Goal: Task Accomplishment & Management: Manage account settings

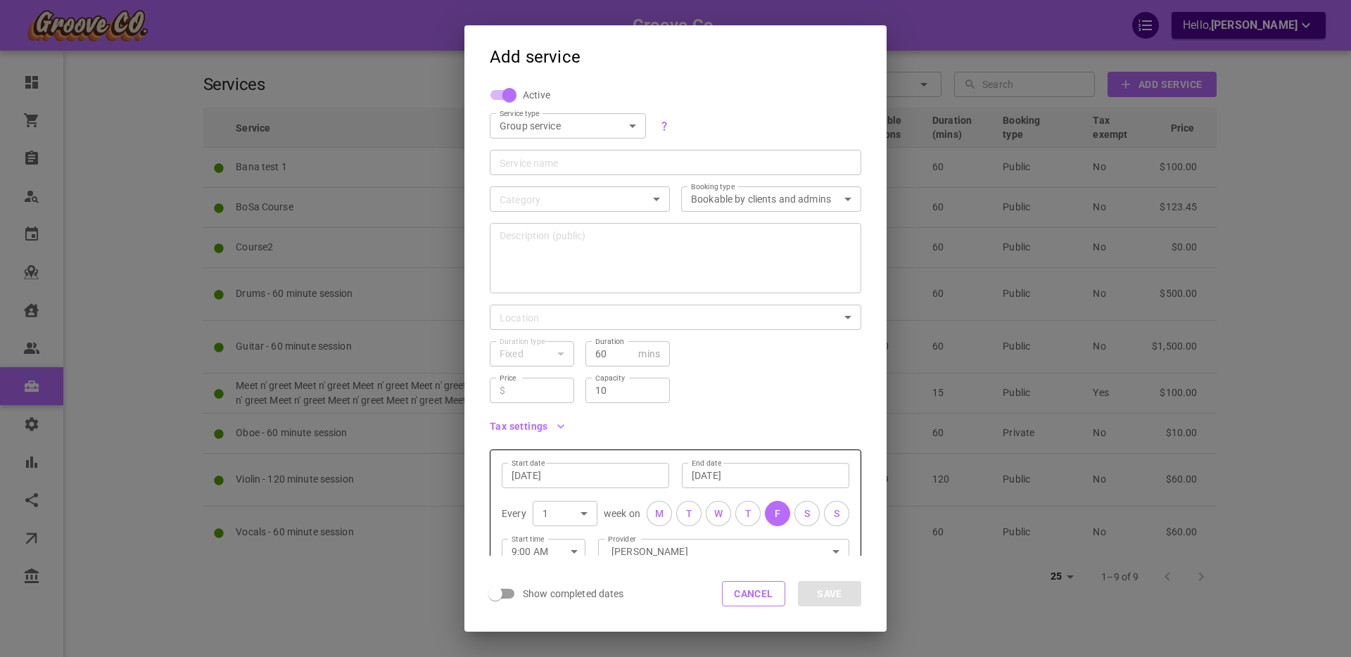
scroll to position [123, 0]
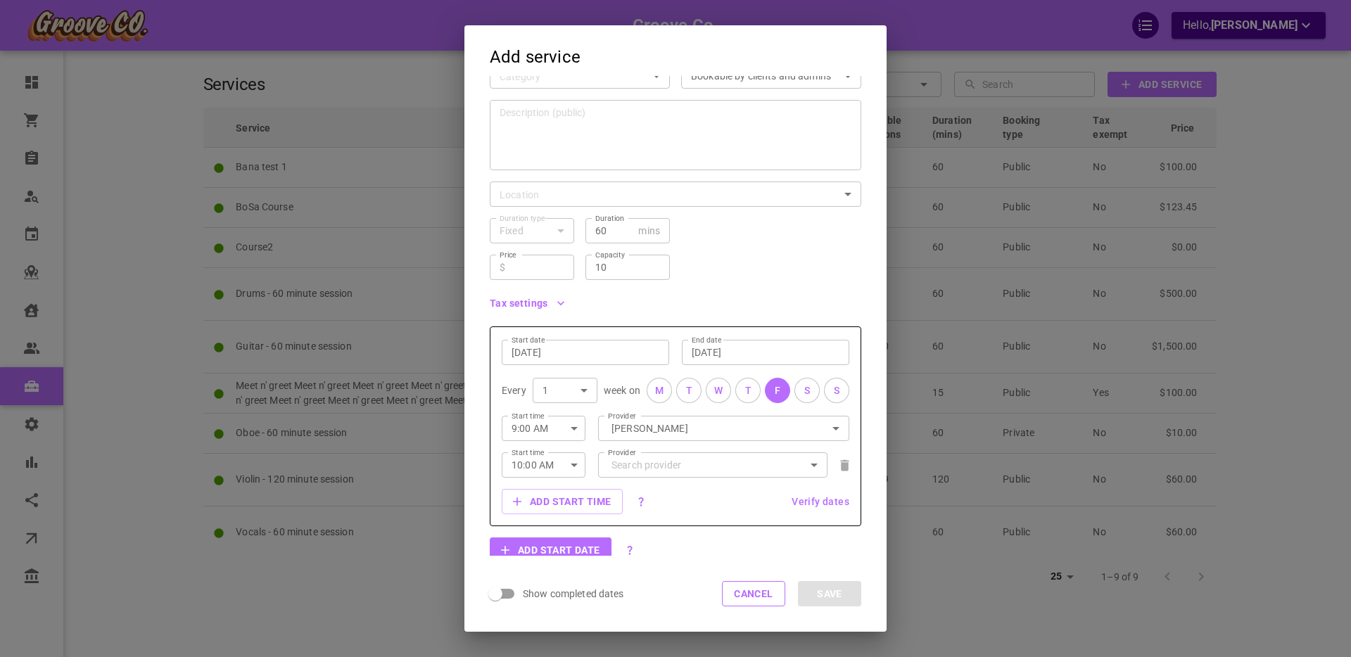
drag, startPoint x: 759, startPoint y: 587, endPoint x: 748, endPoint y: 589, distance: 11.5
click at [759, 587] on button "Cancel" at bounding box center [753, 593] width 63 height 25
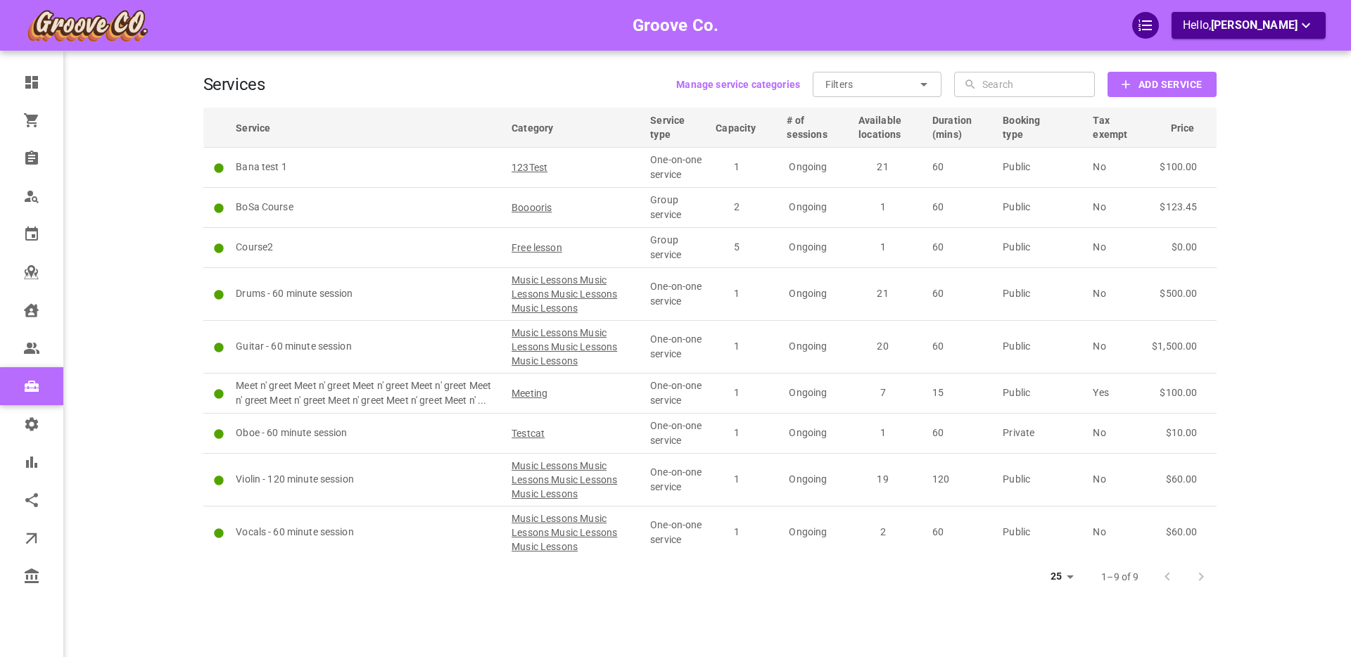
click at [169, 246] on div "Groove Co. Hello, Boris Sandford" at bounding box center [149, 349] width 110 height 657
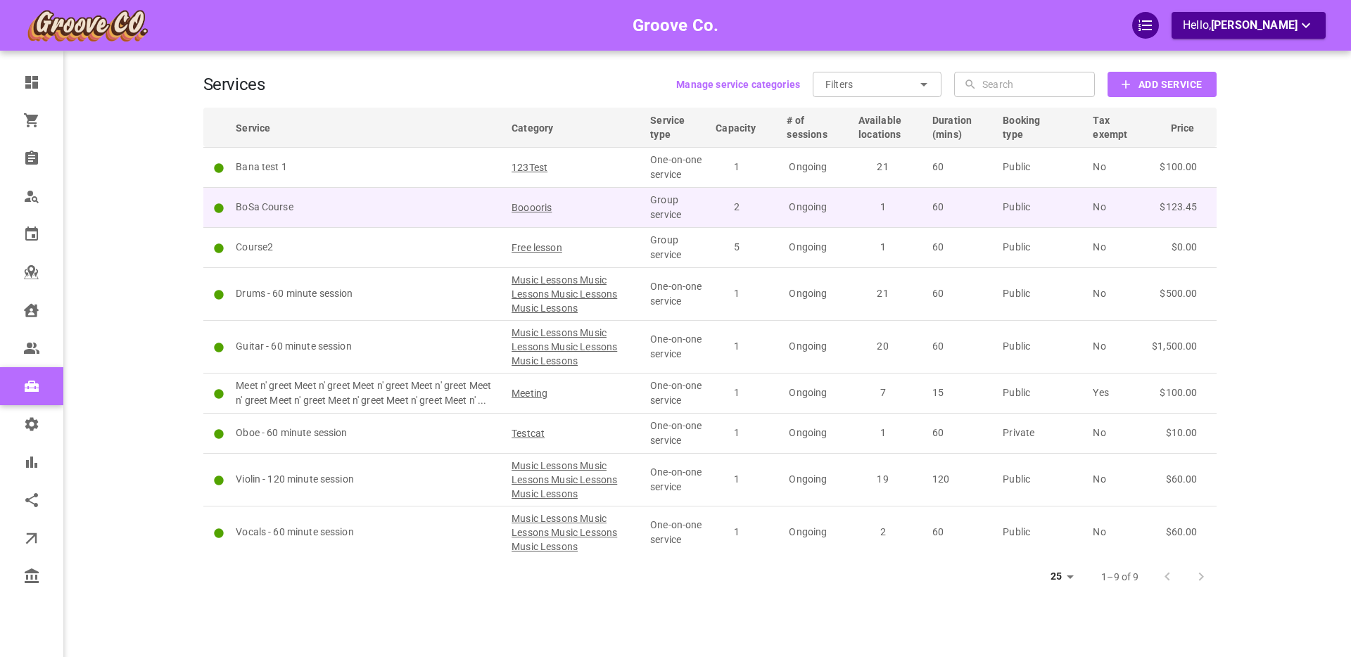
click at [379, 210] on p "BoSa Course" at bounding box center [367, 207] width 263 height 15
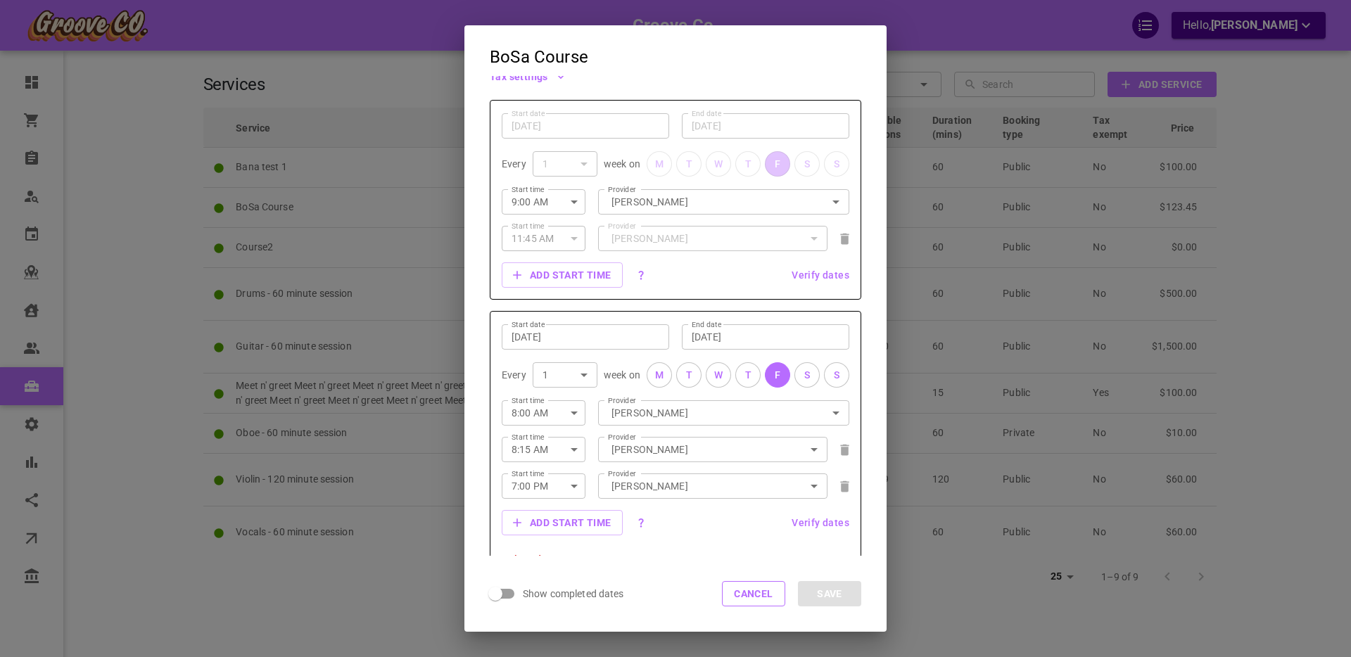
scroll to position [355, 0]
drag, startPoint x: 137, startPoint y: 169, endPoint x: 102, endPoint y: 172, distance: 35.3
click at [132, 170] on div "BoSa Course Active Service type Group service GROUP ServiceType Service name Bo…" at bounding box center [675, 328] width 1351 height 657
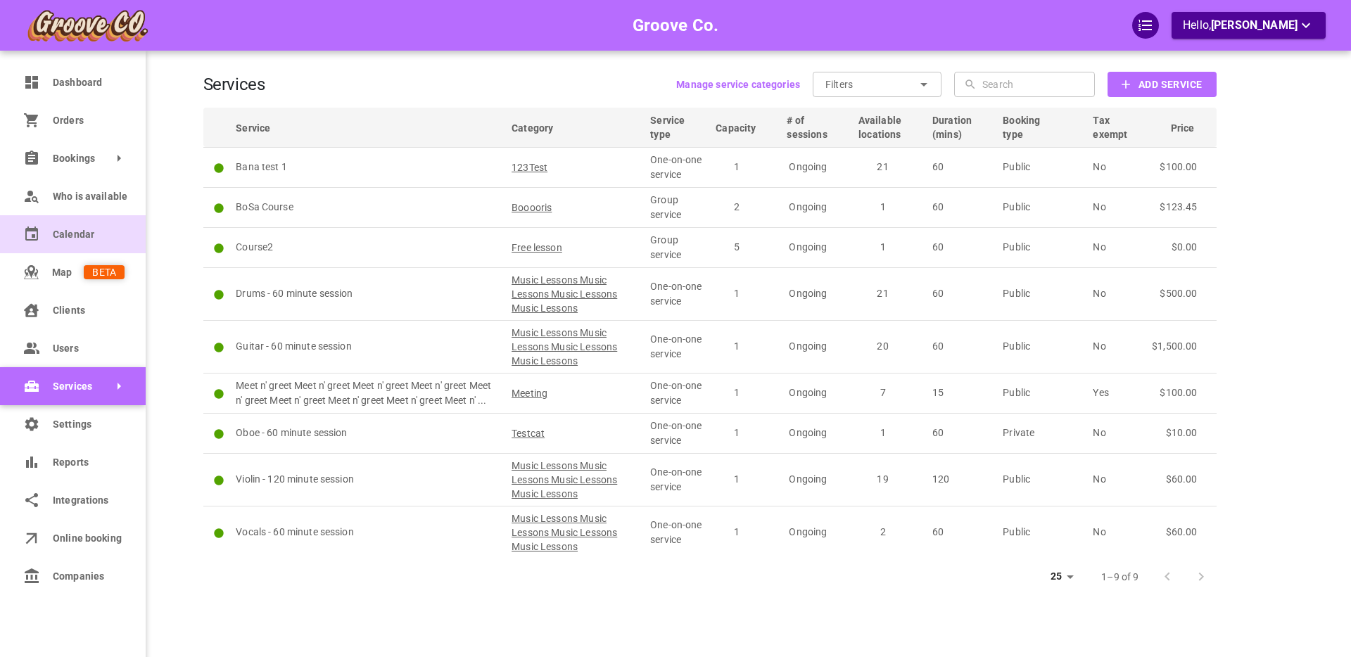
click at [74, 234] on span "Calendar" at bounding box center [89, 234] width 72 height 15
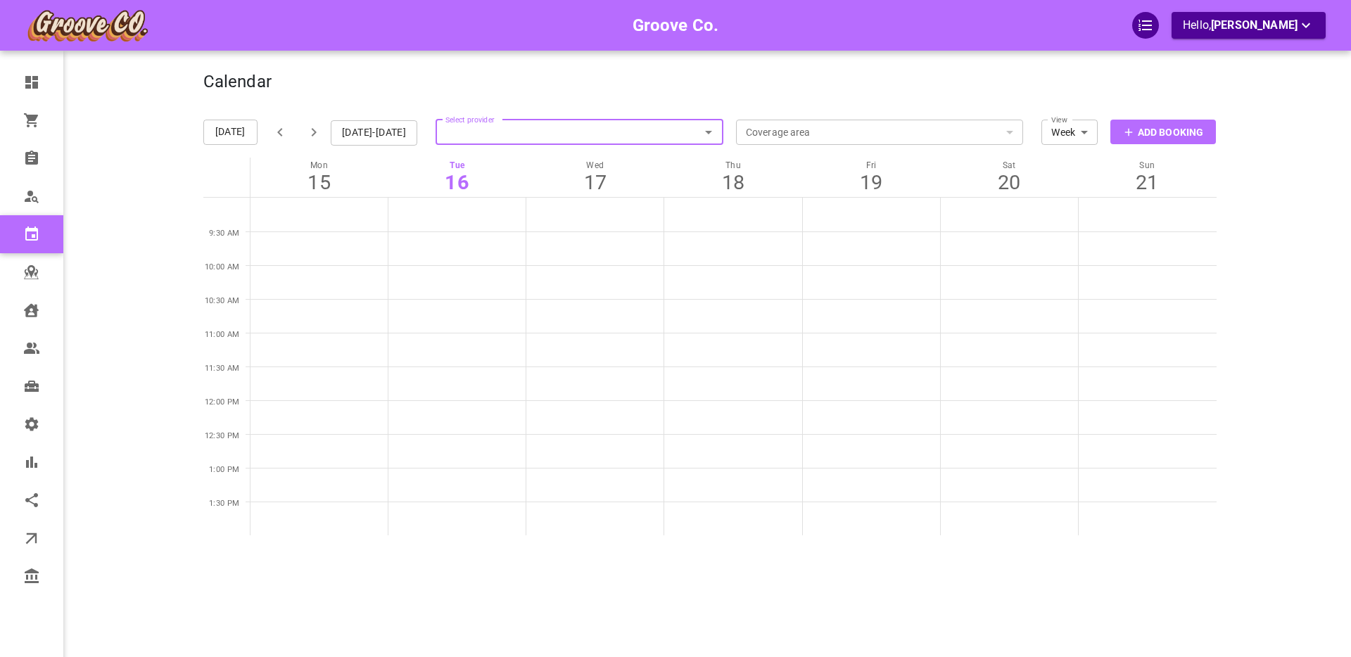
click at [626, 131] on input "Select provider" at bounding box center [580, 132] width 288 height 31
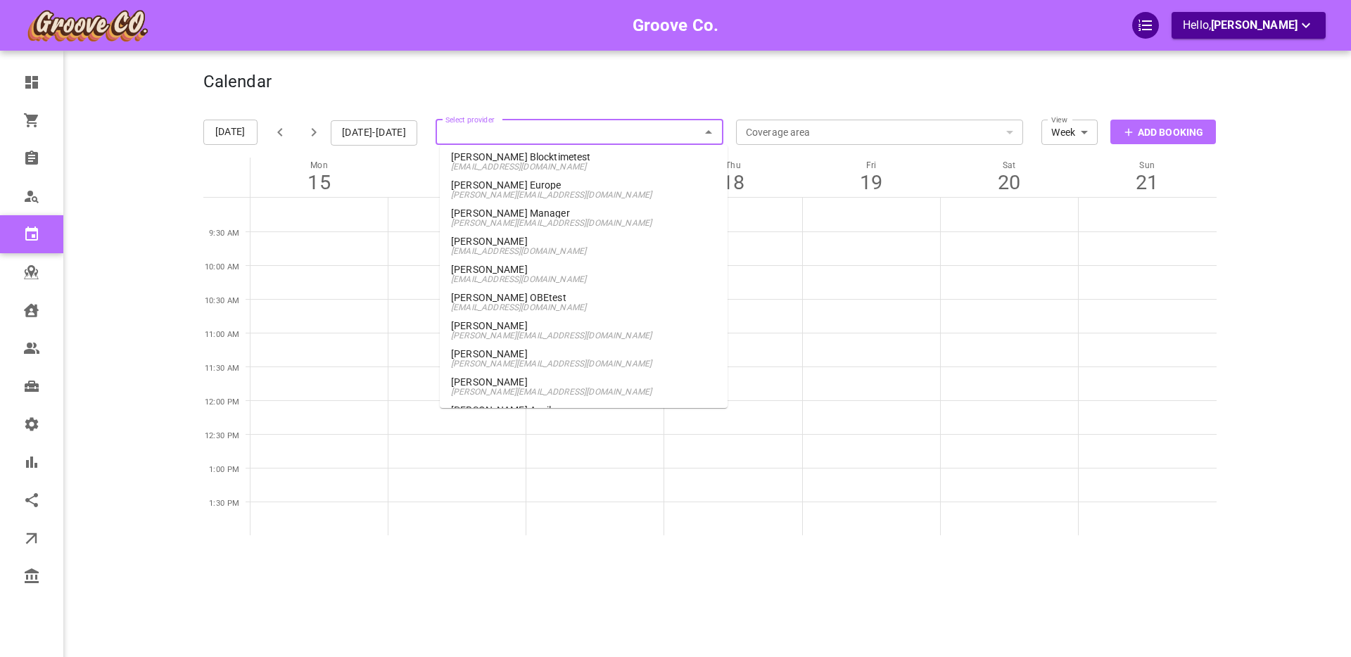
scroll to position [834, 0]
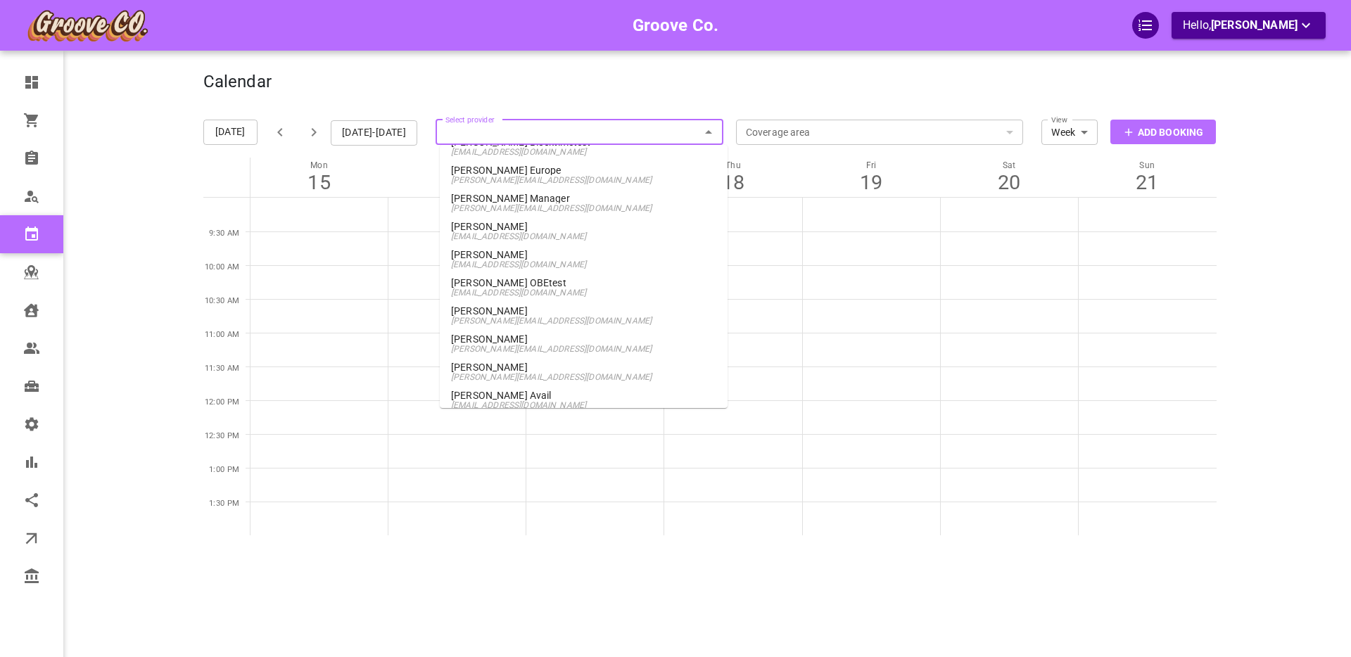
click at [488, 316] on span "boris+provider@gomarketbox.com" at bounding box center [583, 321] width 265 height 10
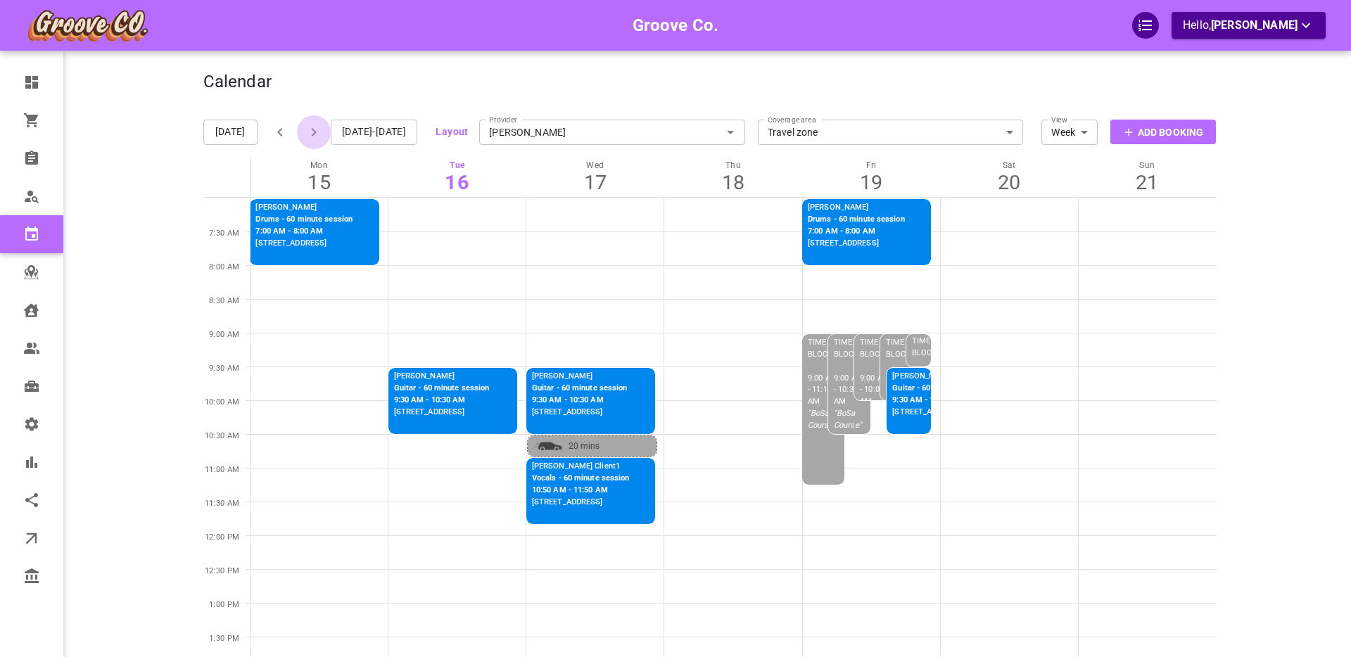
click at [313, 132] on icon "button" at bounding box center [314, 132] width 5 height 8
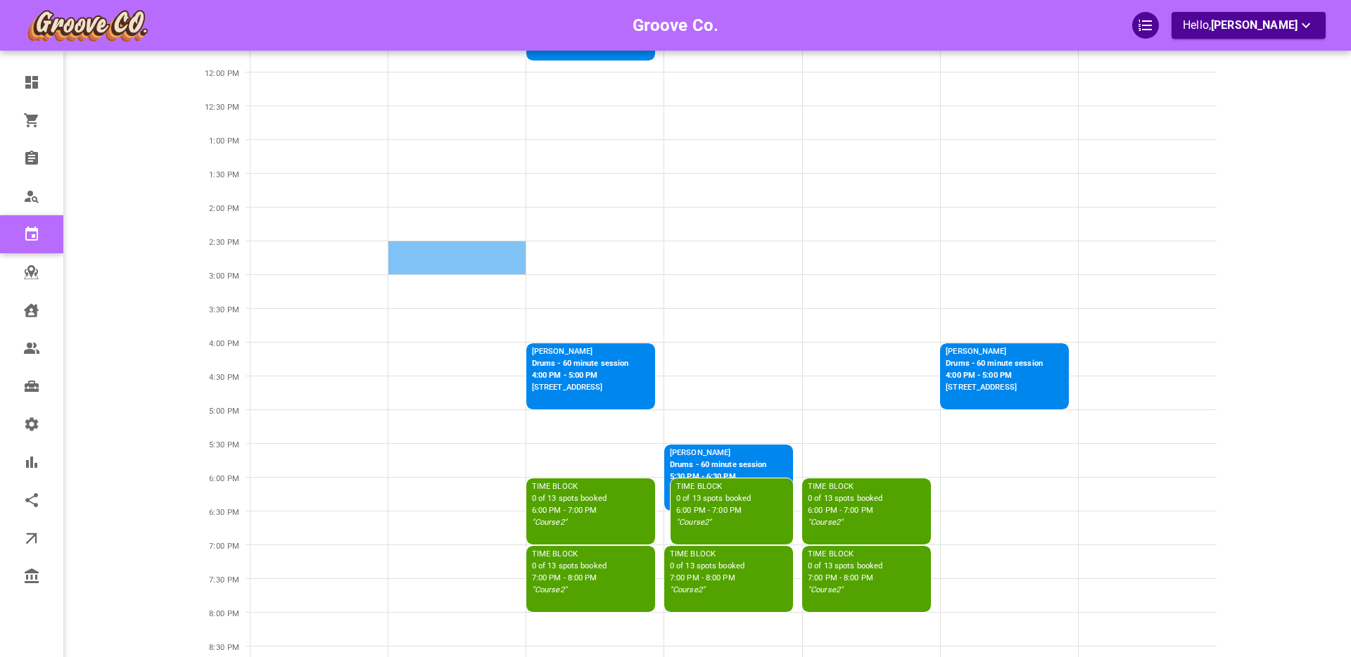
scroll to position [476, 0]
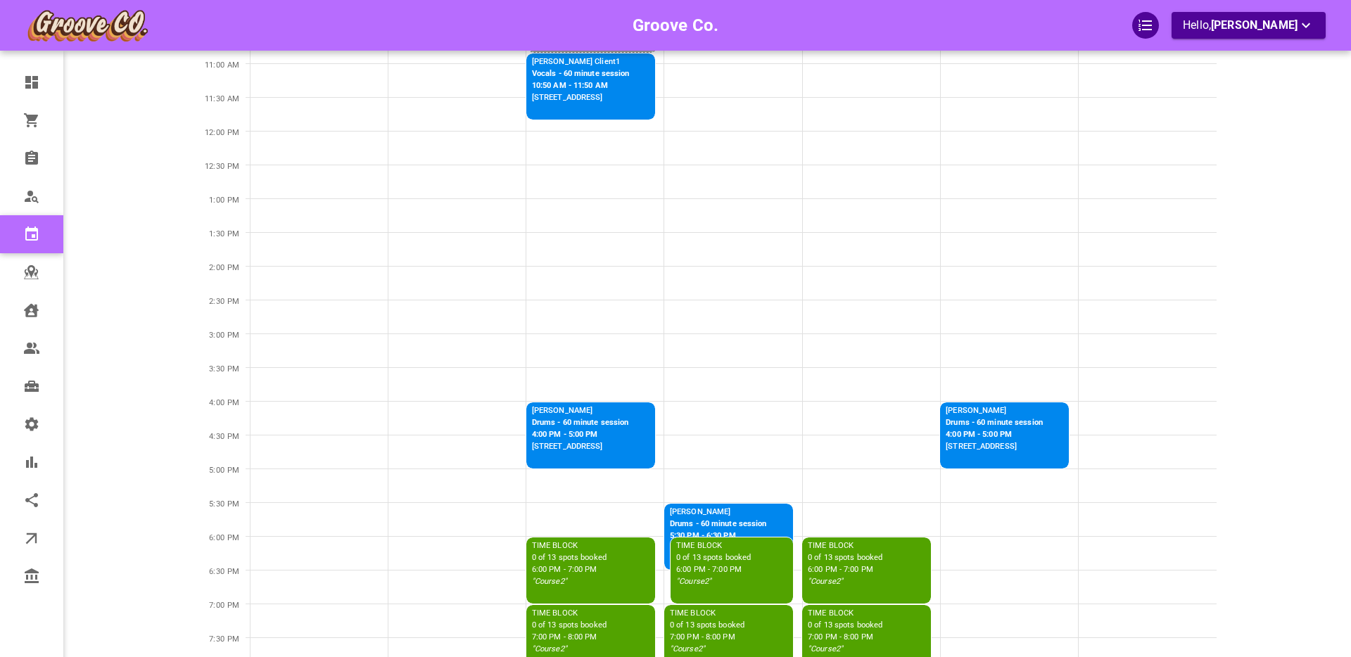
scroll to position [206, 0]
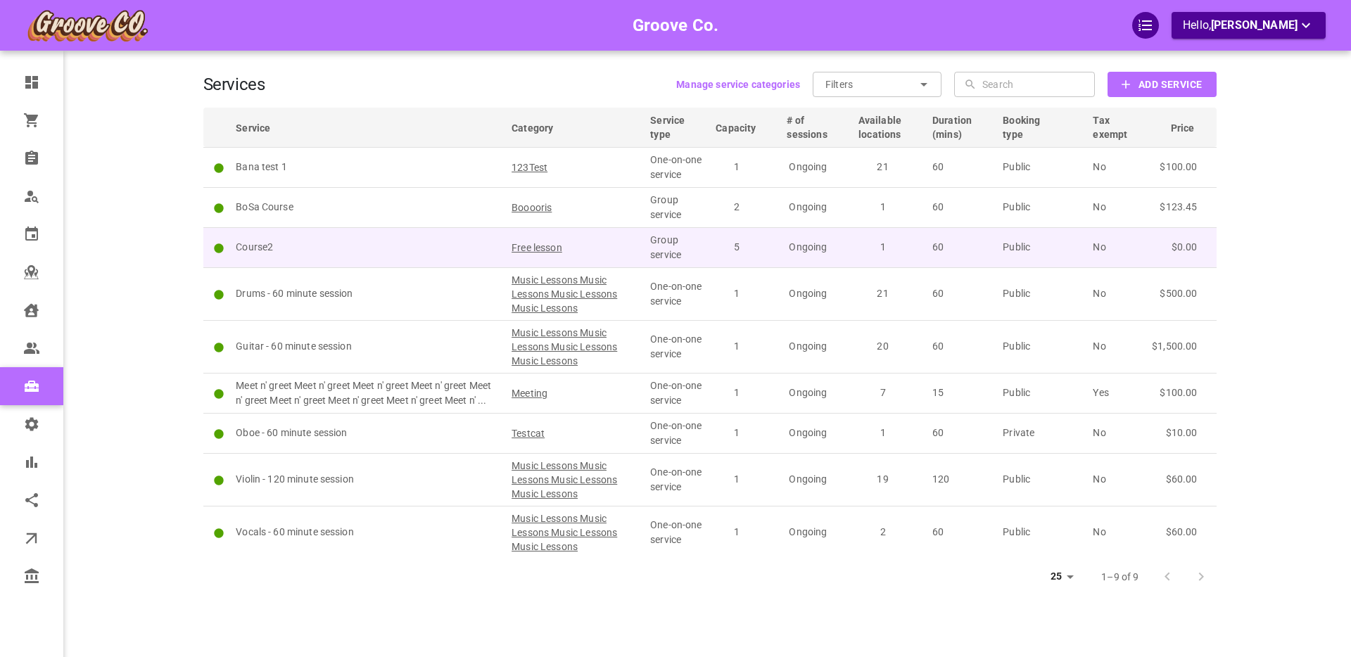
click at [379, 240] on p "Course2" at bounding box center [367, 247] width 263 height 15
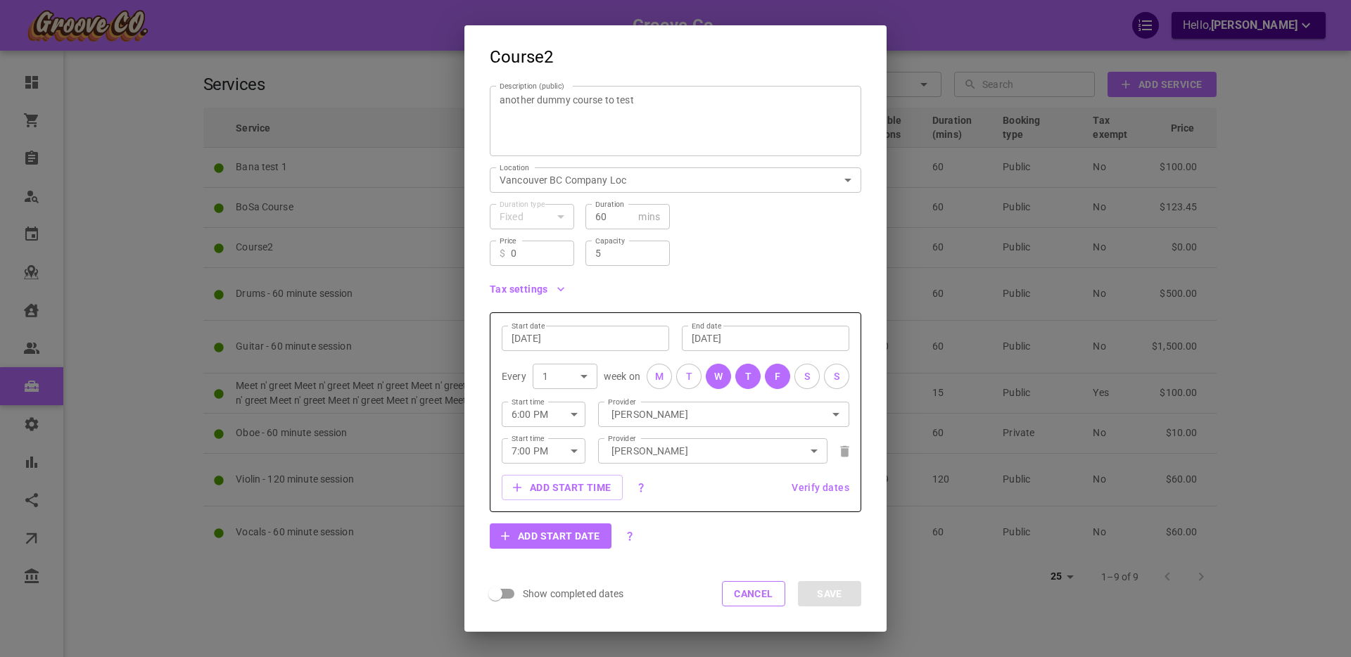
scroll to position [160, 0]
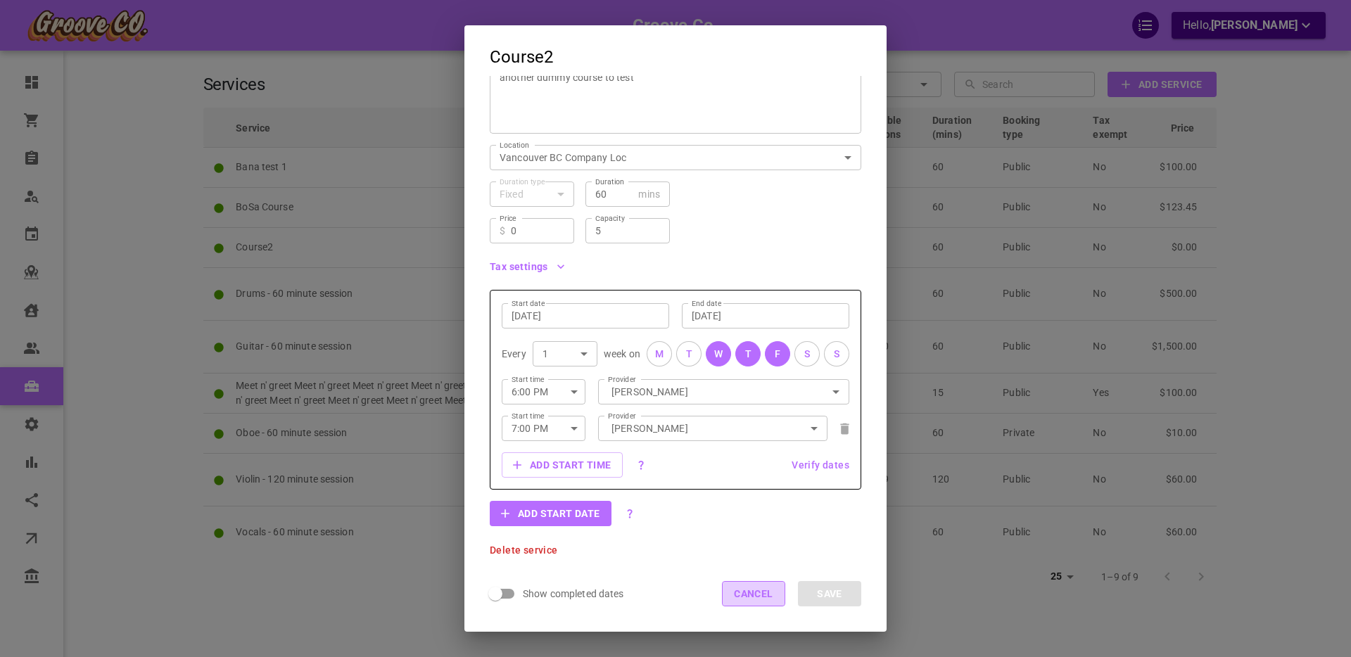
click at [752, 586] on button "Cancel" at bounding box center [753, 593] width 63 height 25
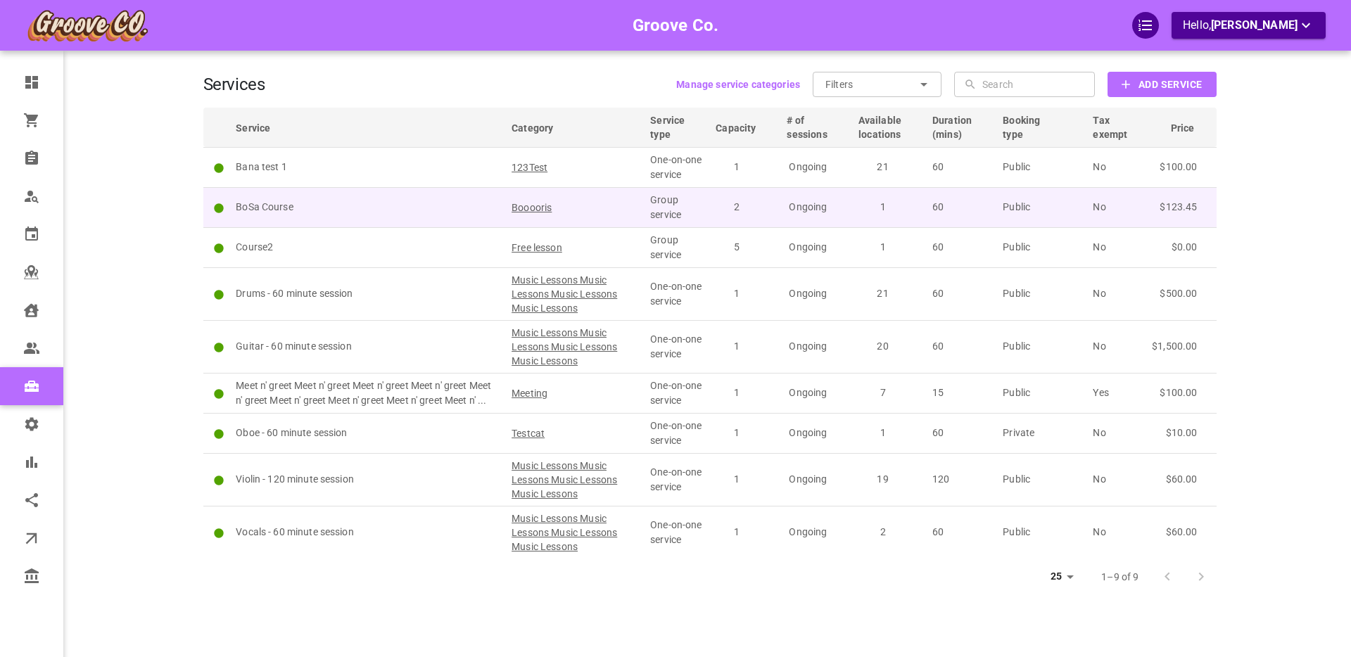
click at [396, 212] on p "BoSa Course" at bounding box center [367, 207] width 263 height 15
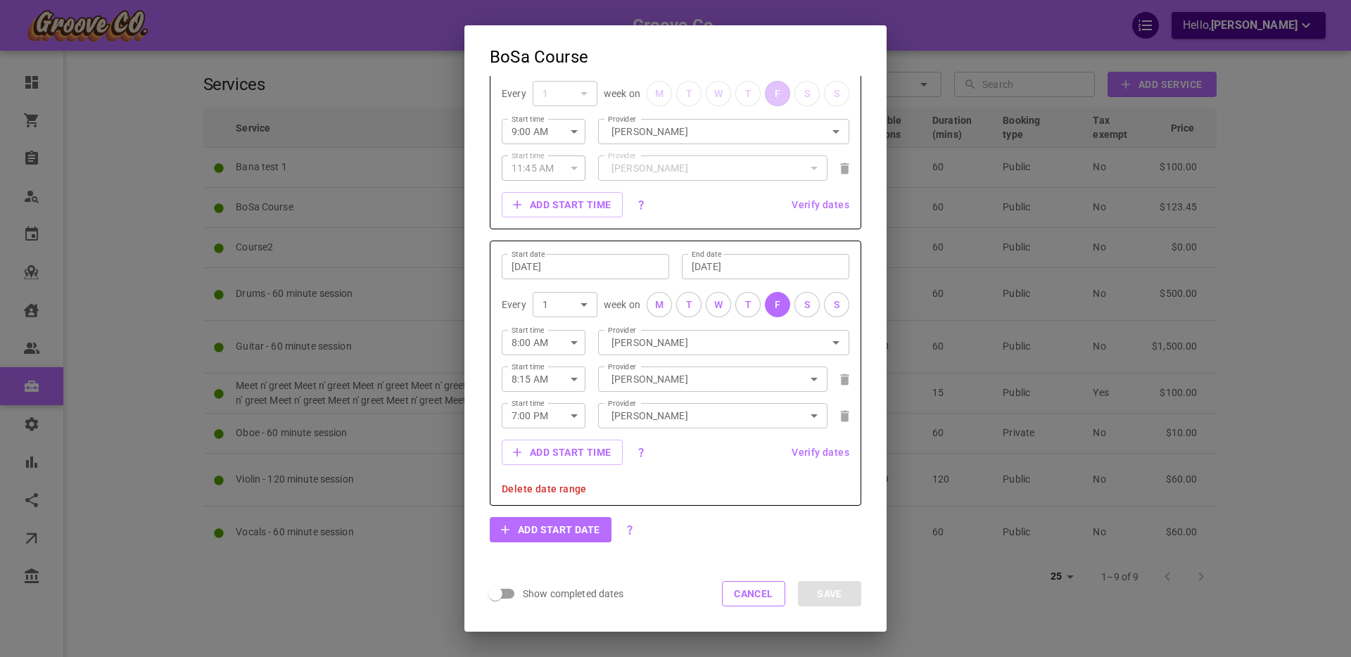
scroll to position [436, 0]
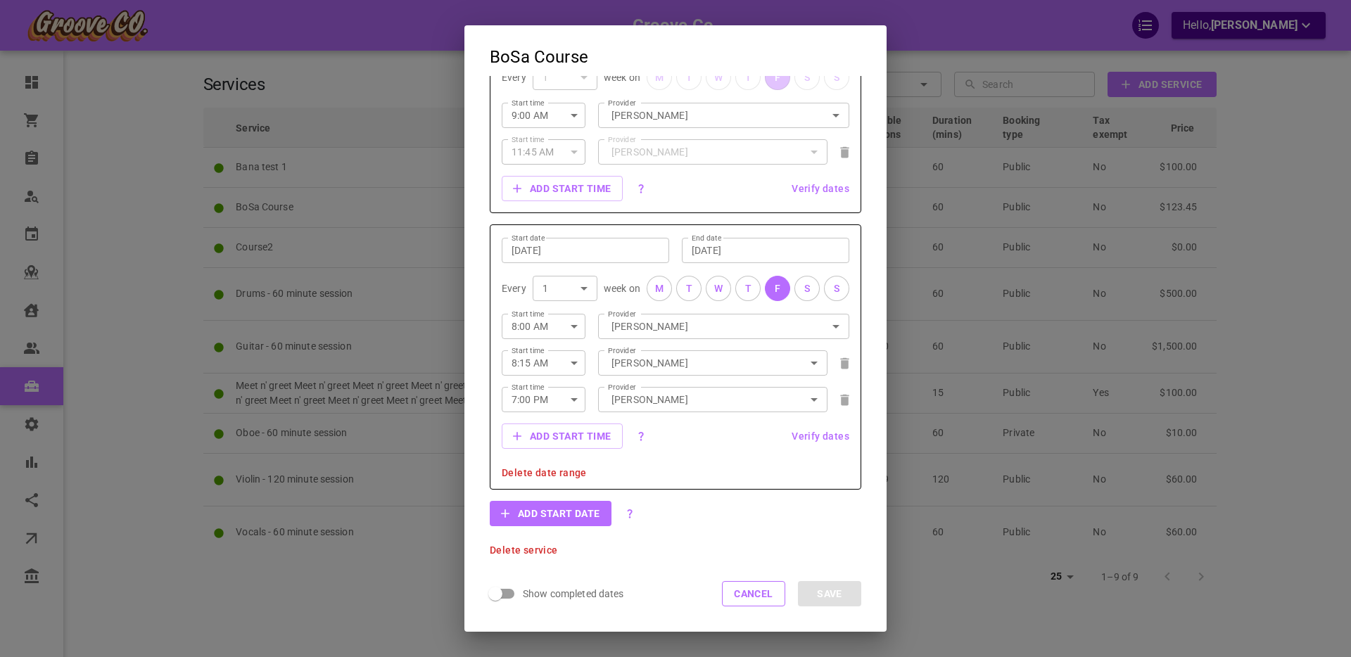
click at [534, 551] on span "Delete service" at bounding box center [524, 551] width 68 height 10
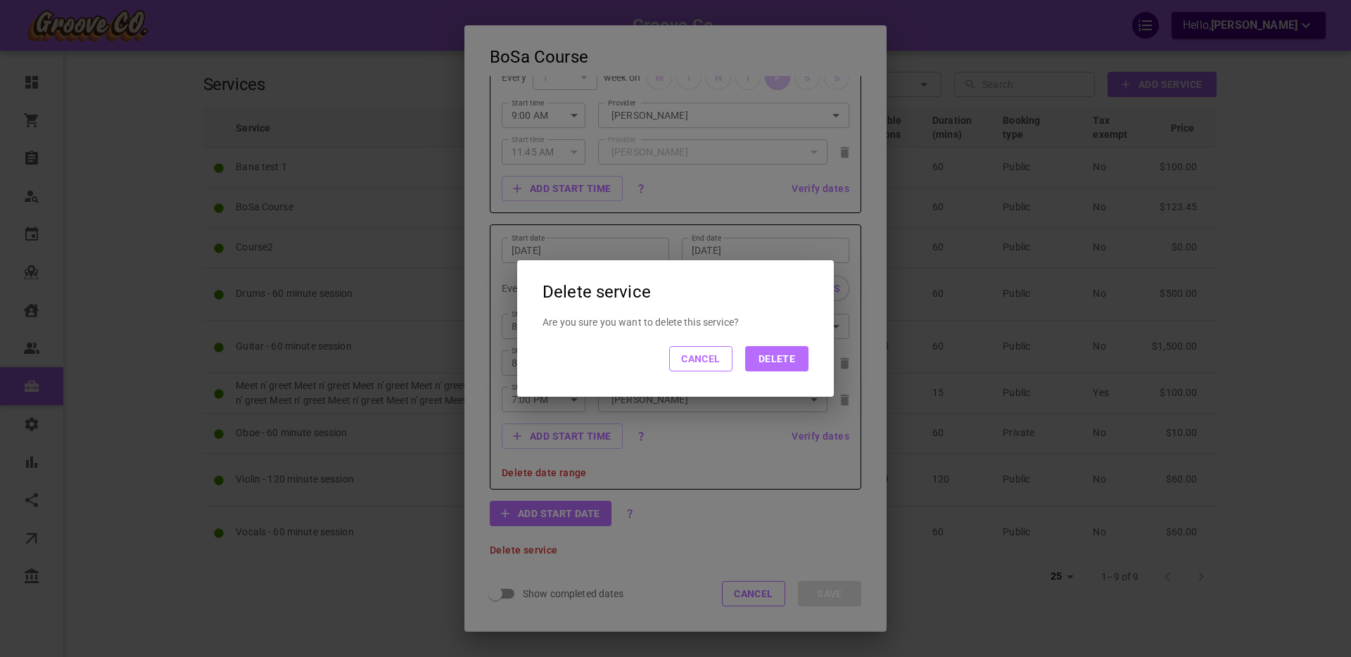
click at [785, 360] on button "Delete" at bounding box center [776, 358] width 63 height 25
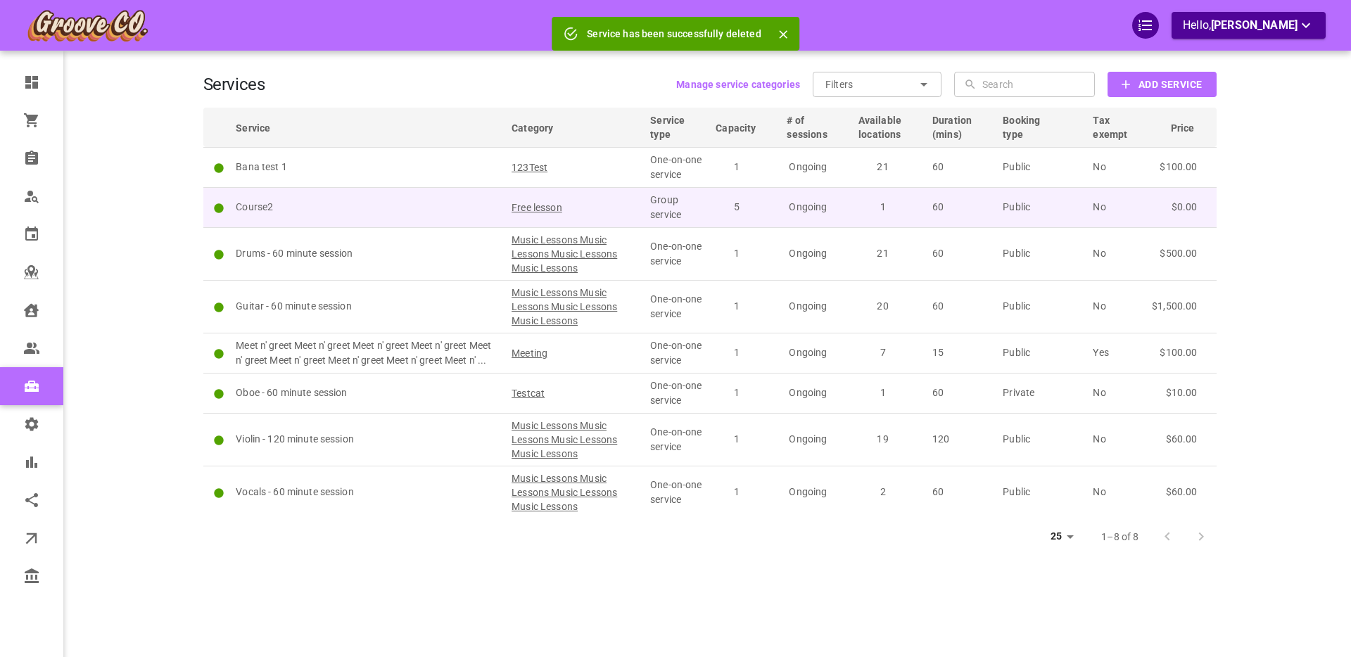
click at [343, 209] on p "Course2" at bounding box center [367, 207] width 263 height 15
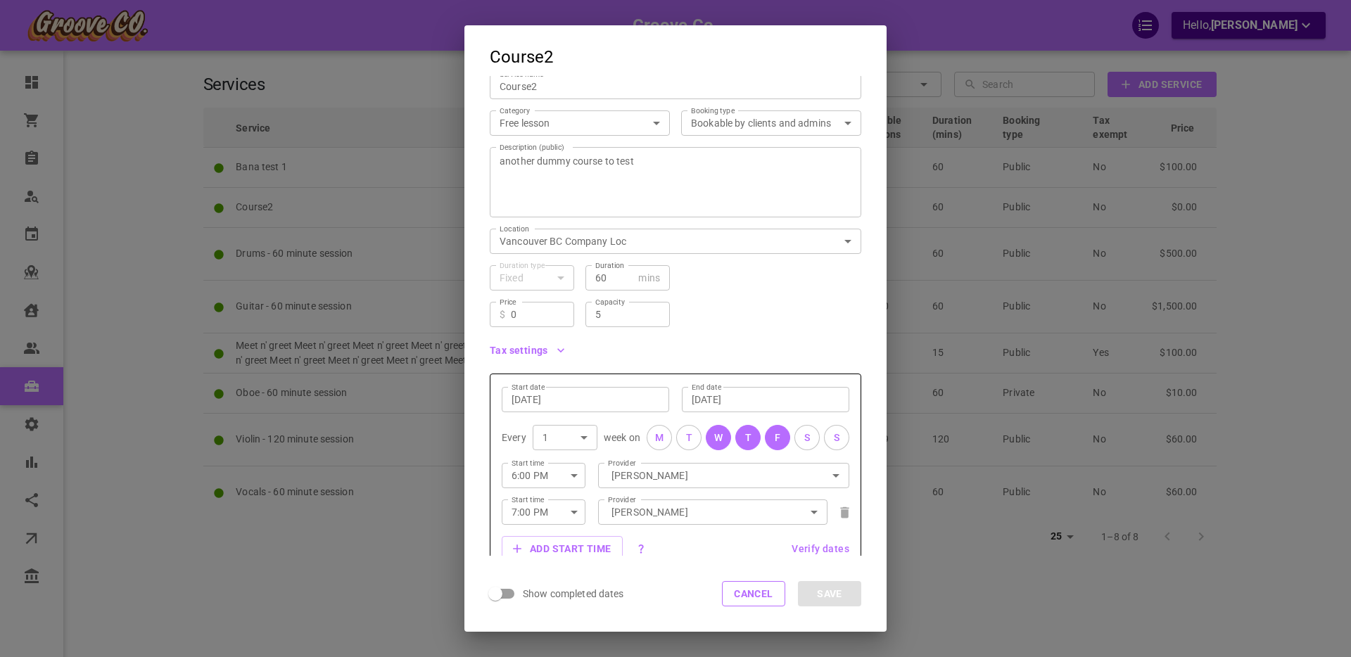
scroll to position [160, 0]
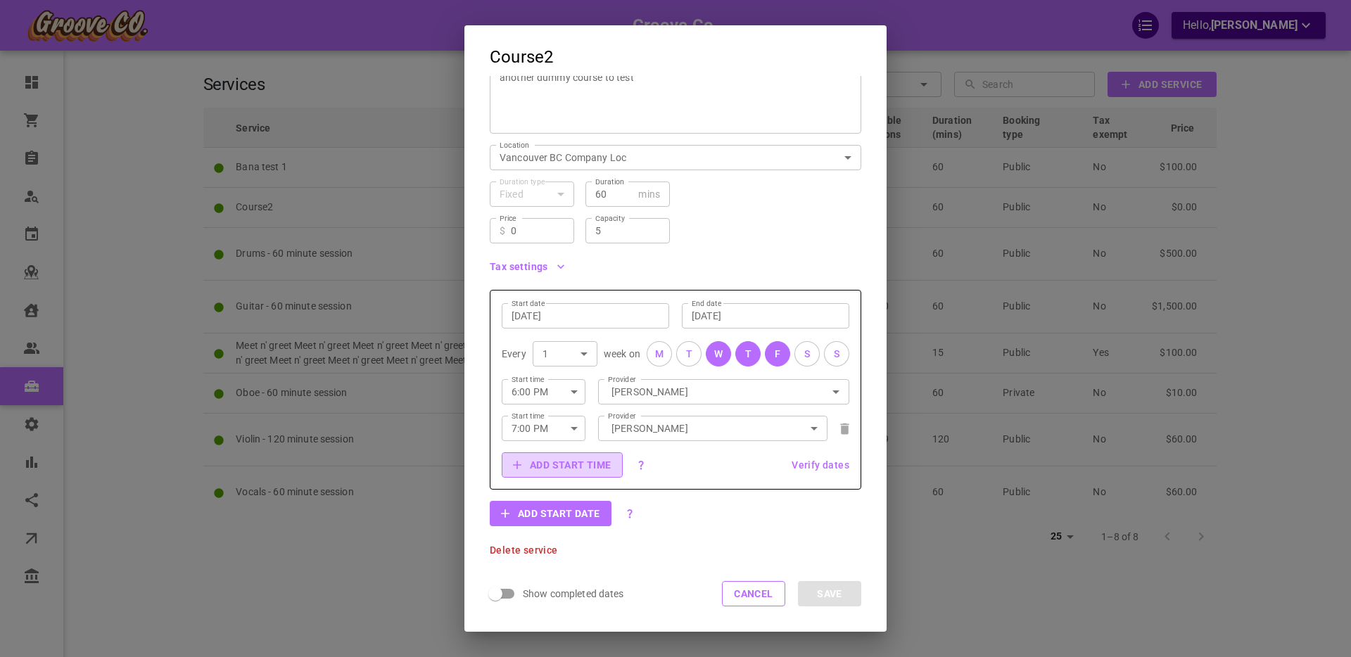
click at [566, 462] on button "Add start time" at bounding box center [562, 465] width 121 height 25
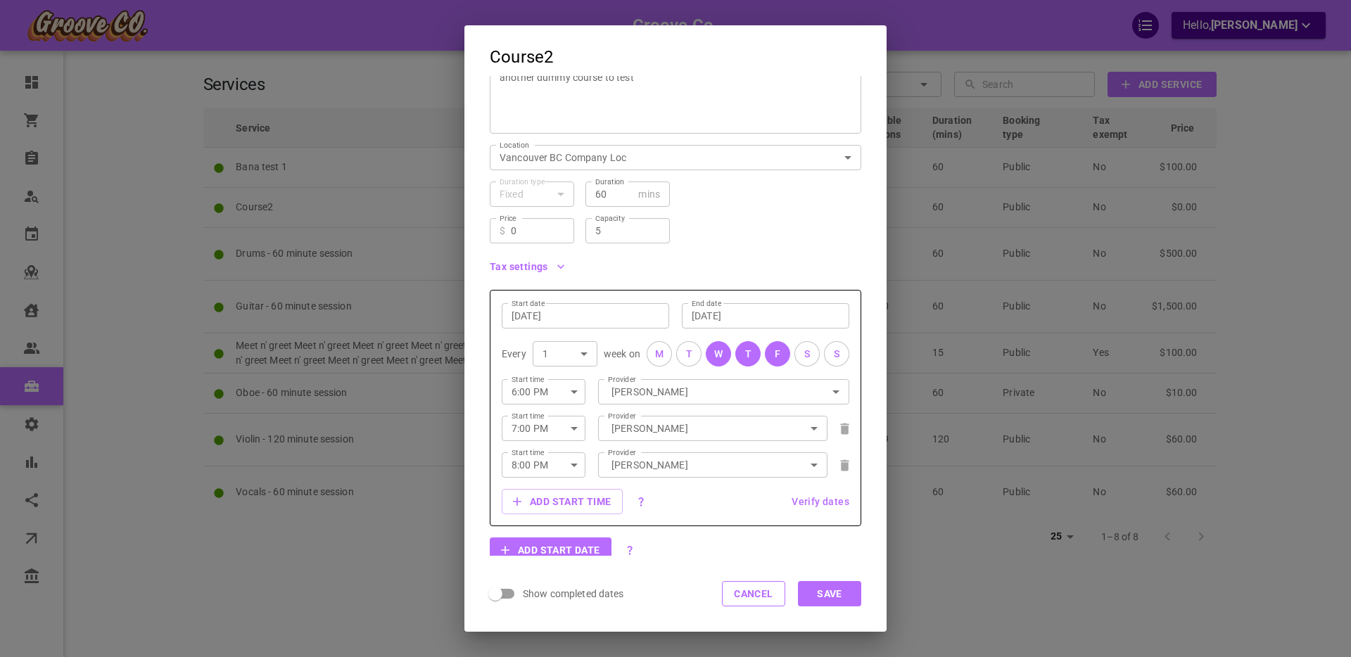
scroll to position [196, 0]
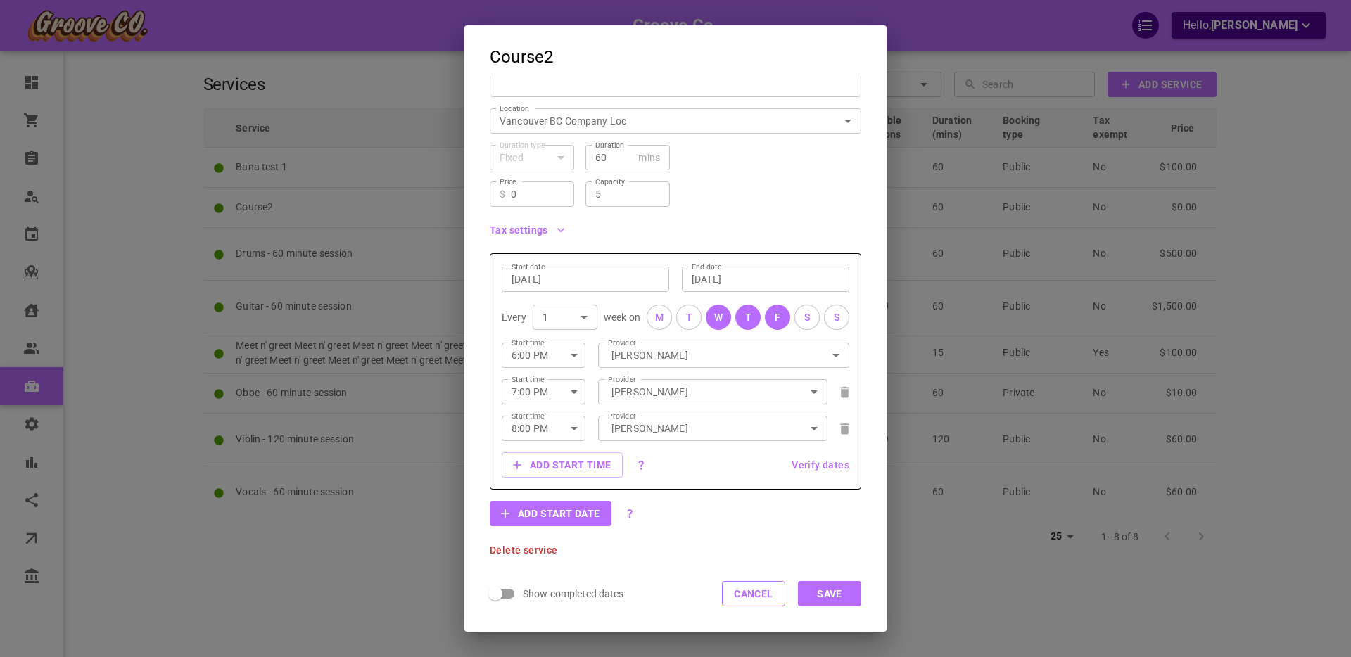
click at [814, 465] on span "Verify dates" at bounding box center [821, 465] width 58 height 10
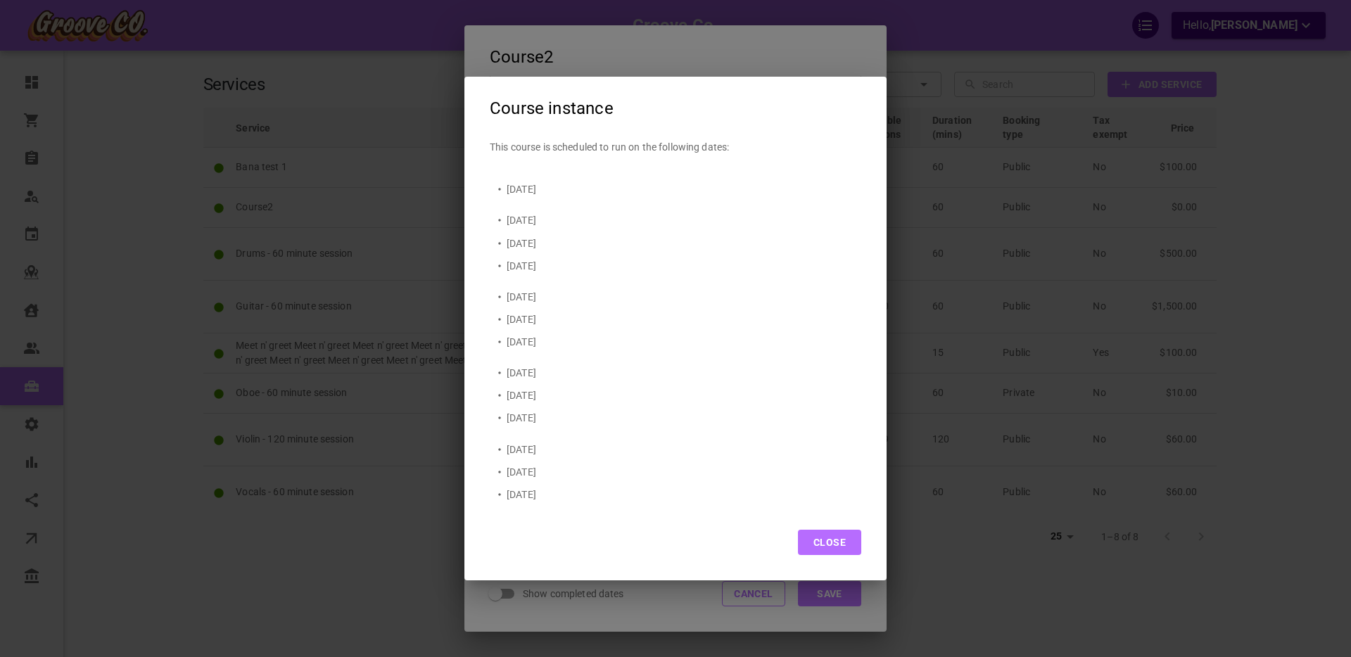
click at [830, 543] on button "Close" at bounding box center [829, 542] width 63 height 25
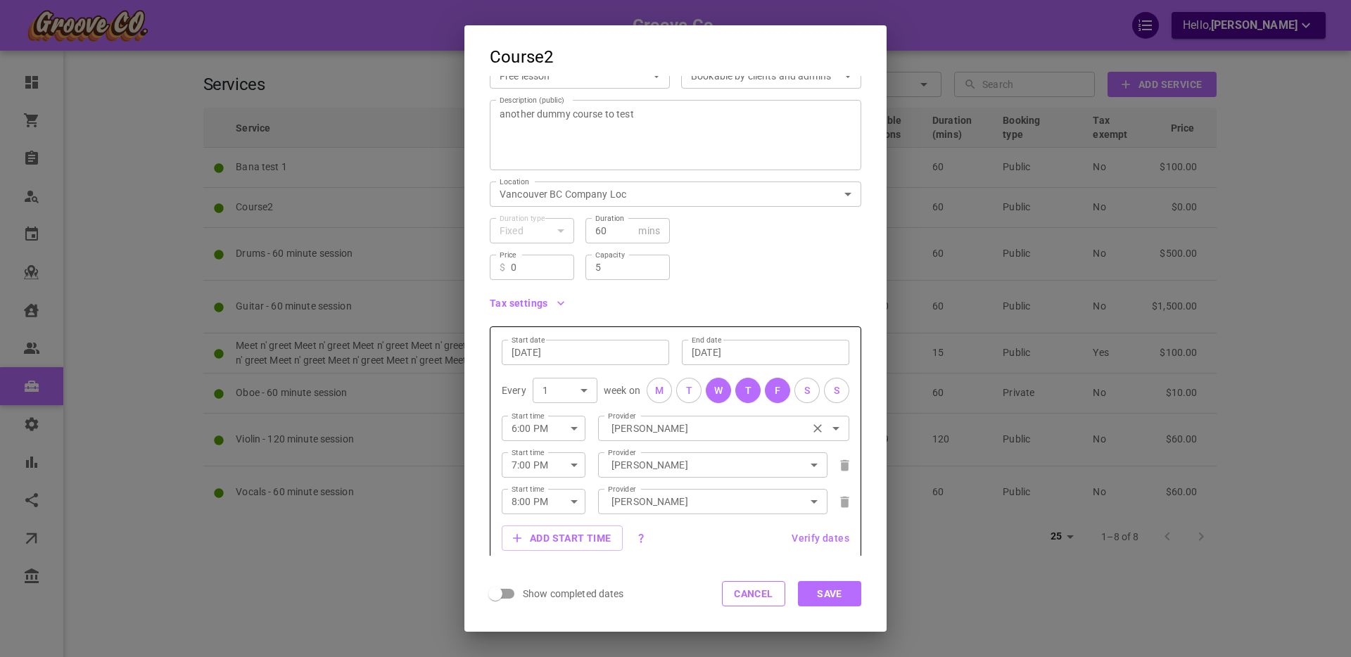
scroll to position [127, 0]
click at [560, 302] on icon "button" at bounding box center [561, 299] width 14 height 14
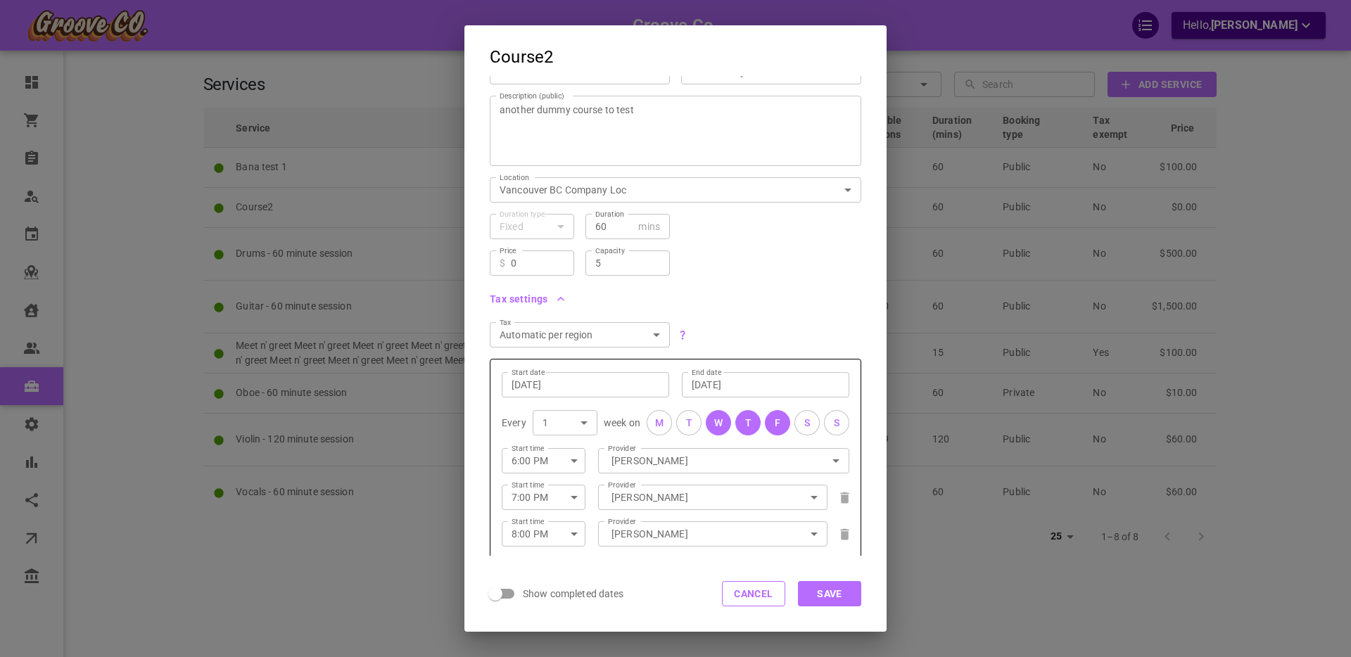
click at [561, 299] on icon "button" at bounding box center [561, 299] width 14 height 14
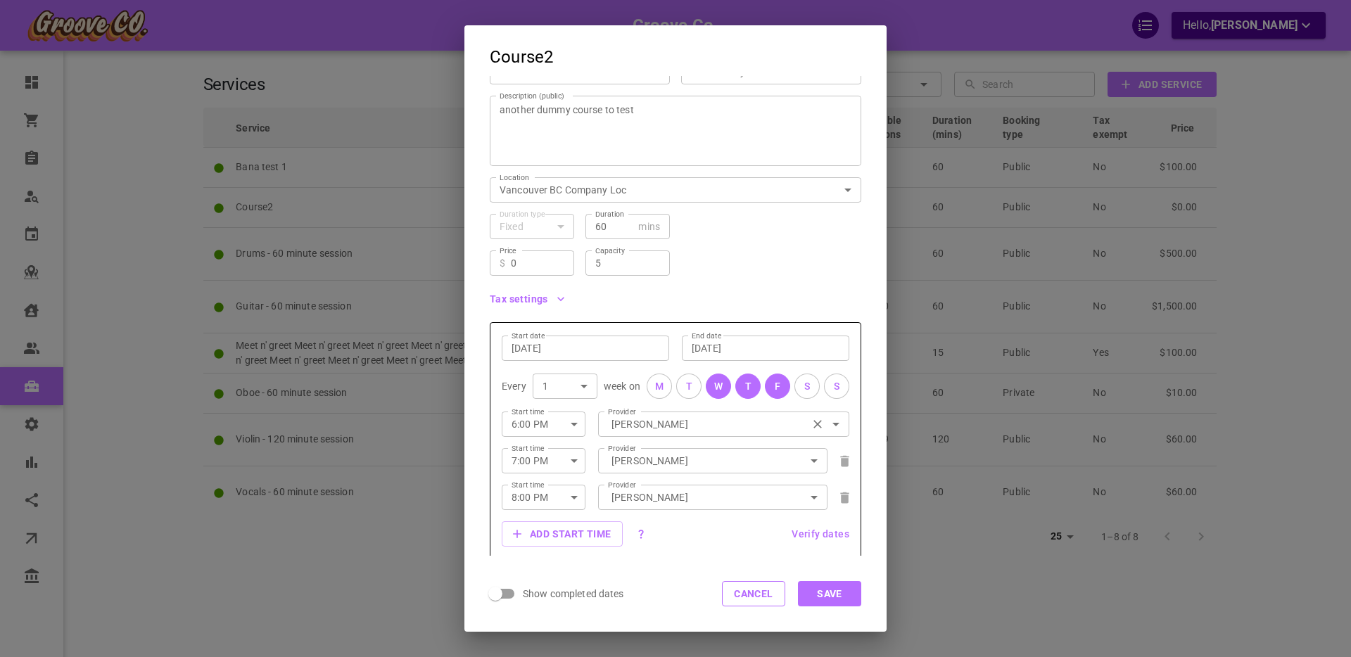
scroll to position [196, 0]
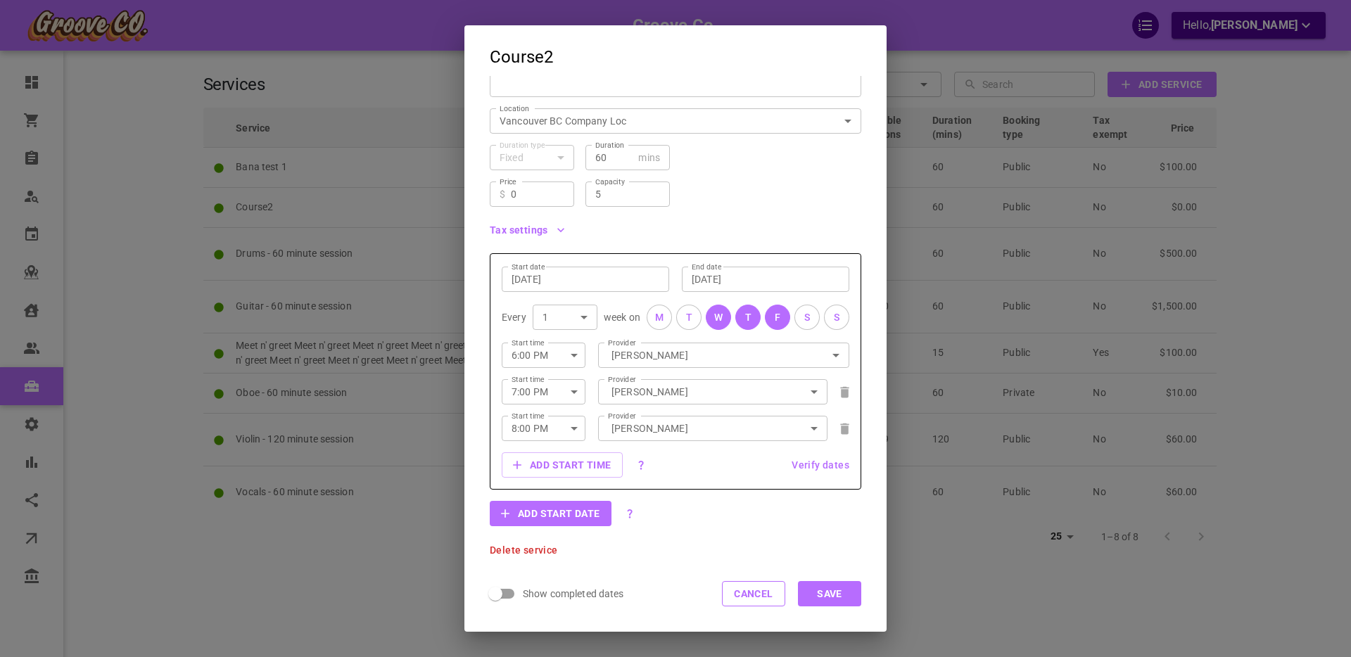
click at [561, 231] on icon "button" at bounding box center [560, 230] width 7 height 4
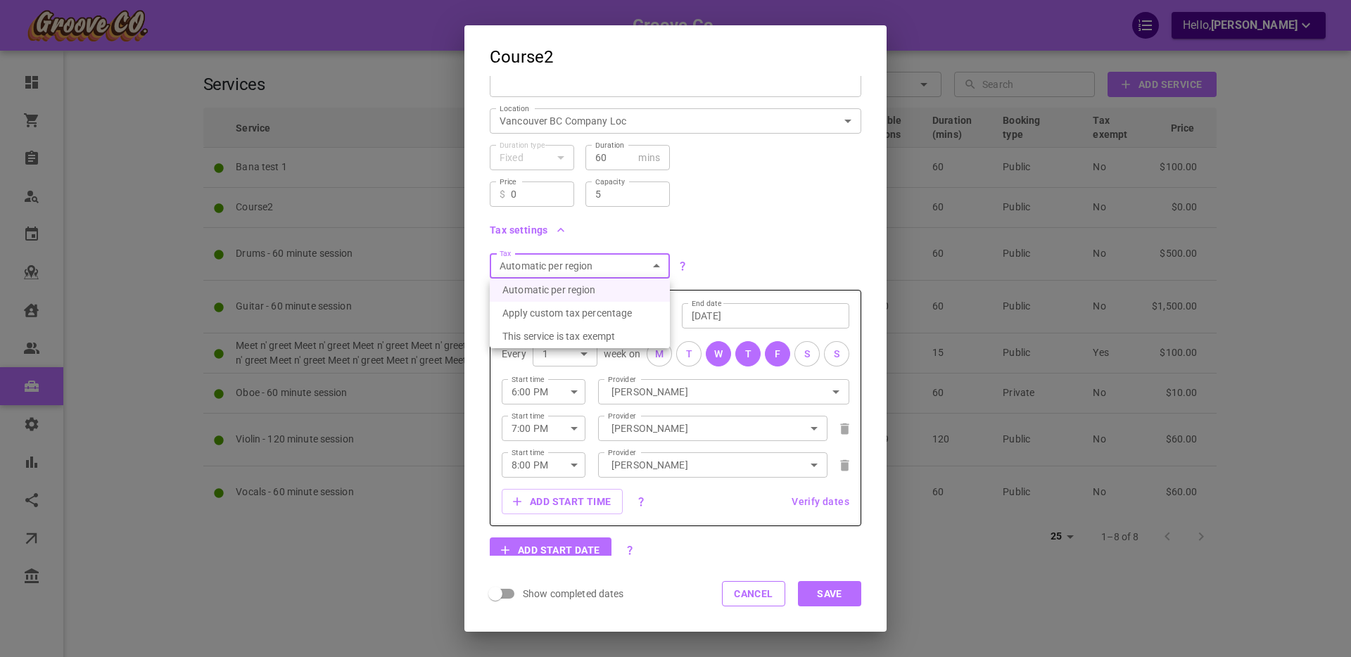
click at [657, 267] on body "Groove Co. Hello, Boris Sandford Dashboard Orders Bookings Who is available Cal…" at bounding box center [675, 372] width 1351 height 744
click at [742, 256] on div at bounding box center [675, 328] width 1351 height 657
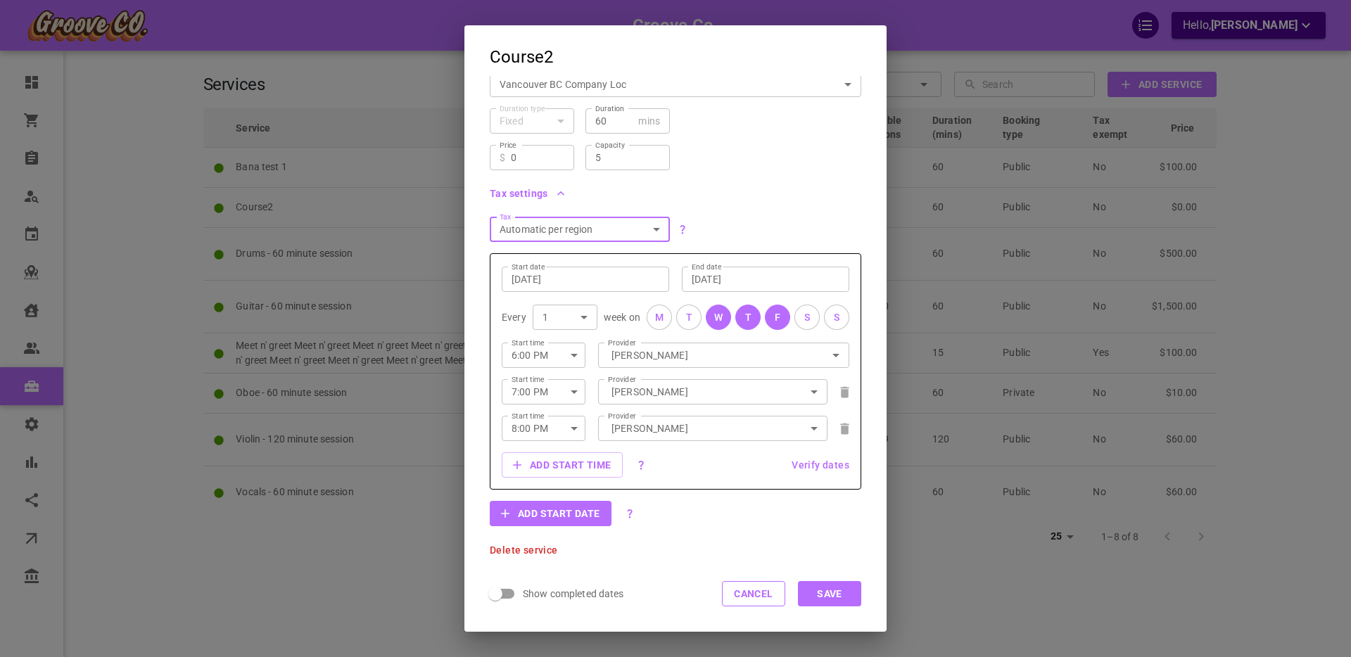
scroll to position [231, 0]
click at [560, 517] on button "Add start date" at bounding box center [551, 515] width 122 height 25
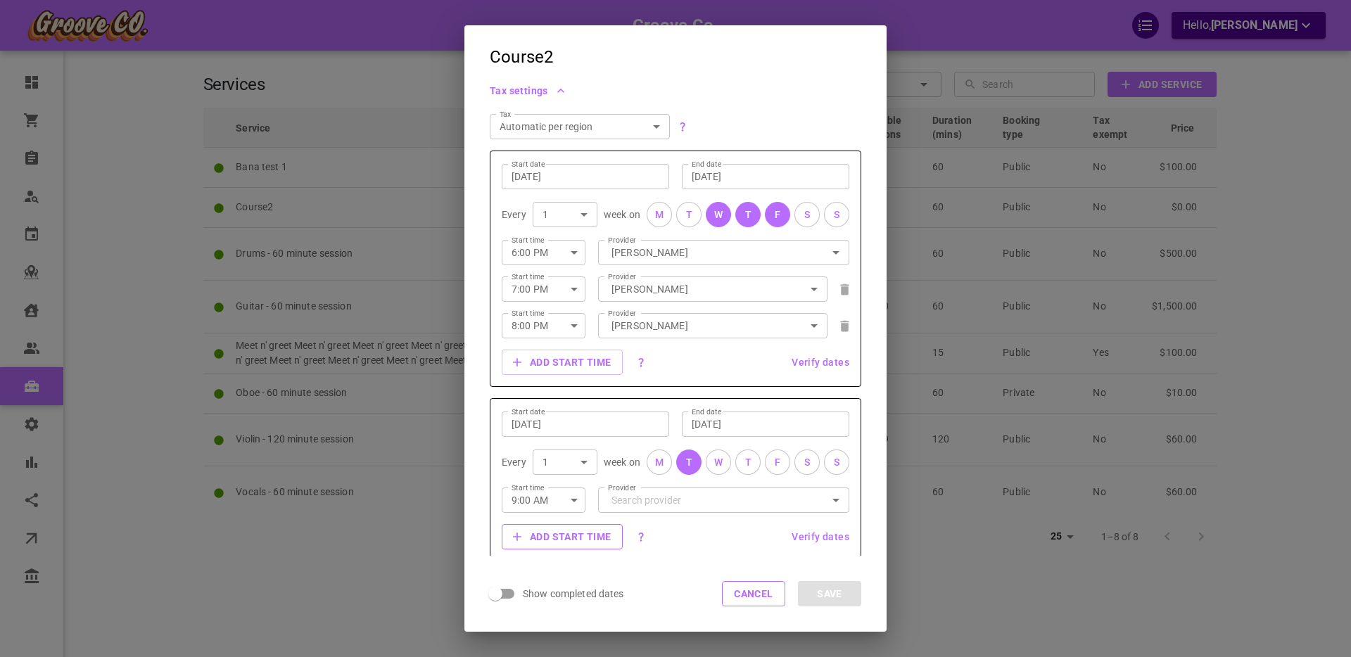
scroll to position [436, 0]
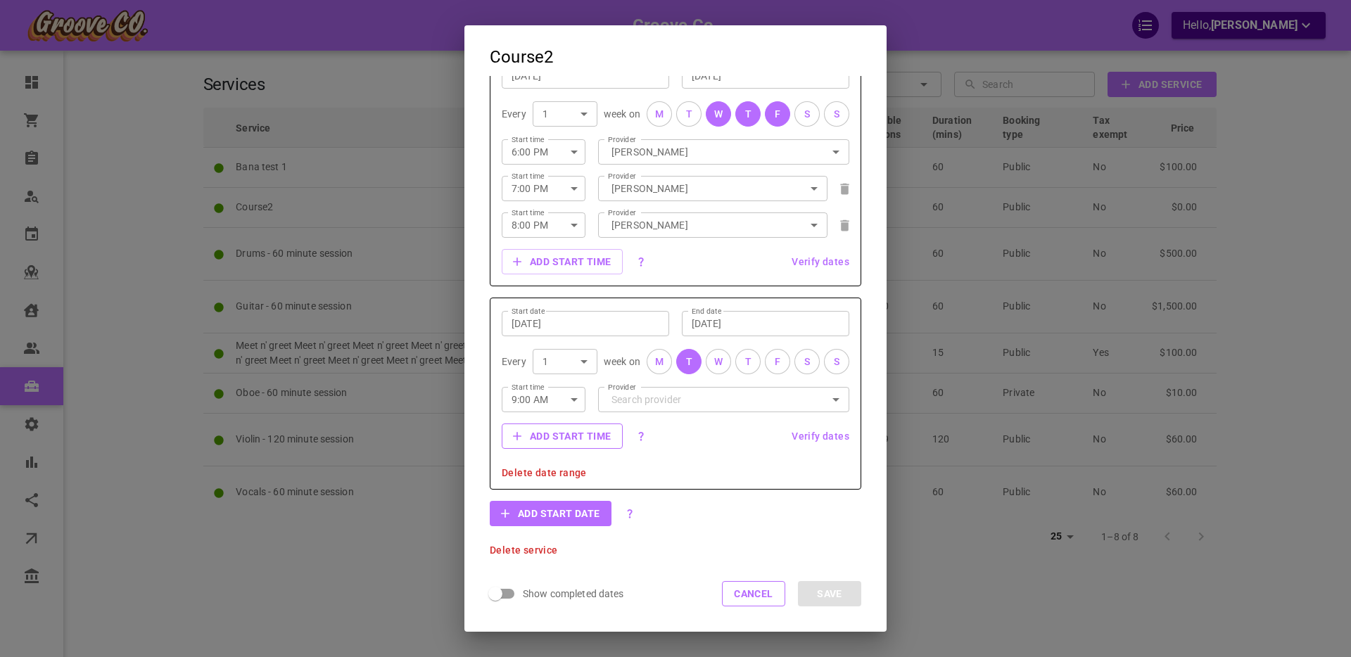
click at [557, 434] on button "Add start time" at bounding box center [562, 436] width 121 height 25
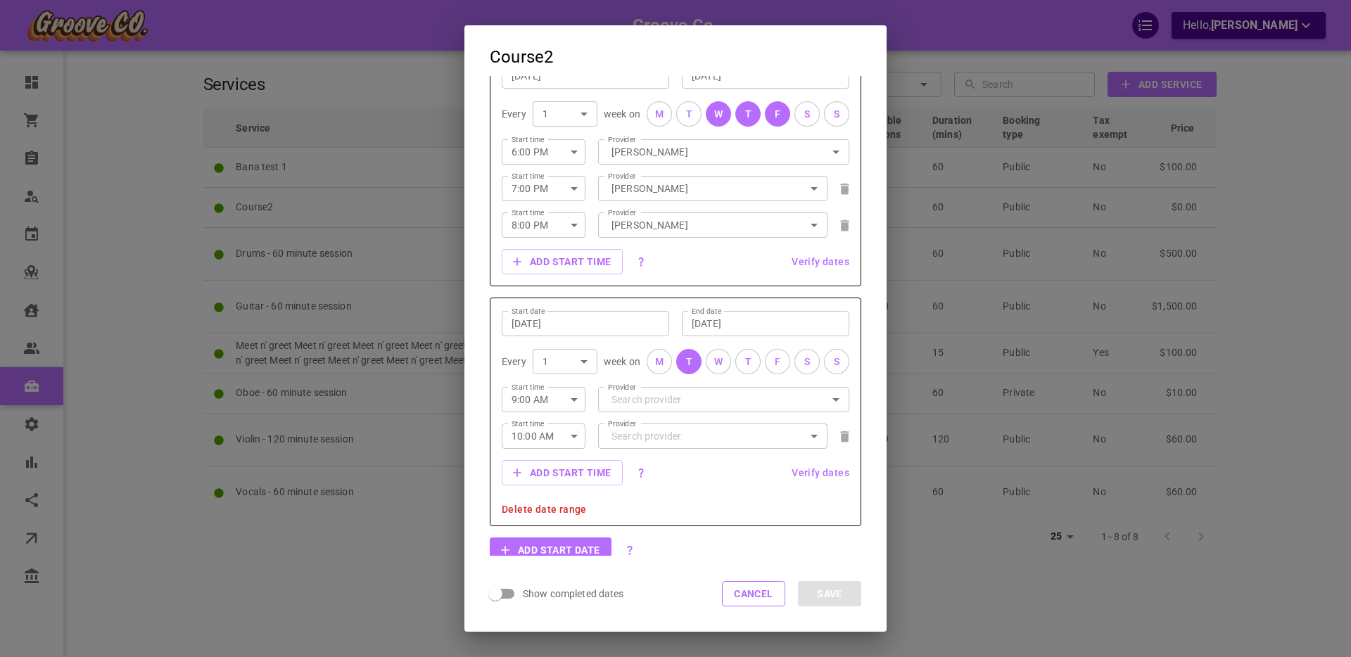
drag, startPoint x: 842, startPoint y: 439, endPoint x: 689, endPoint y: 423, distance: 153.5
click at [842, 438] on icon at bounding box center [844, 436] width 8 height 11
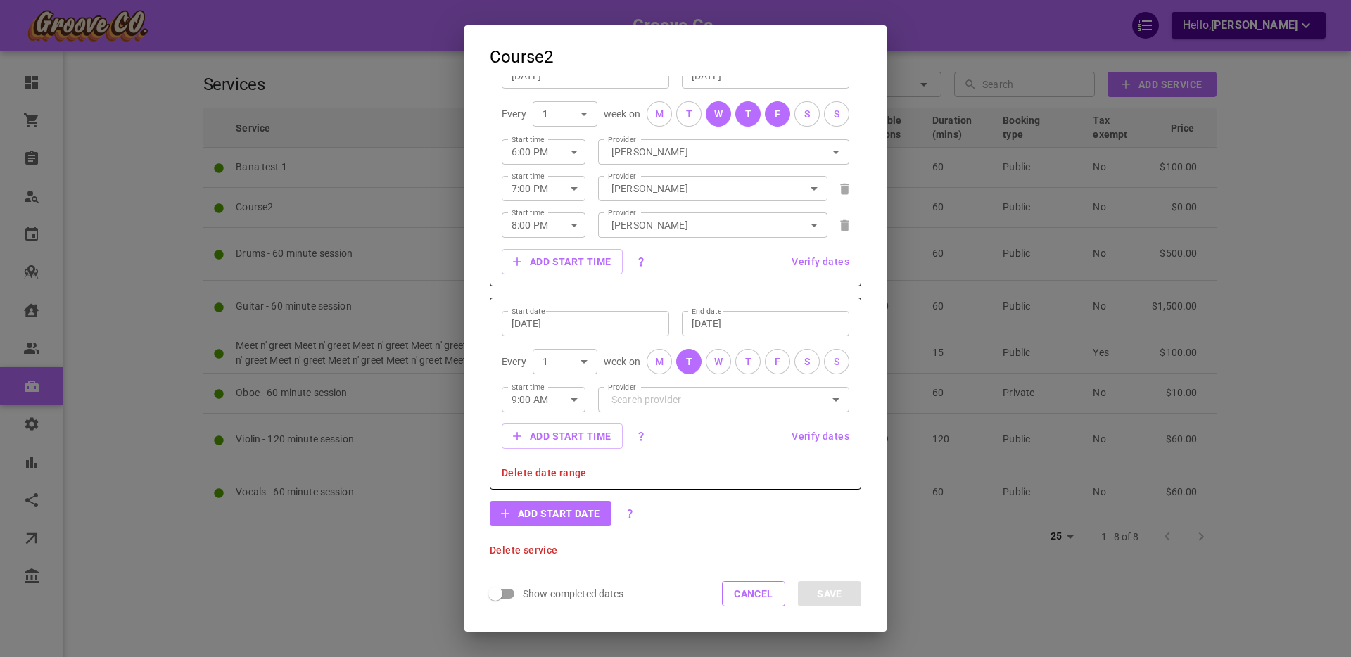
click at [574, 403] on icon "button" at bounding box center [574, 399] width 17 height 17
click at [556, 459] on li "8:45 AM" at bounding box center [544, 457] width 84 height 25
type input "8:45 AM"
click at [562, 441] on button "Add start time" at bounding box center [562, 436] width 121 height 25
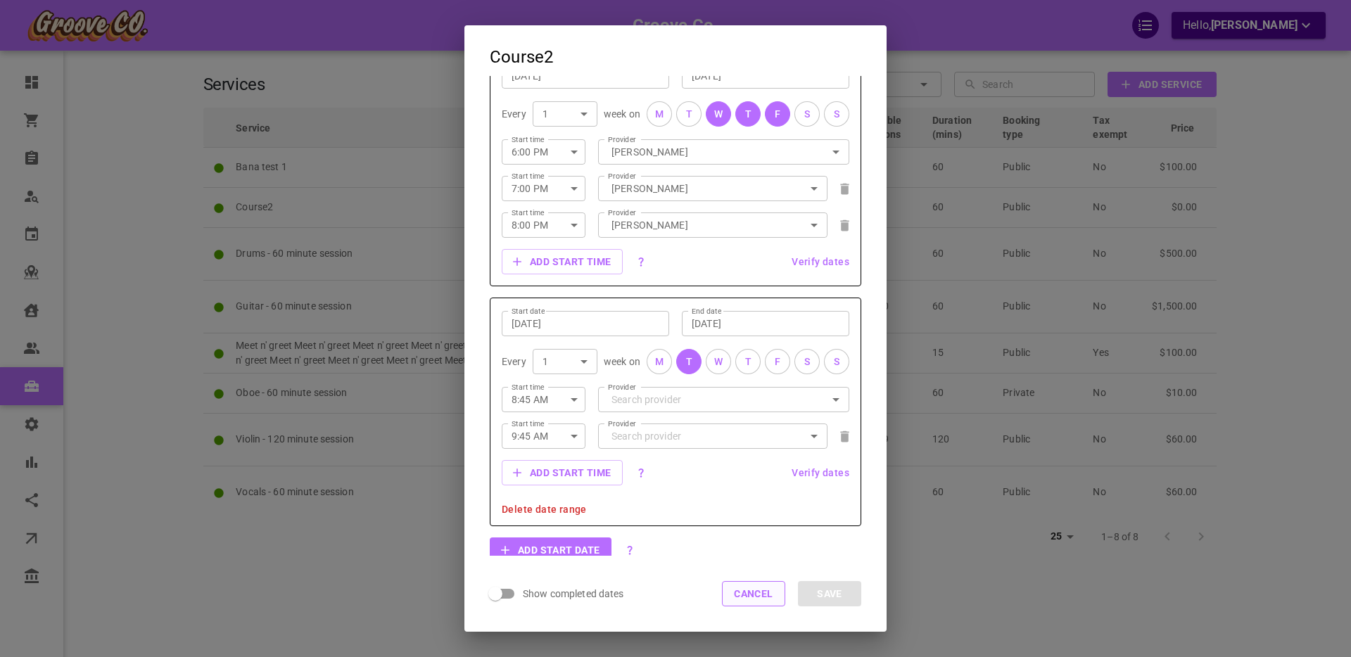
click at [741, 595] on button "Cancel" at bounding box center [753, 593] width 63 height 25
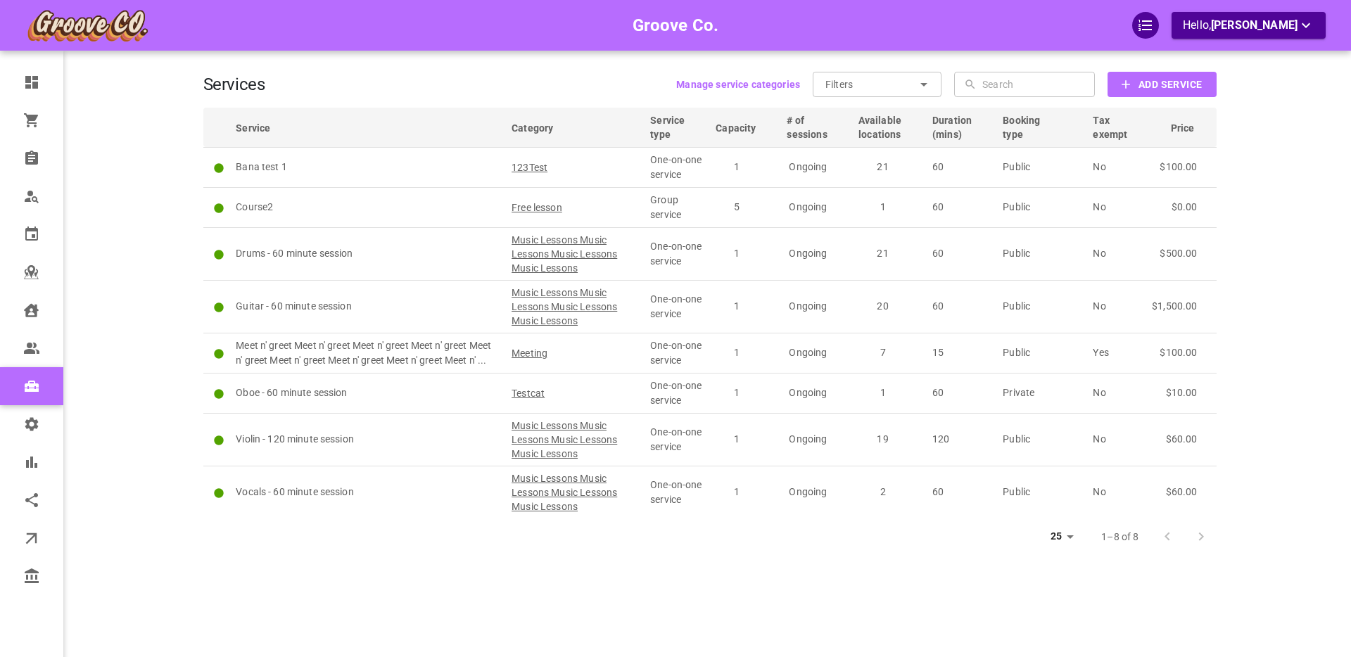
click at [1136, 72] on button "Add Service" at bounding box center [1162, 84] width 108 height 25
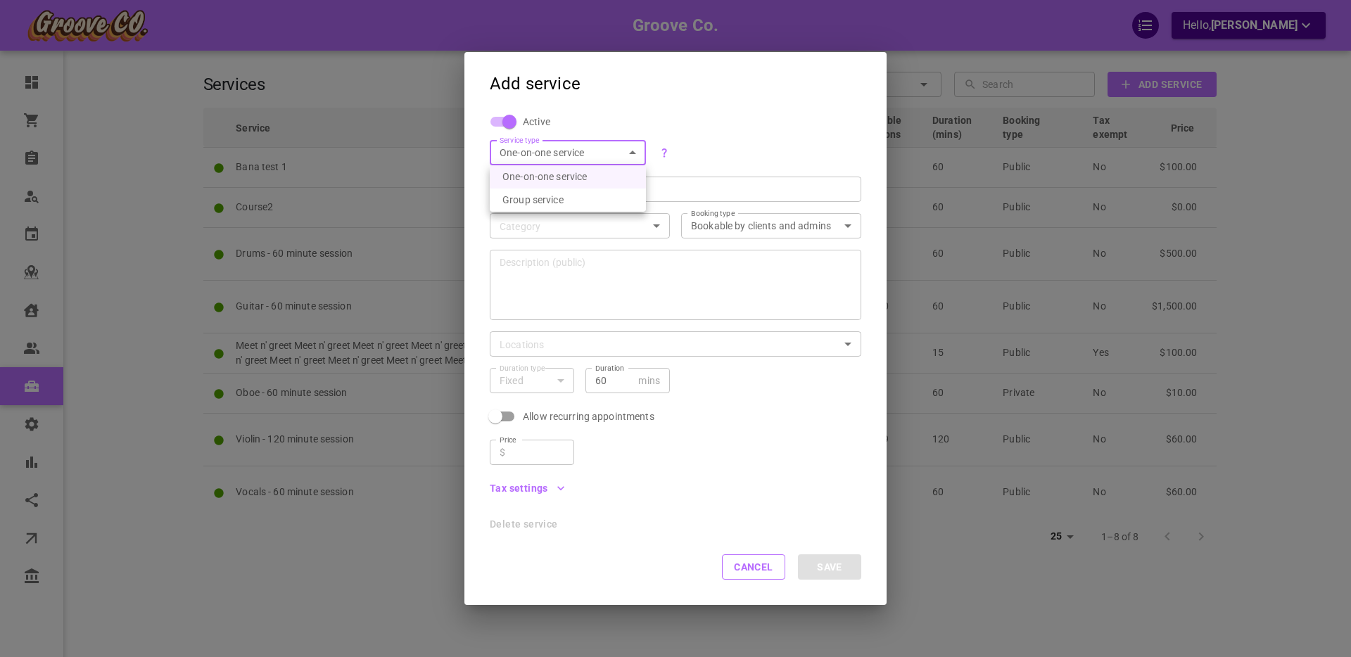
drag, startPoint x: 617, startPoint y: 156, endPoint x: 603, endPoint y: 195, distance: 41.9
click at [617, 156] on body "Groove Co. Hello, Boris Sandford Dashboard Orders Bookings Who is available Cal…" at bounding box center [675, 372] width 1351 height 744
click at [603, 198] on li "Group service" at bounding box center [568, 200] width 156 height 23
type input "GROUP"
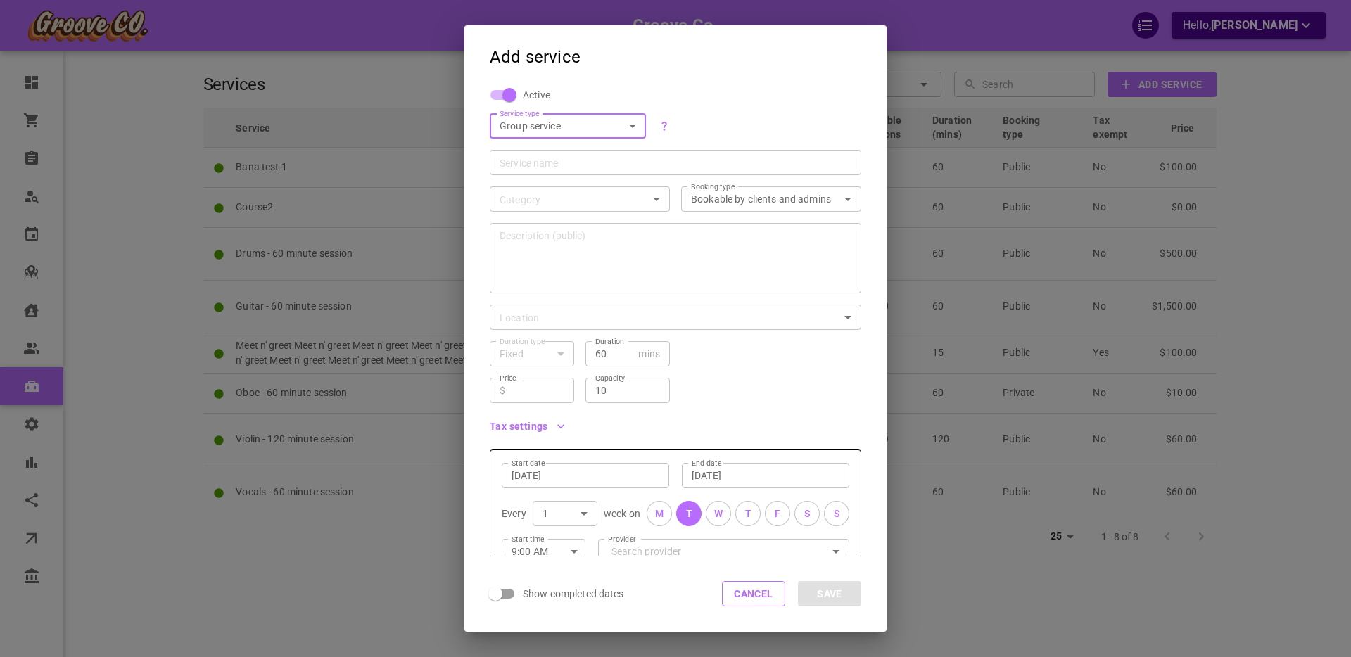
scroll to position [123, 0]
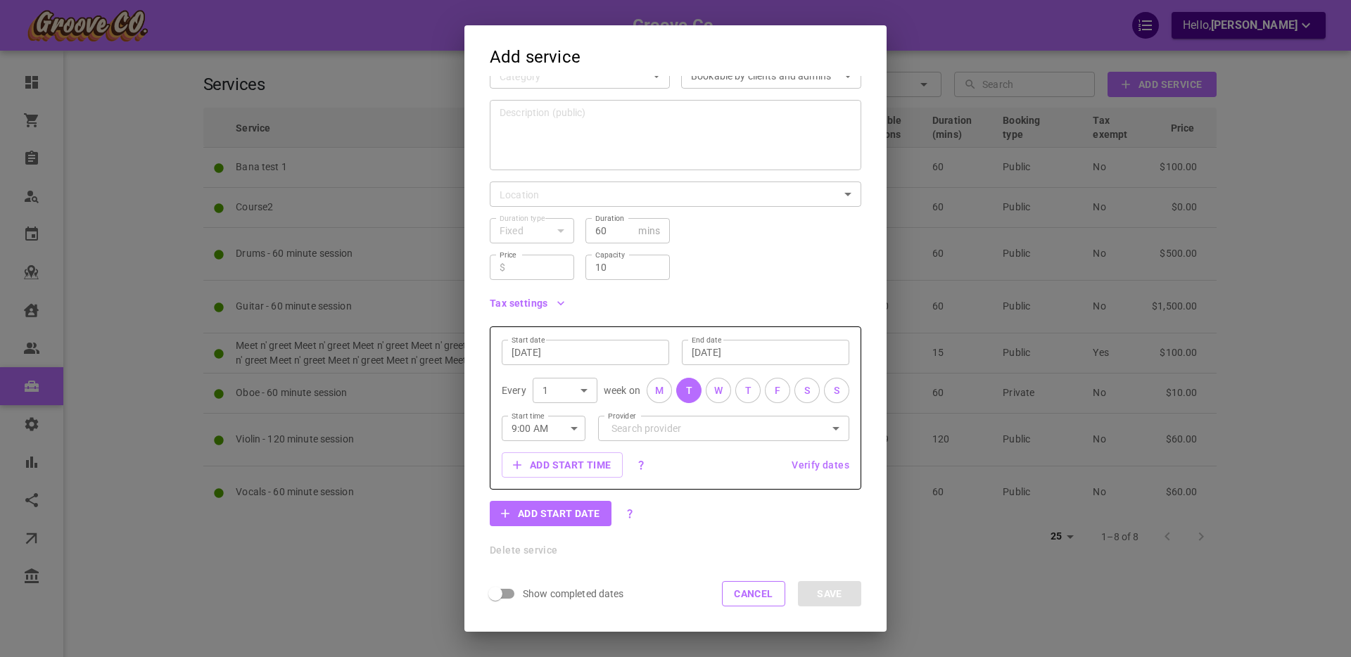
click at [573, 430] on icon "button" at bounding box center [574, 428] width 17 height 17
click at [561, 461] on li "8:30 AM" at bounding box center [544, 460] width 84 height 25
type input "8:30 AM"
click at [558, 465] on button "Add start time" at bounding box center [562, 465] width 121 height 25
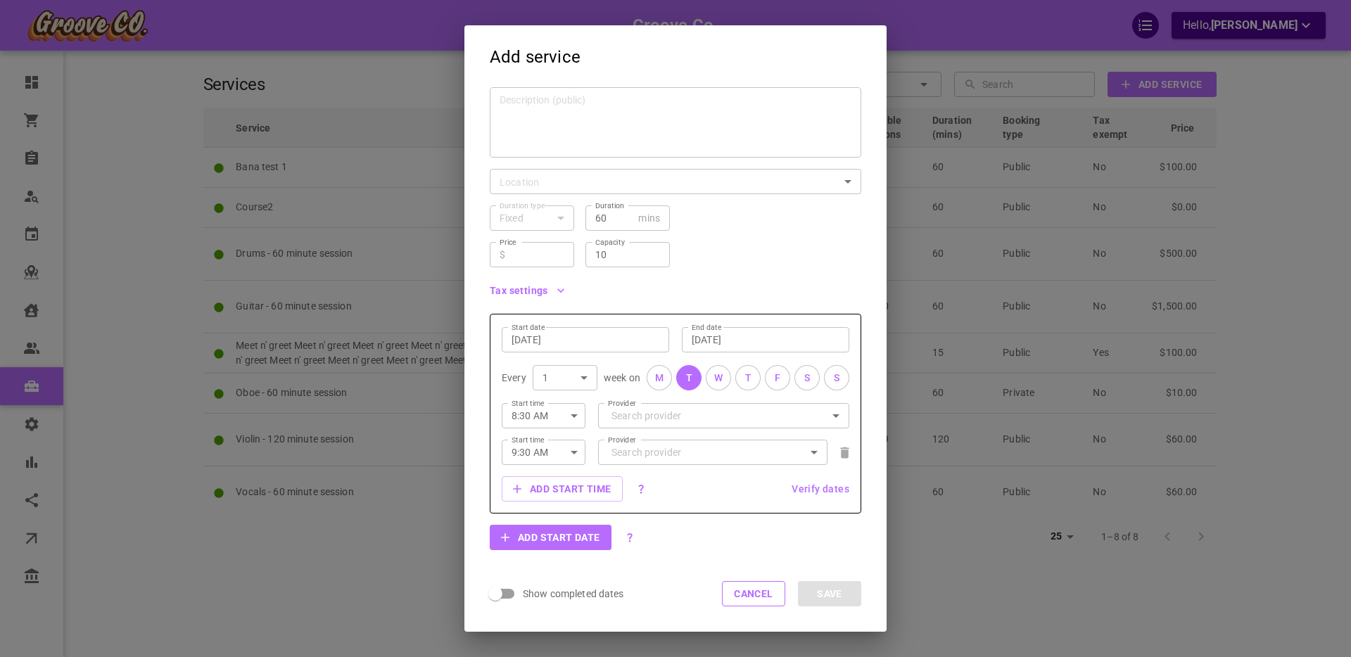
scroll to position [0, 0]
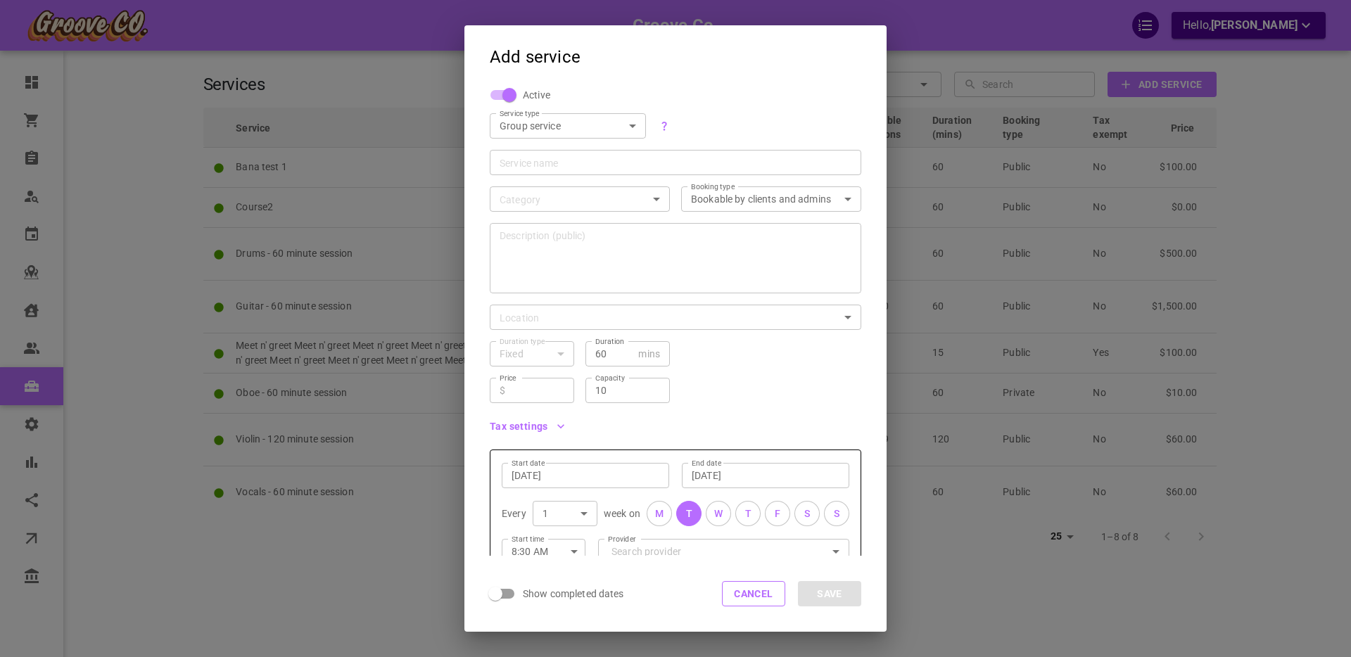
click at [535, 175] on div "Category ​ category" at bounding box center [574, 193] width 191 height 37
click at [524, 157] on div "Service name Service name" at bounding box center [676, 162] width 372 height 25
type input "Newest course"
click at [522, 205] on body "Groove Co. Hello, Boris Sandford Dashboard Orders Bookings Who is available Cal…" at bounding box center [675, 372] width 1351 height 744
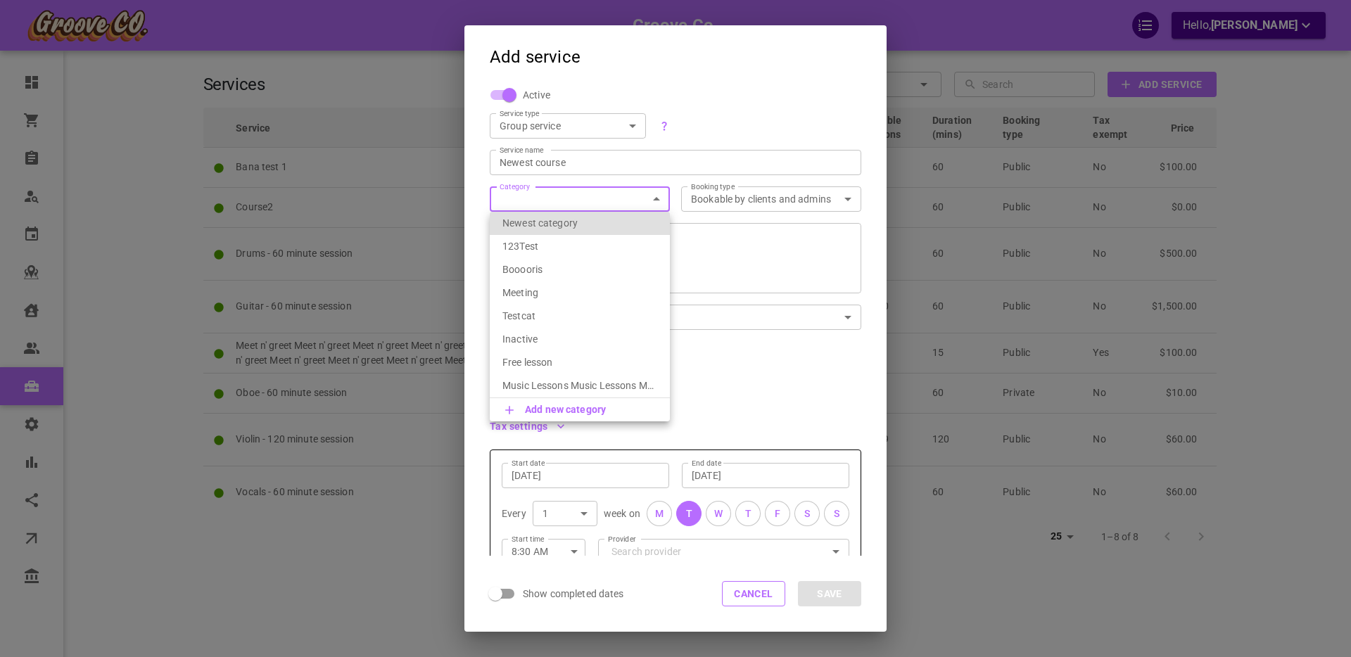
click at [548, 270] on p "Booooris" at bounding box center [580, 270] width 155 height 14
type input "Booooris"
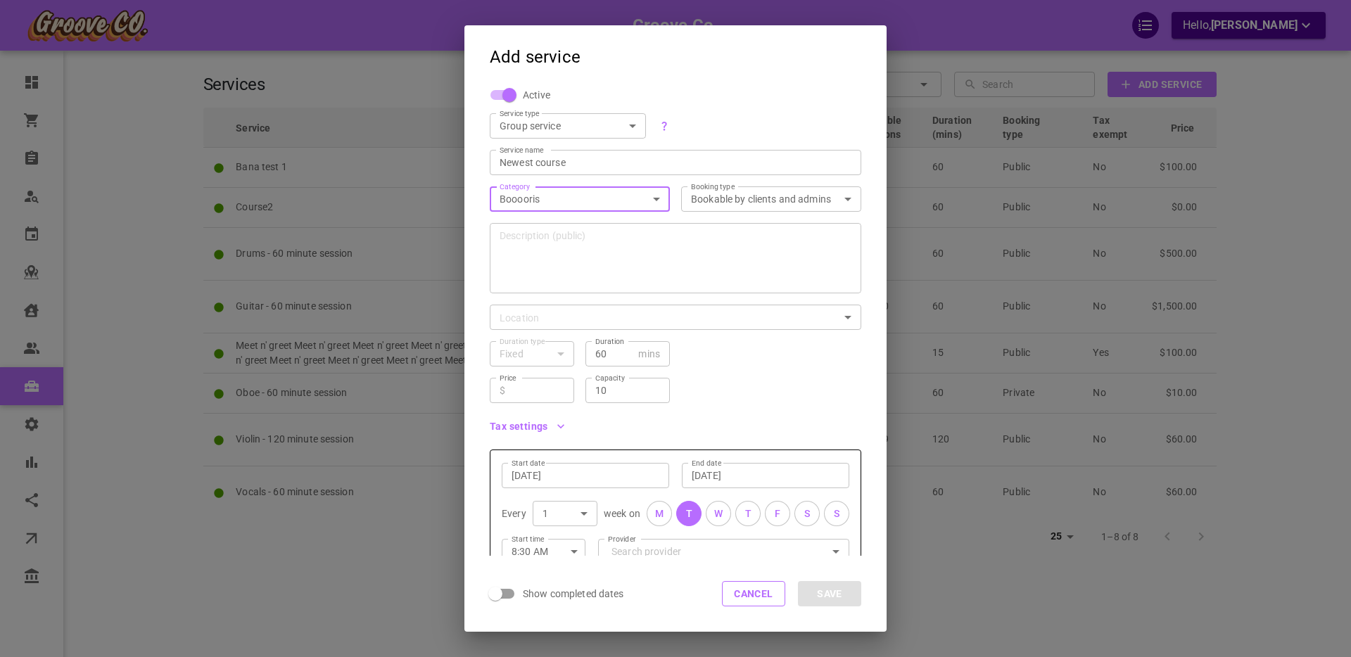
click at [602, 241] on textarea "Description (public)" at bounding box center [676, 258] width 352 height 84
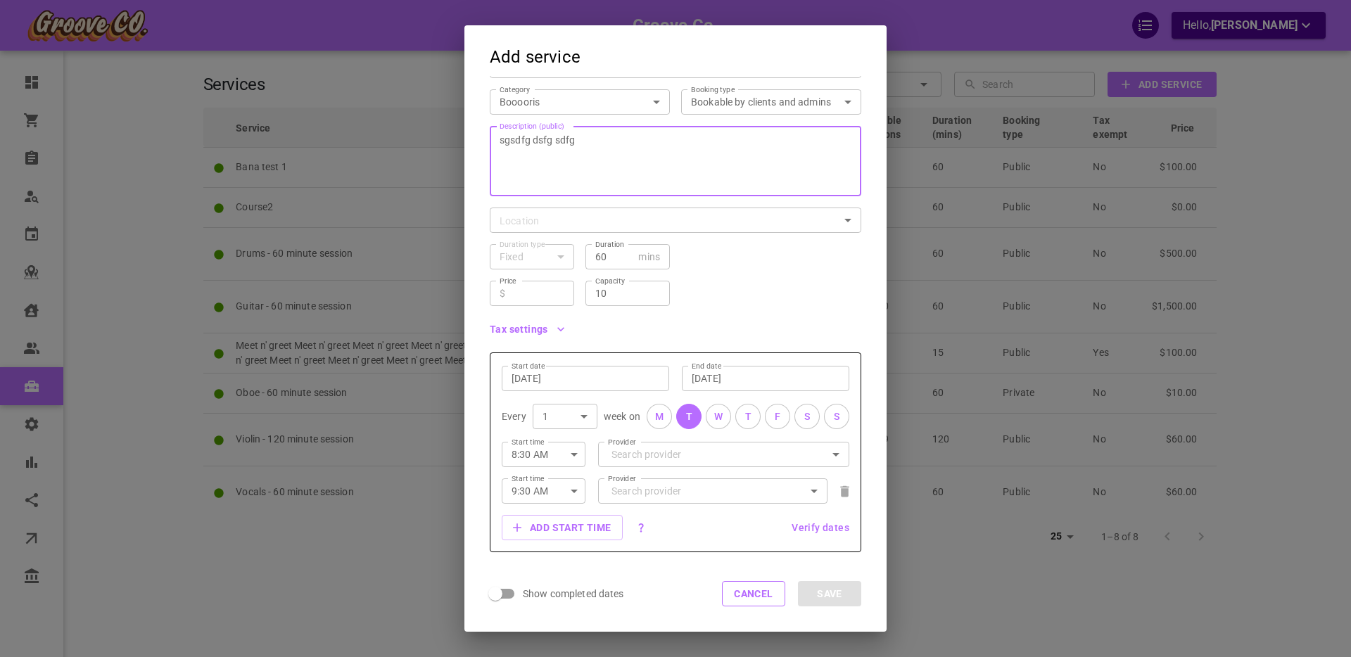
scroll to position [103, 0]
type textarea "sgsdfg dsfg sdfg"
drag, startPoint x: 541, startPoint y: 291, endPoint x: 540, endPoint y: 283, distance: 7.9
click at [541, 289] on input "Price" at bounding box center [537, 288] width 53 height 14
type input "120"
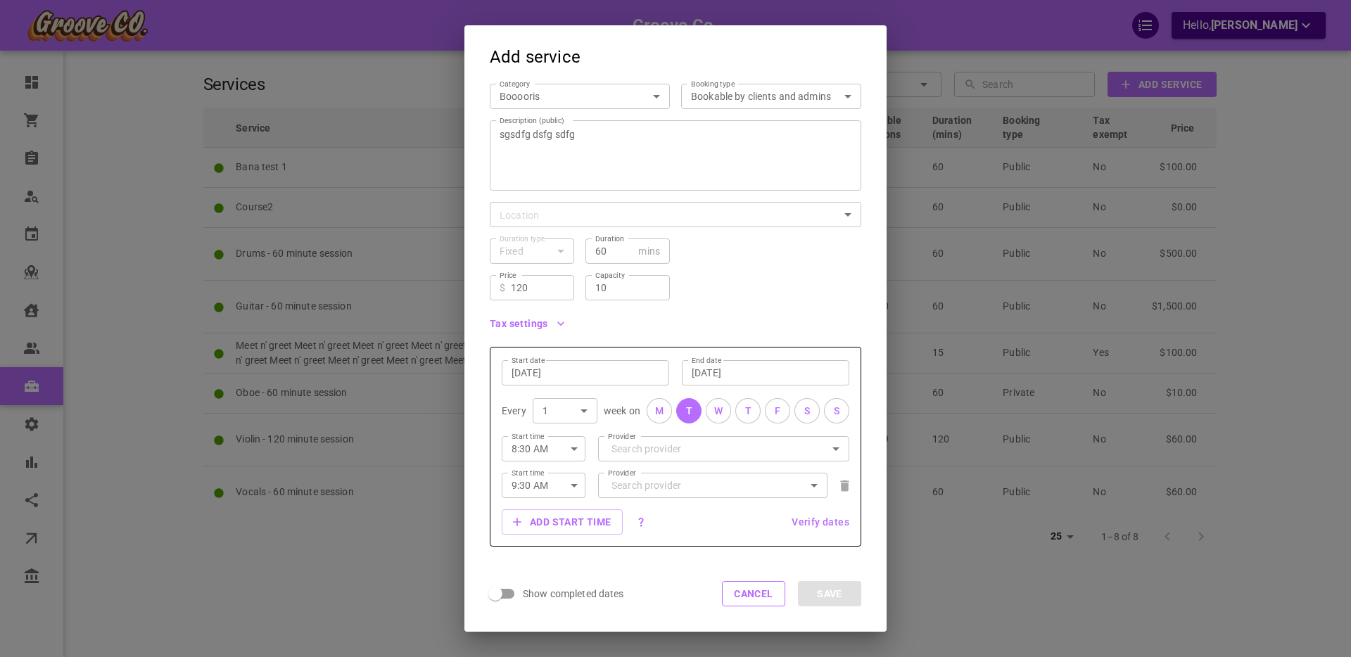
click at [715, 273] on div "Price ​ $ 120 Price Capacity 10 Capacity" at bounding box center [670, 282] width 383 height 37
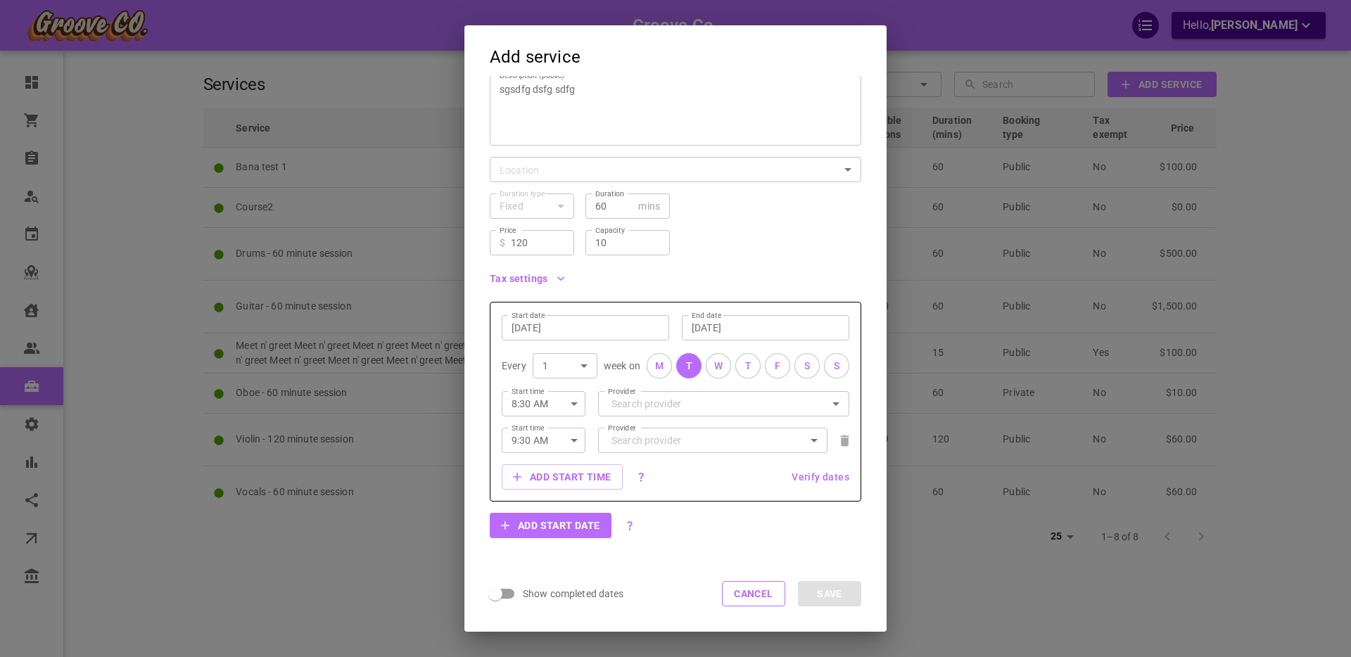
scroll to position [160, 0]
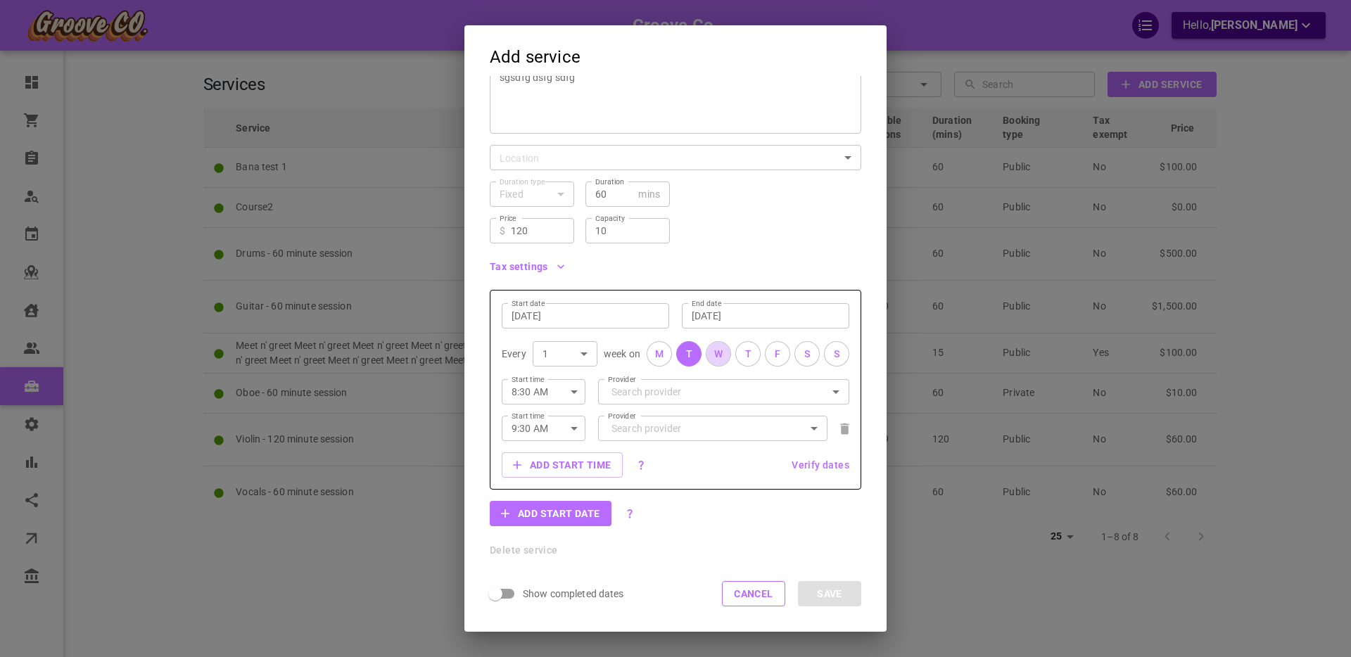
click at [726, 357] on button "W" at bounding box center [718, 353] width 25 height 25
click at [750, 358] on div "T" at bounding box center [748, 354] width 6 height 15
click at [569, 310] on input "Sep 16, 2025" at bounding box center [586, 316] width 148 height 14
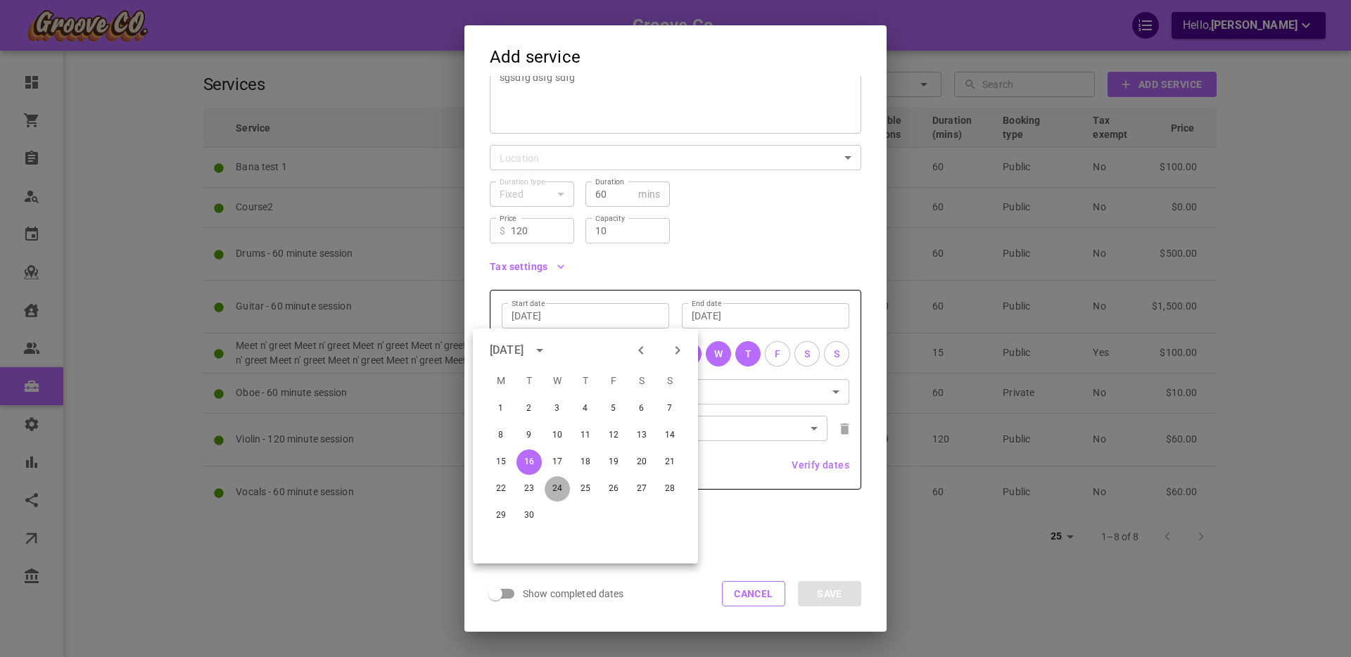
click at [555, 486] on button "24" at bounding box center [557, 489] width 25 height 25
type input "[DATE]"
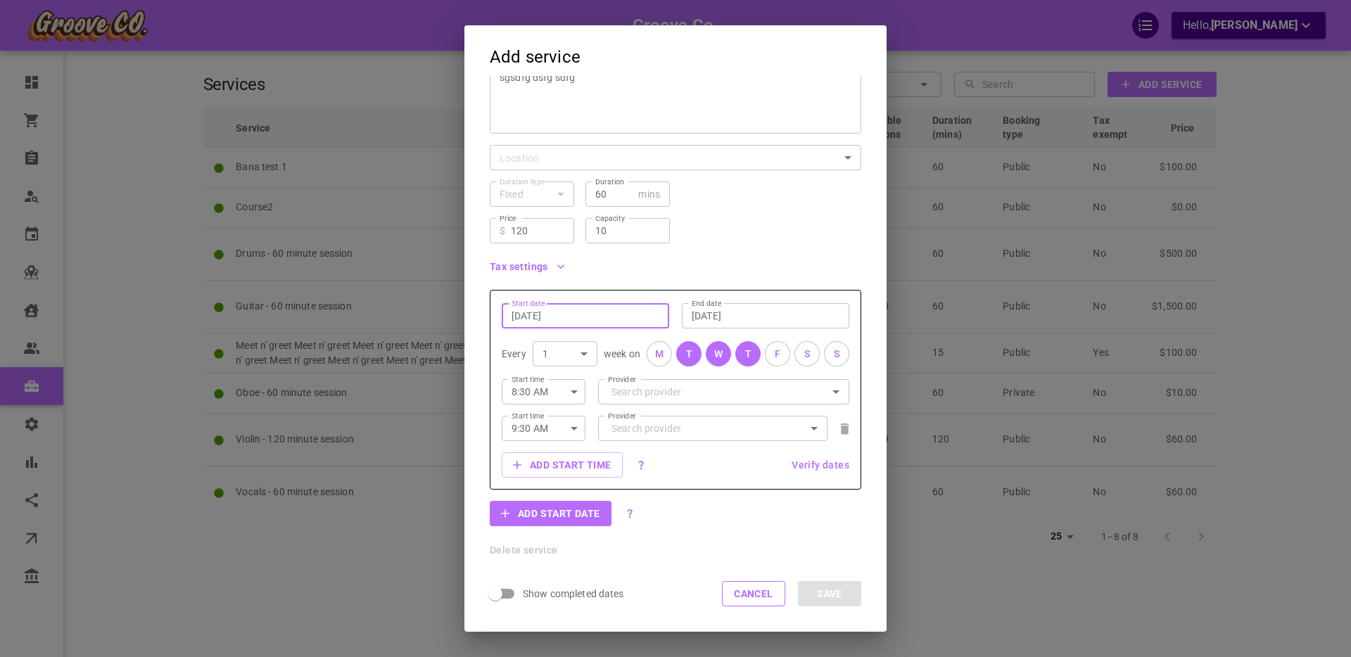
click at [691, 356] on div "T" at bounding box center [689, 354] width 6 height 15
drag, startPoint x: 751, startPoint y: 356, endPoint x: 776, endPoint y: 355, distance: 25.3
click at [752, 355] on button "T" at bounding box center [748, 353] width 25 height 25
drag, startPoint x: 781, startPoint y: 354, endPoint x: 808, endPoint y: 355, distance: 26.8
click at [782, 354] on button "F" at bounding box center [777, 353] width 25 height 25
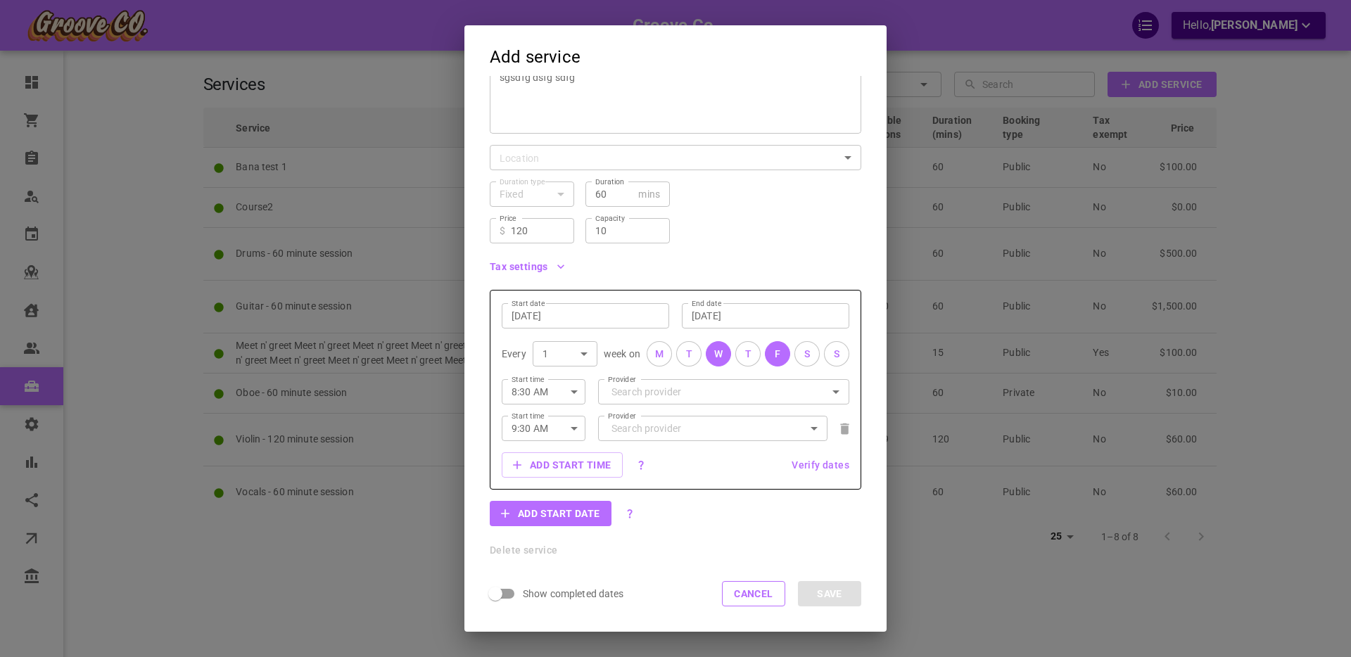
click at [840, 355] on button "S" at bounding box center [836, 353] width 25 height 25
click at [662, 390] on input "Provider" at bounding box center [724, 391] width 232 height 25
click at [660, 420] on p "[PERSON_NAME]" at bounding box center [648, 422] width 77 height 14
type input "[PERSON_NAME]"
click at [643, 429] on input "Provider" at bounding box center [713, 428] width 210 height 25
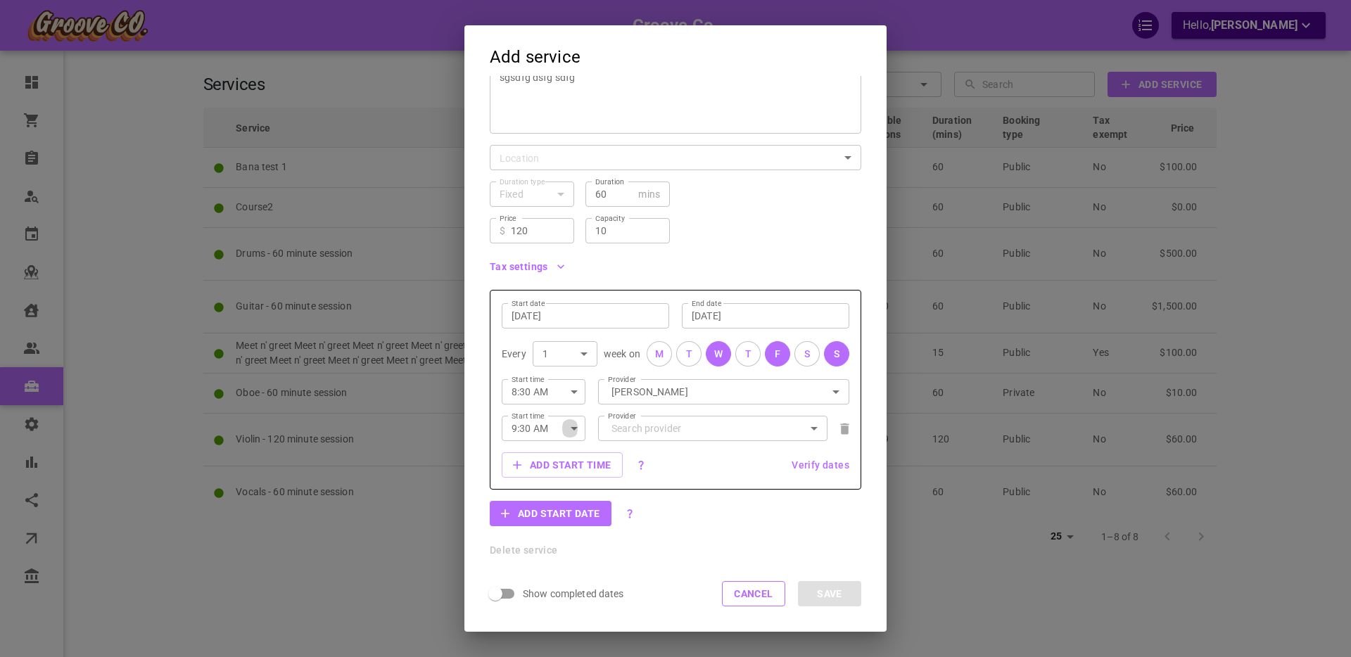
click at [576, 425] on icon "button" at bounding box center [574, 428] width 17 height 17
click at [556, 484] on li "11:45 AM" at bounding box center [544, 476] width 84 height 25
type input "11:45 AM"
click at [648, 432] on input "Provider" at bounding box center [713, 428] width 210 height 25
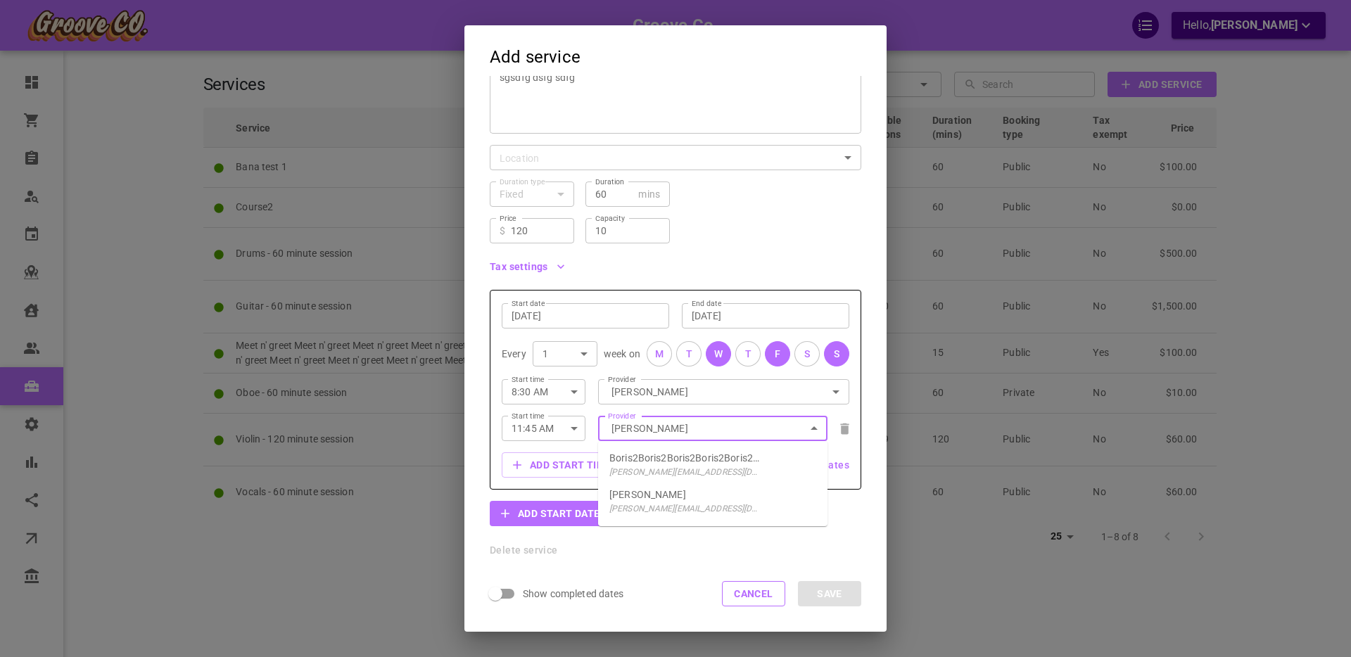
click at [639, 496] on p "[PERSON_NAME]" at bounding box center [648, 495] width 77 height 14
type input "[PERSON_NAME]"
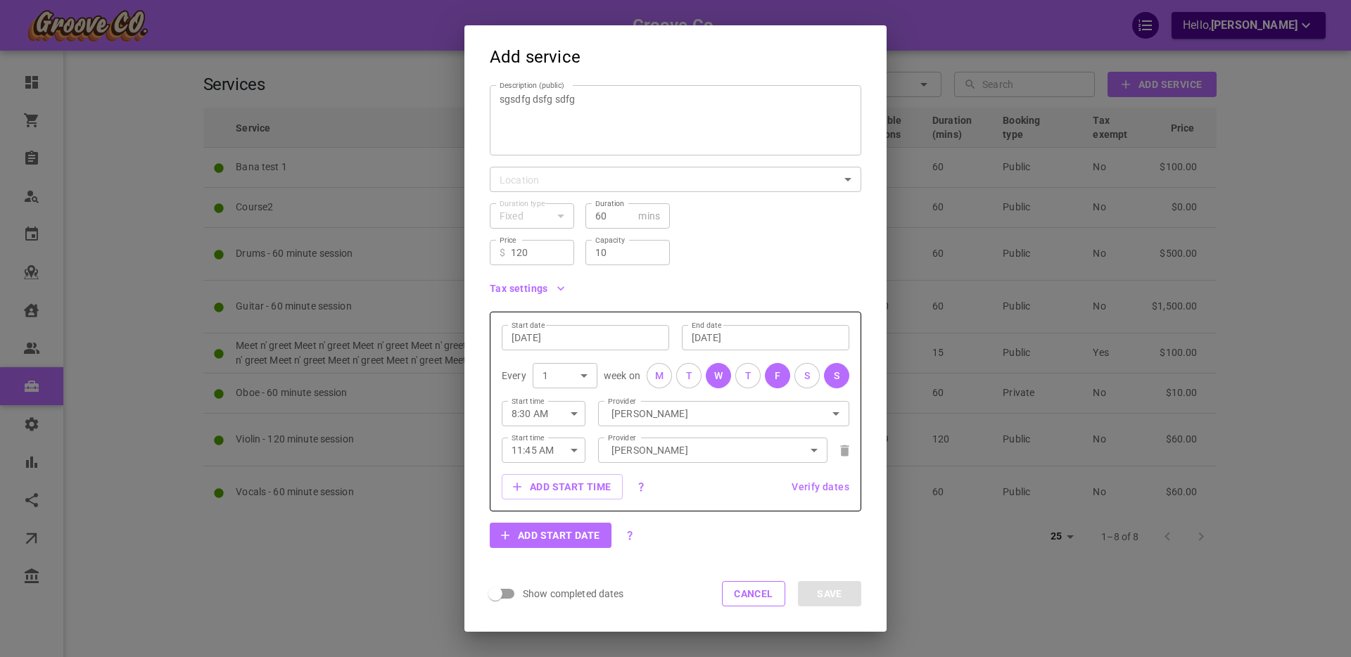
scroll to position [137, 0]
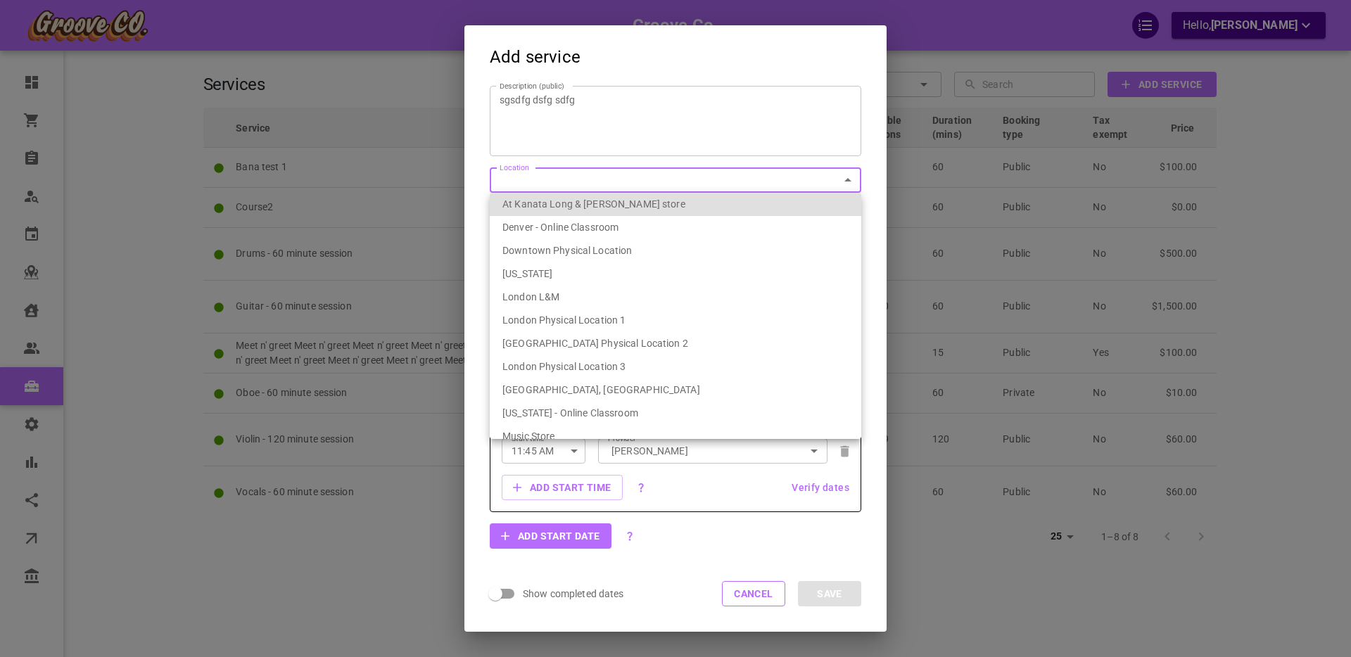
click at [555, 179] on body "Groove Co. Hello, Boris Sandford Dashboard Orders Bookings Who is available Cal…" at bounding box center [675, 372] width 1351 height 744
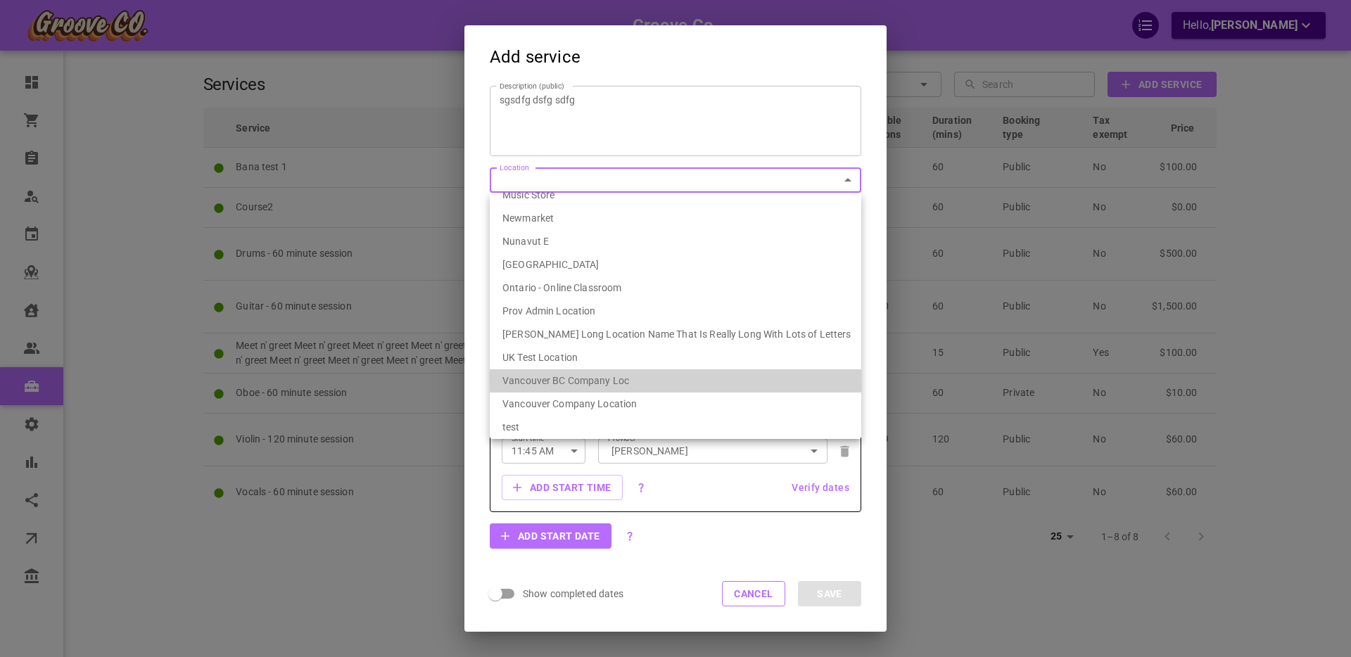
click at [578, 382] on li "Vancouver BC Company Loc" at bounding box center [676, 381] width 372 height 23
type input "539ef6fa-1bae-4334-9153-77231d086627"
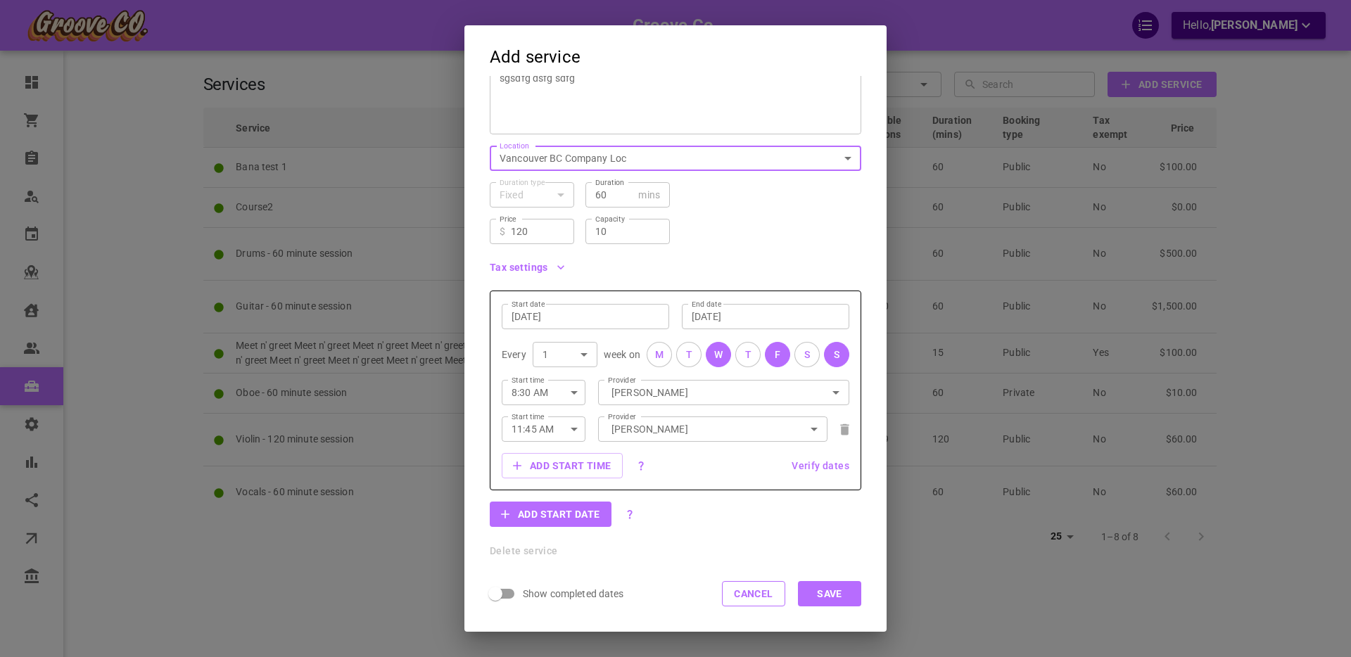
scroll to position [160, 0]
click at [826, 595] on button "Save" at bounding box center [829, 593] width 63 height 25
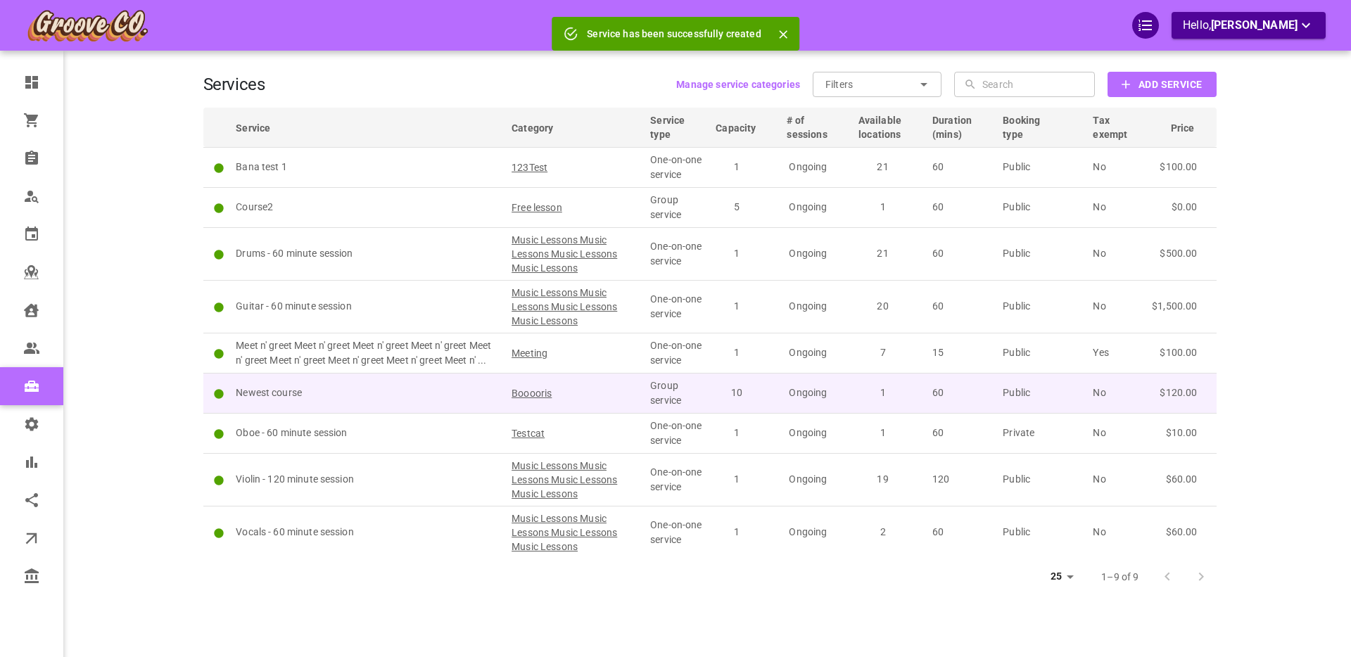
click at [390, 393] on p "Newest course" at bounding box center [367, 393] width 263 height 15
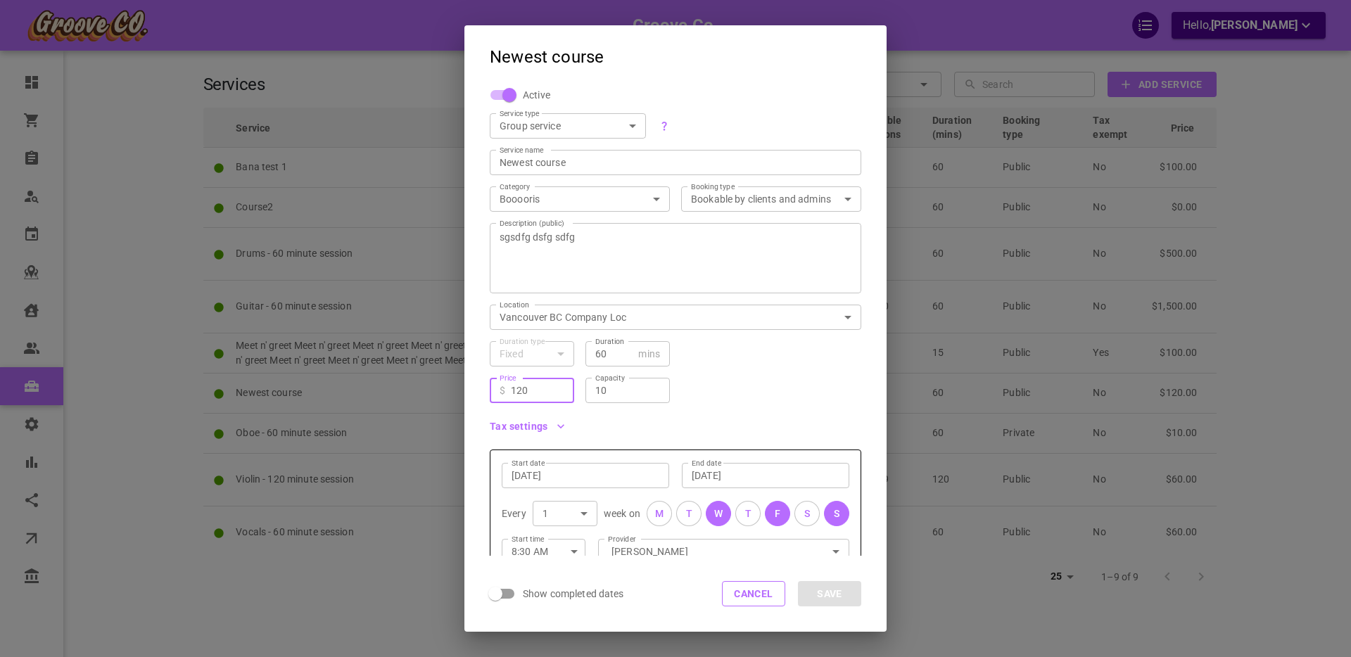
click at [521, 384] on input "120" at bounding box center [537, 391] width 53 height 14
click at [531, 387] on input "120" at bounding box center [537, 391] width 53 height 14
type input "0"
click at [823, 596] on button "Save" at bounding box center [829, 593] width 63 height 25
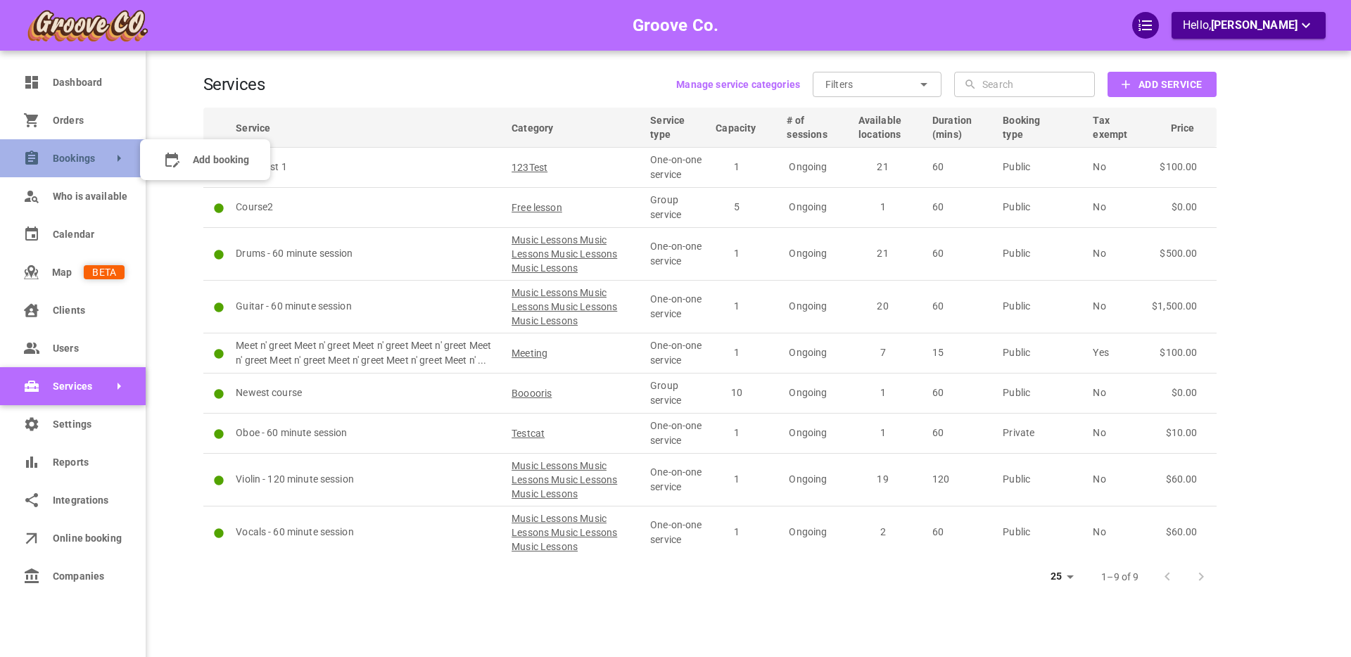
click at [53, 161] on span "Bookings" at bounding box center [53, 158] width 0 height 15
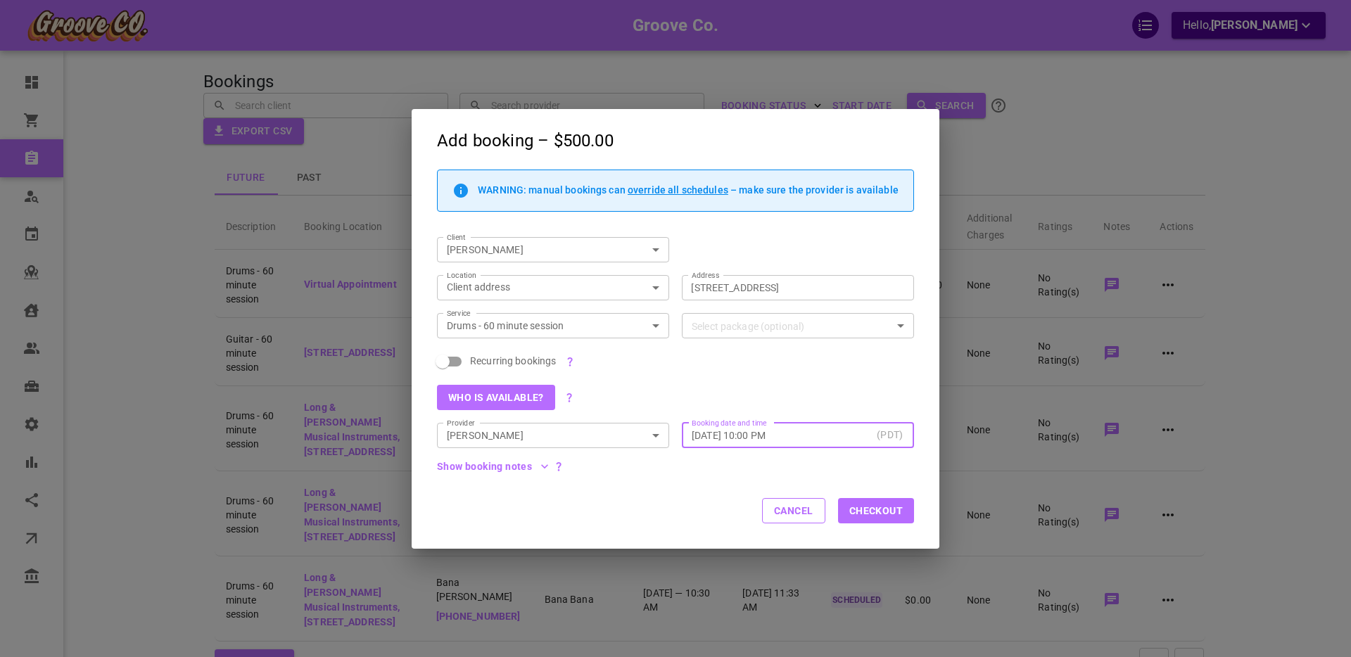
click at [796, 513] on button "Cancel" at bounding box center [793, 510] width 63 height 25
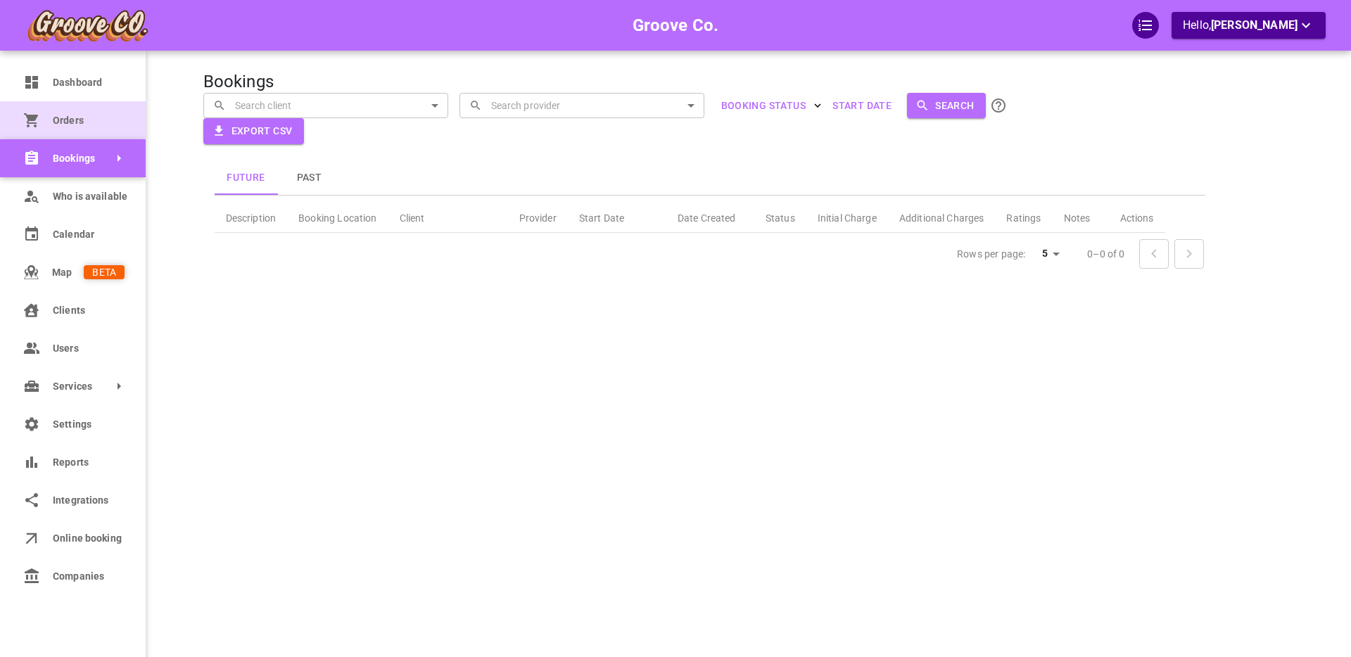
click at [35, 118] on icon at bounding box center [31, 120] width 14 height 14
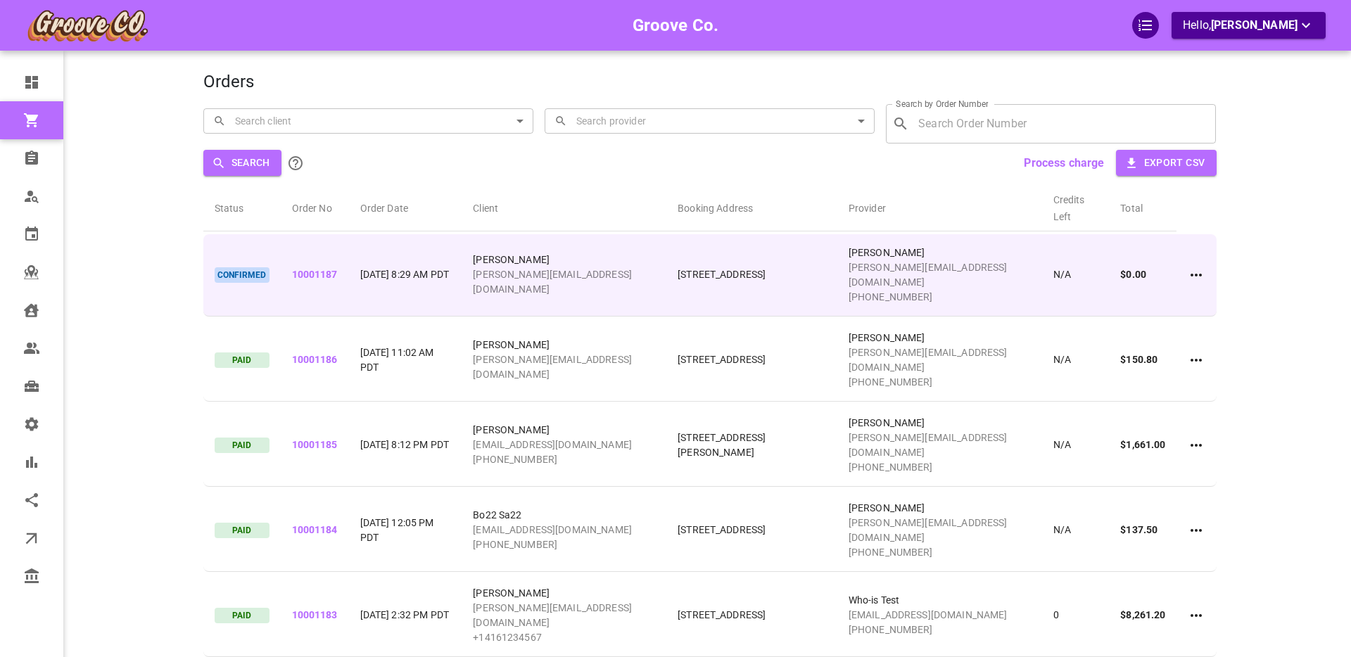
click at [1195, 267] on icon at bounding box center [1196, 275] width 17 height 17
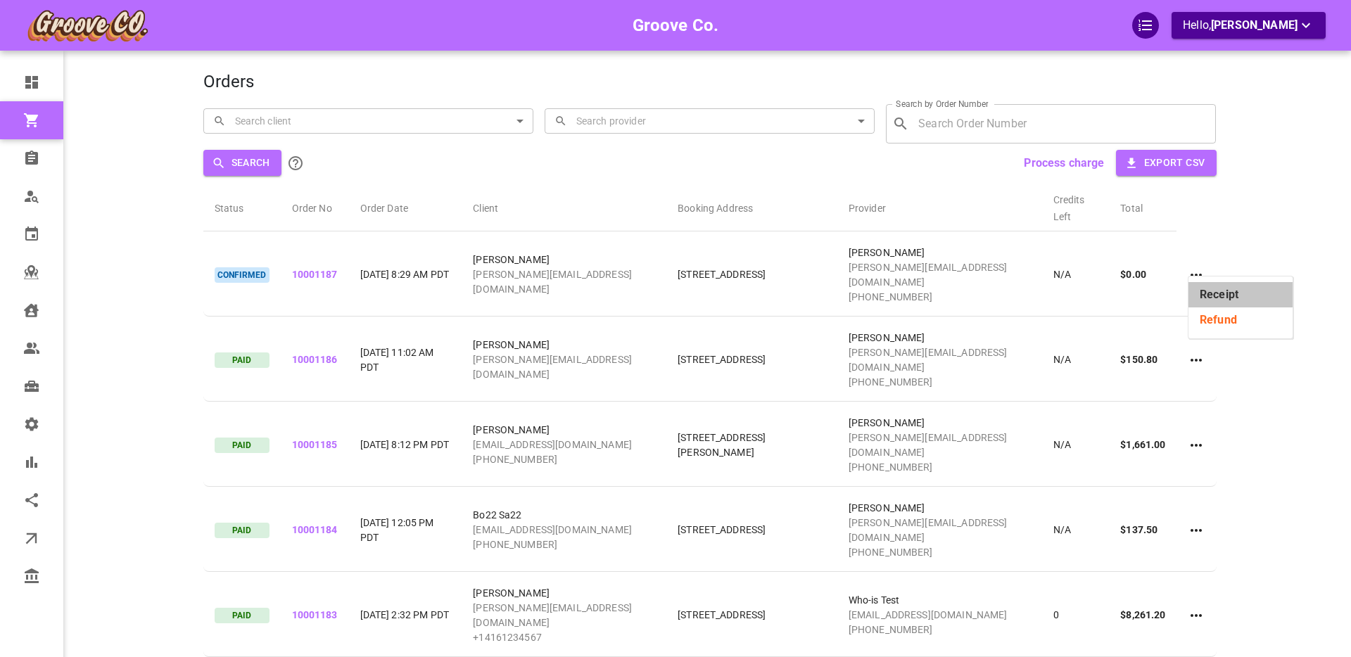
click at [1206, 294] on li "Receipt" at bounding box center [1241, 294] width 104 height 25
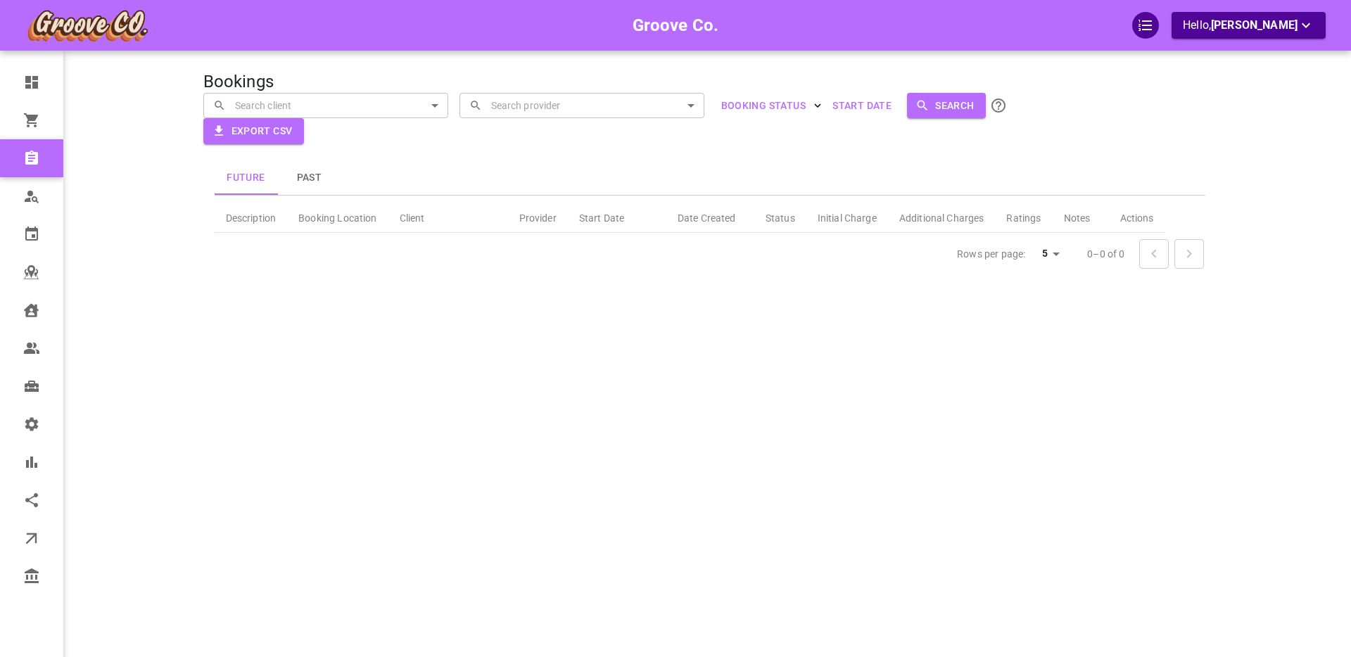
click at [726, 484] on div "Bookings ​ ​ ​ ​ BOOKING STATUS Start Date Search Export CSV Future Past Descri…" at bounding box center [710, 349] width 1014 height 657
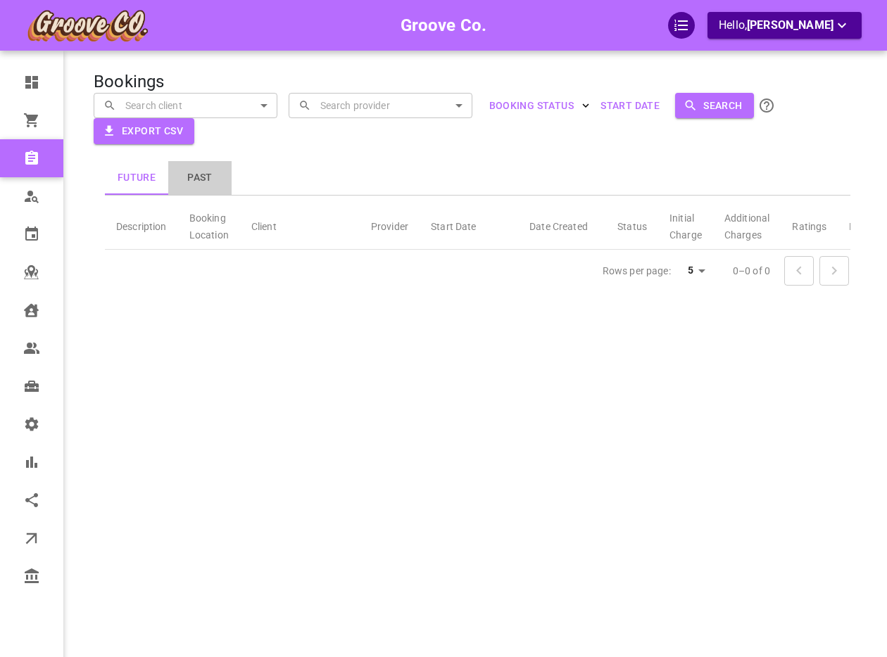
click at [206, 182] on button "Past" at bounding box center [199, 178] width 63 height 34
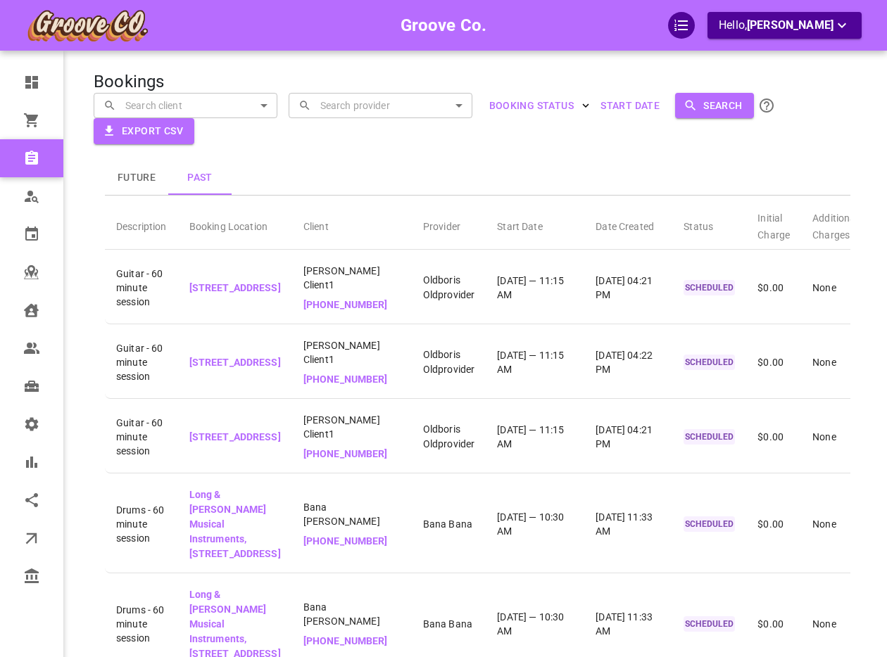
click at [126, 179] on button "Future" at bounding box center [136, 178] width 63 height 34
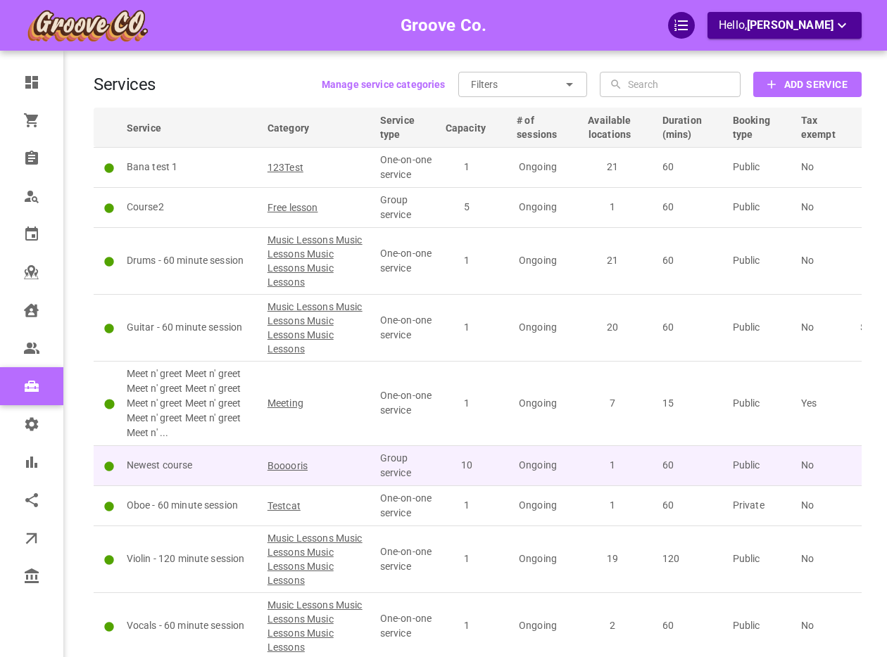
click at [207, 463] on p "Newest course" at bounding box center [191, 465] width 128 height 15
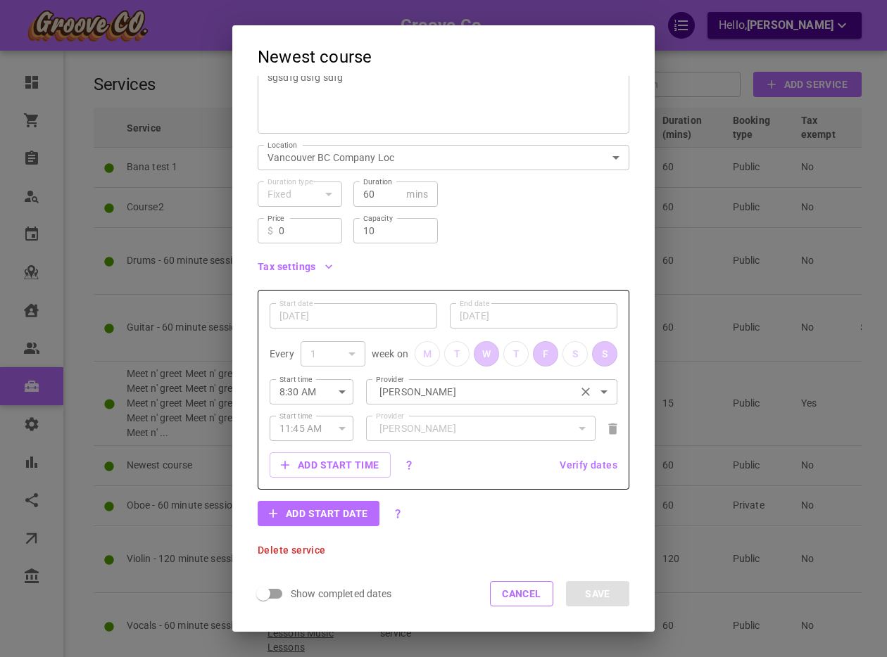
scroll to position [156, 0]
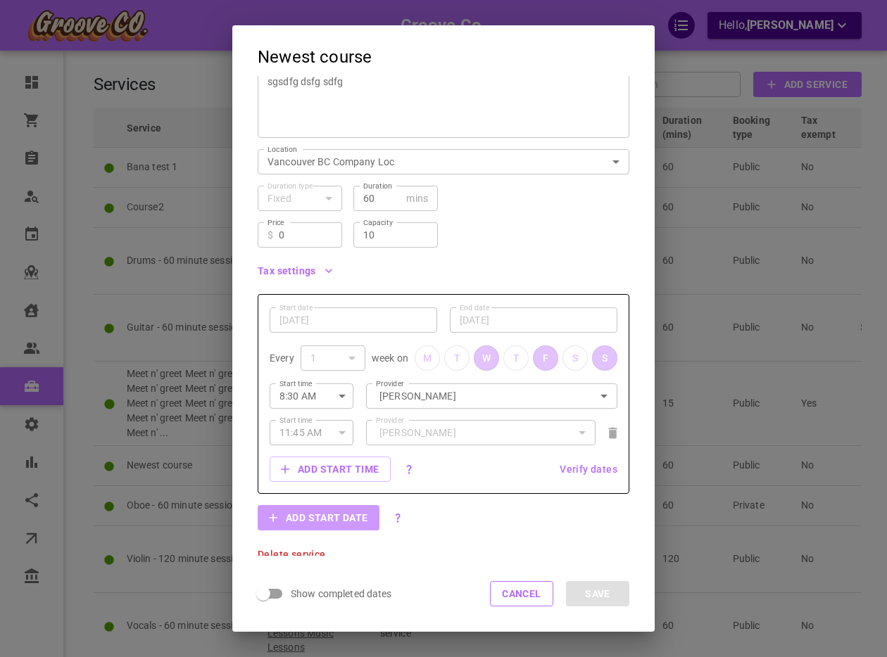
click at [329, 524] on button "Add start date" at bounding box center [319, 517] width 122 height 25
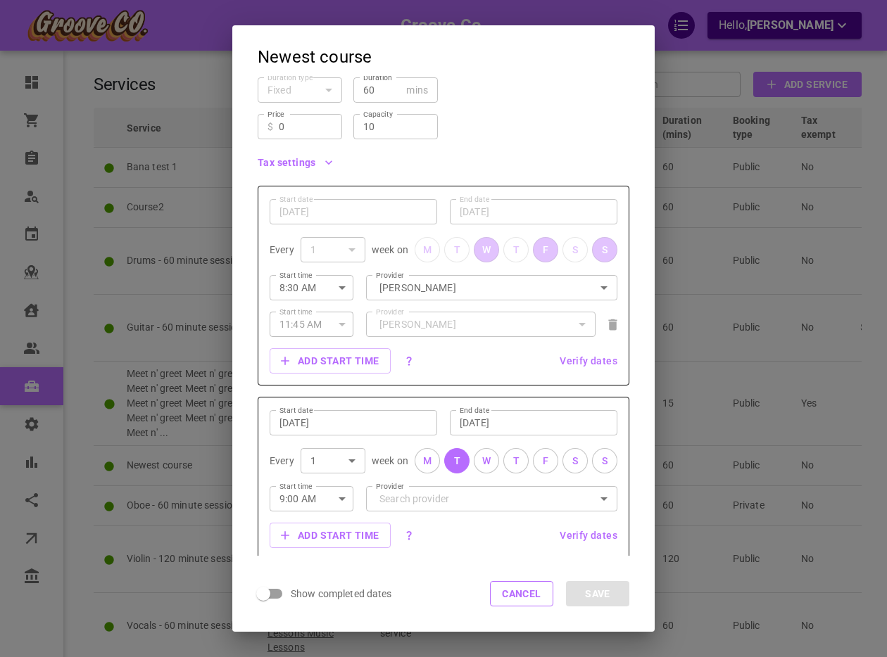
scroll to position [363, 0]
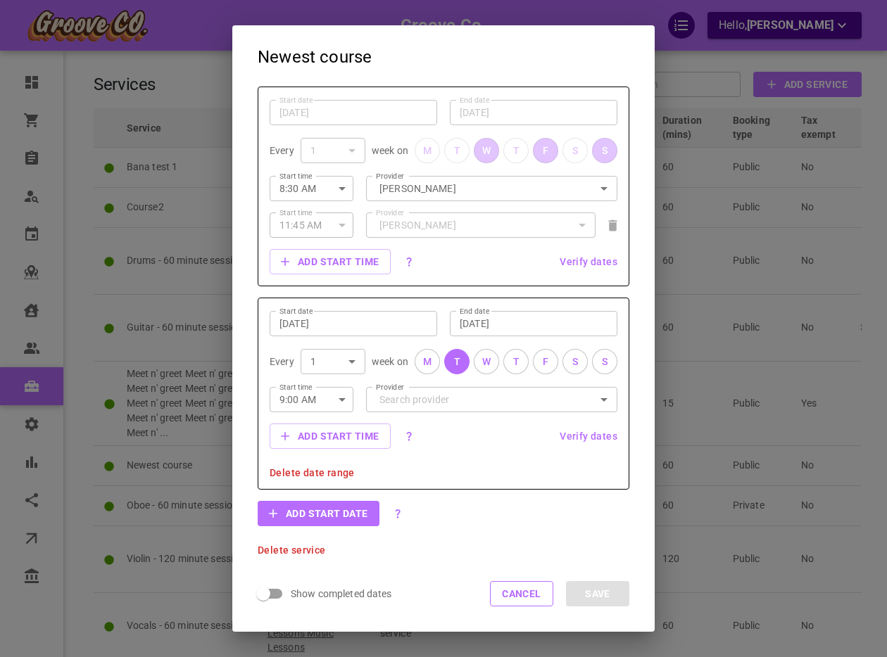
click at [341, 322] on input "Sep 16, 2025" at bounding box center [353, 324] width 148 height 14
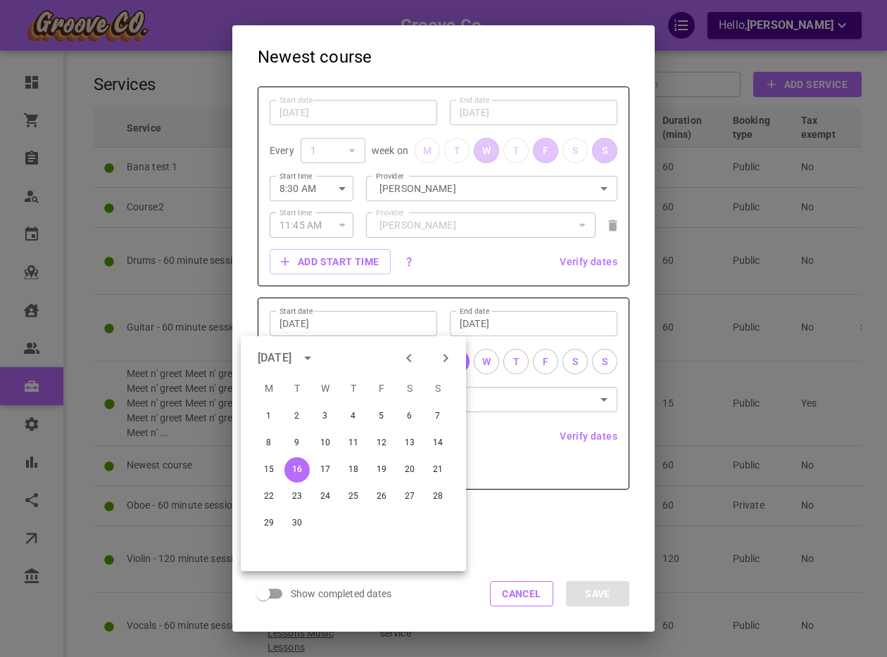
click at [437, 357] on icon "Next month" at bounding box center [445, 358] width 17 height 17
click at [324, 496] on button "22" at bounding box center [325, 496] width 25 height 25
type input "Oct 22, 2025"
type input "Nov 22, 2025"
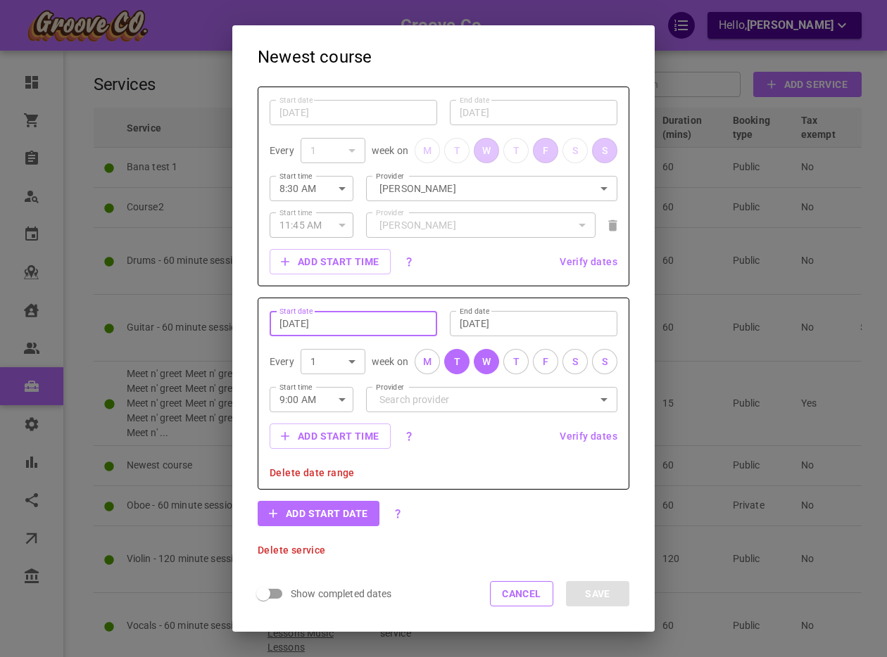
click at [453, 361] on button "T" at bounding box center [456, 361] width 25 height 25
click at [521, 359] on button "T" at bounding box center [515, 361] width 25 height 25
click at [330, 398] on button "button" at bounding box center [337, 400] width 15 height 24
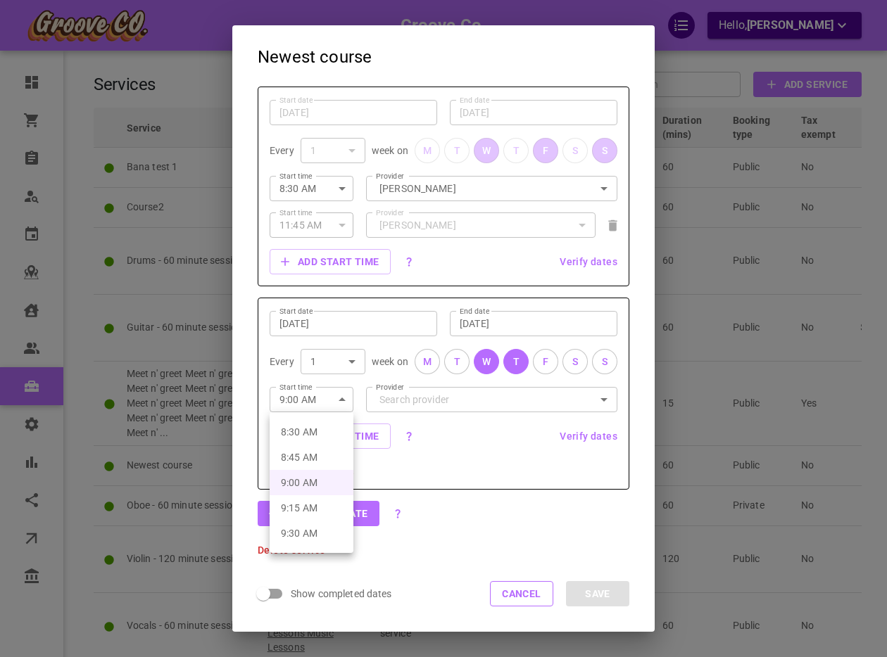
scroll to position [1395, 0]
click at [299, 483] on li "2:15 PM" at bounding box center [312, 479] width 84 height 25
type input "2:15 PM"
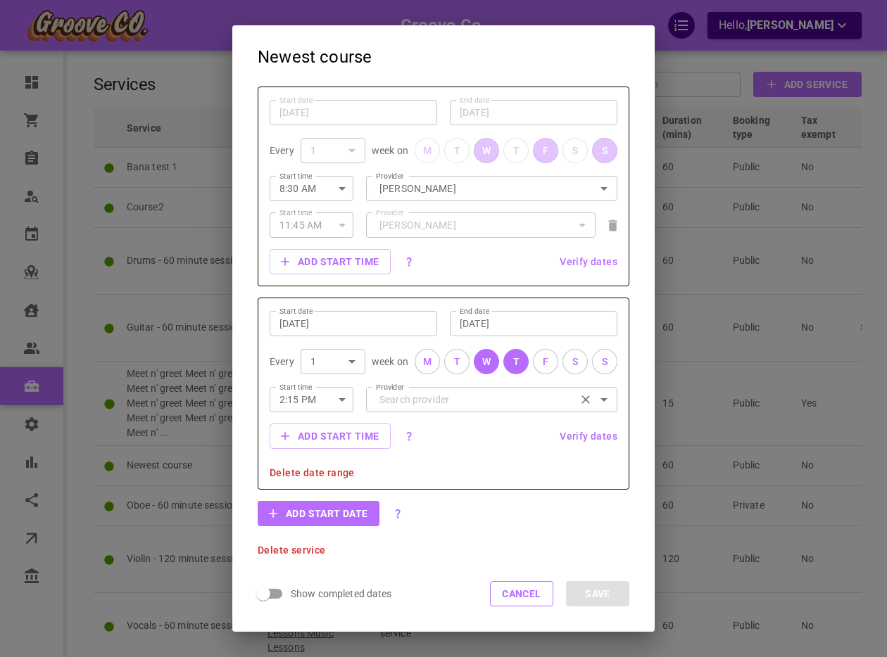
click at [465, 394] on input "Provider" at bounding box center [492, 399] width 232 height 25
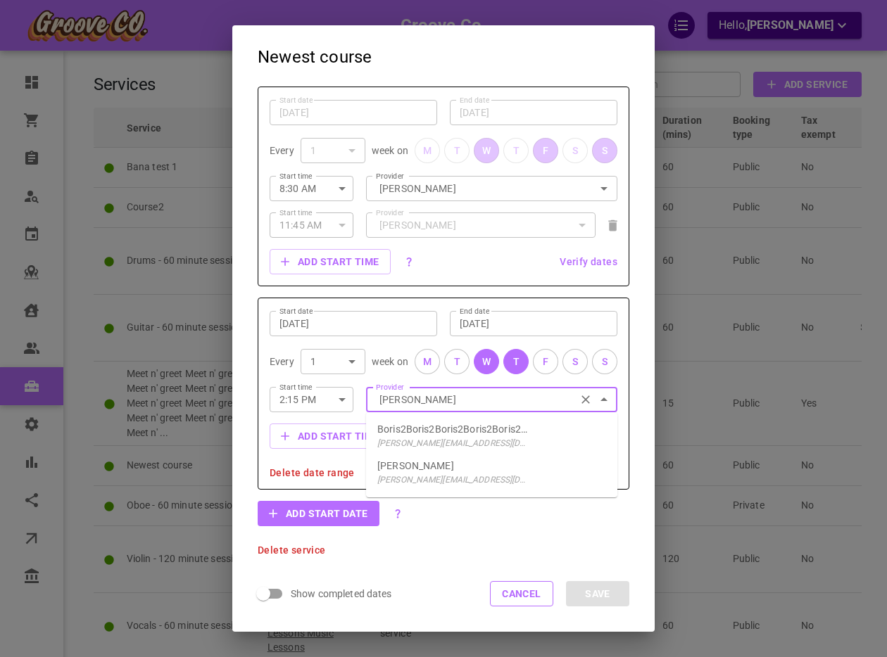
click at [410, 465] on p "[PERSON_NAME]" at bounding box center [415, 466] width 77 height 14
type input "[PERSON_NAME]"
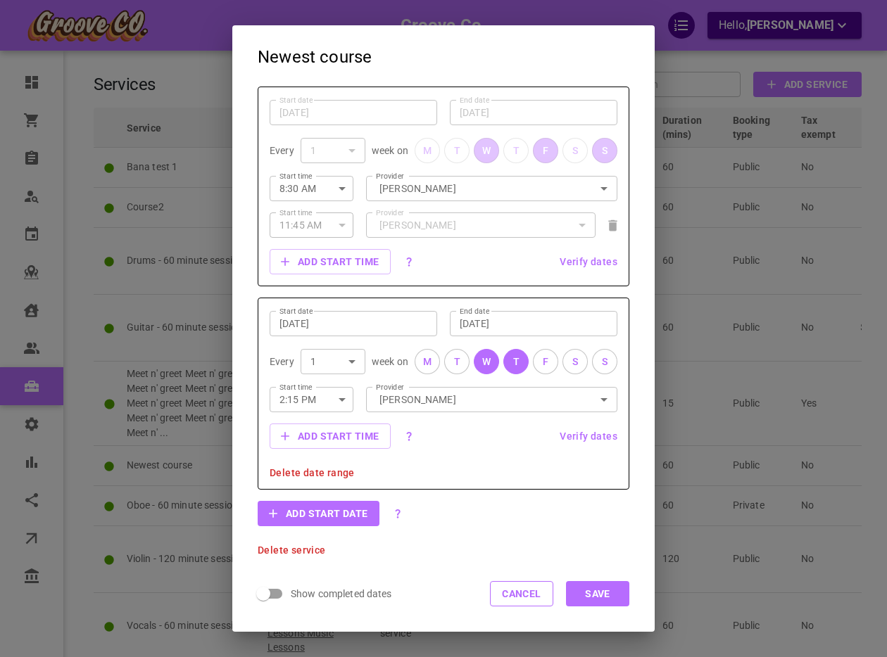
click at [600, 593] on button "Save" at bounding box center [597, 593] width 63 height 25
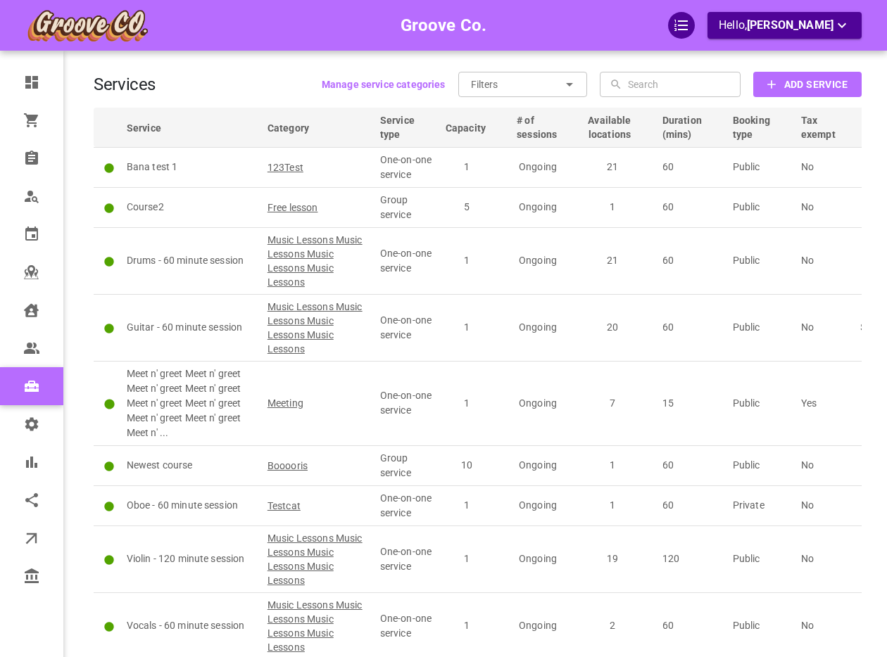
click at [80, 333] on div "Groove Co. Hello, [PERSON_NAME] Dashboard Orders Bookings Who is available Cale…" at bounding box center [443, 369] width 887 height 738
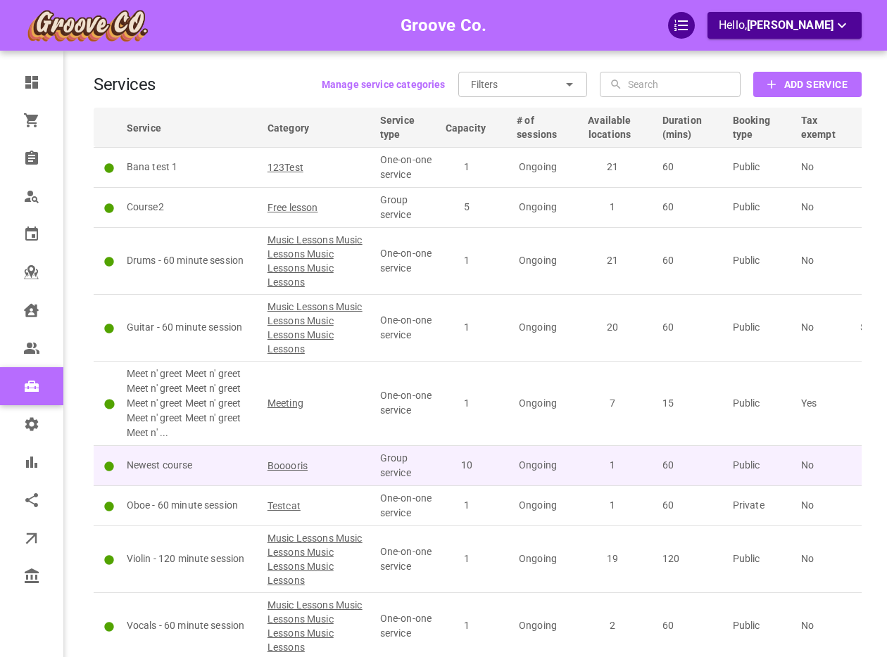
click at [205, 464] on p "Newest course" at bounding box center [191, 465] width 128 height 15
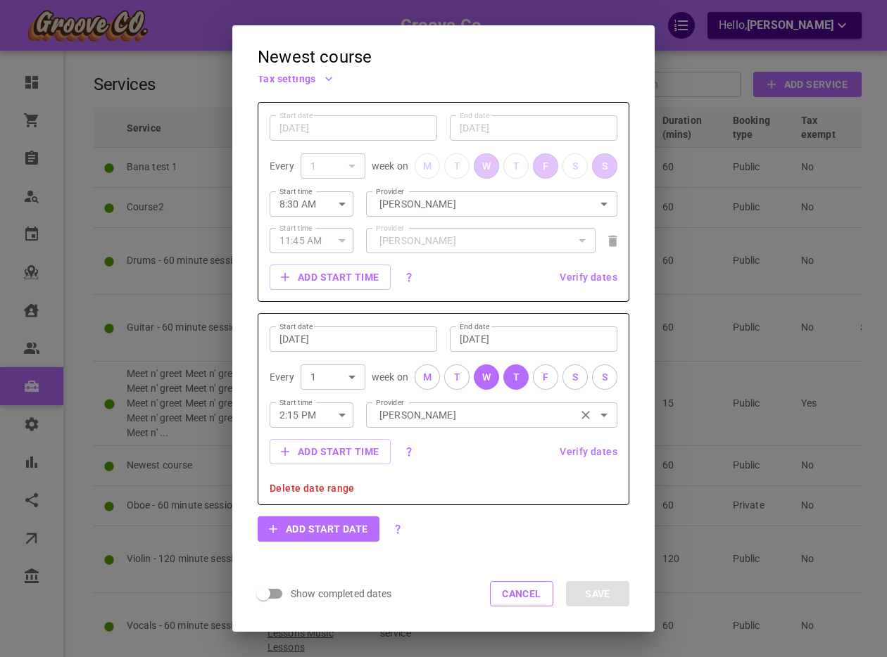
scroll to position [363, 0]
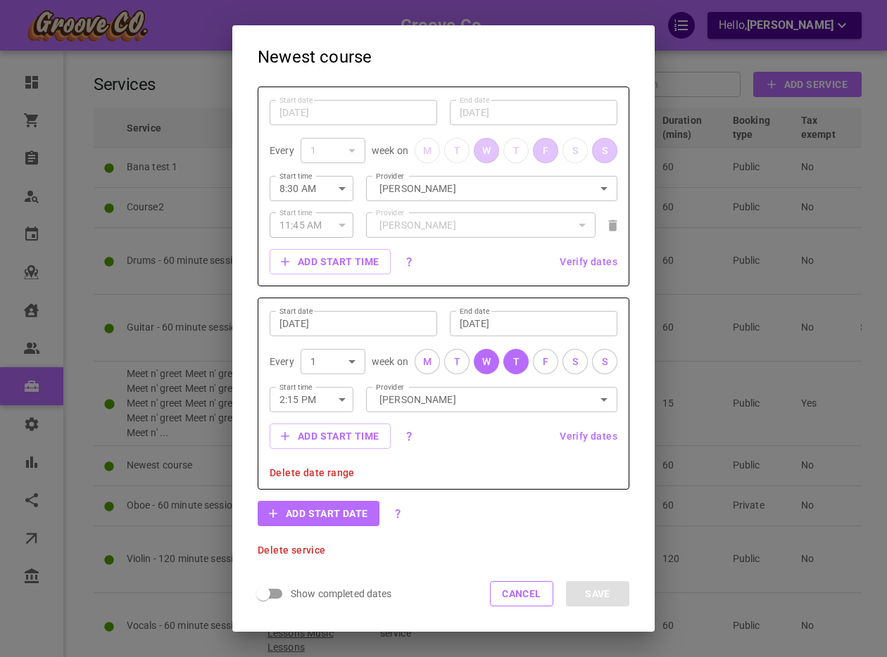
click at [541, 361] on button "F" at bounding box center [545, 361] width 25 height 25
click at [348, 400] on icon "button" at bounding box center [342, 399] width 17 height 17
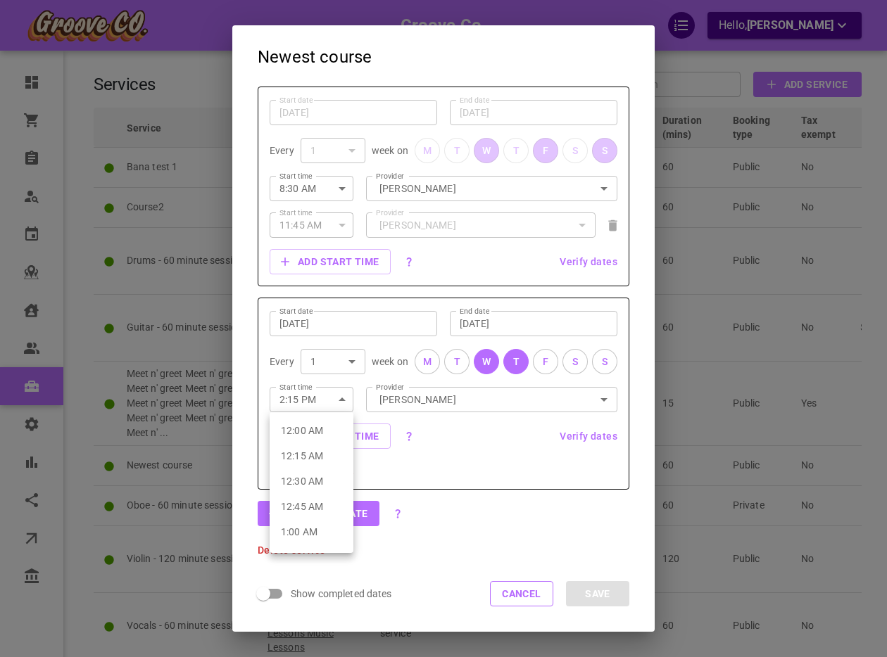
scroll to position [1392, 0]
click at [305, 505] on li "2:30 PM" at bounding box center [312, 508] width 84 height 25
type input "2:30 PM"
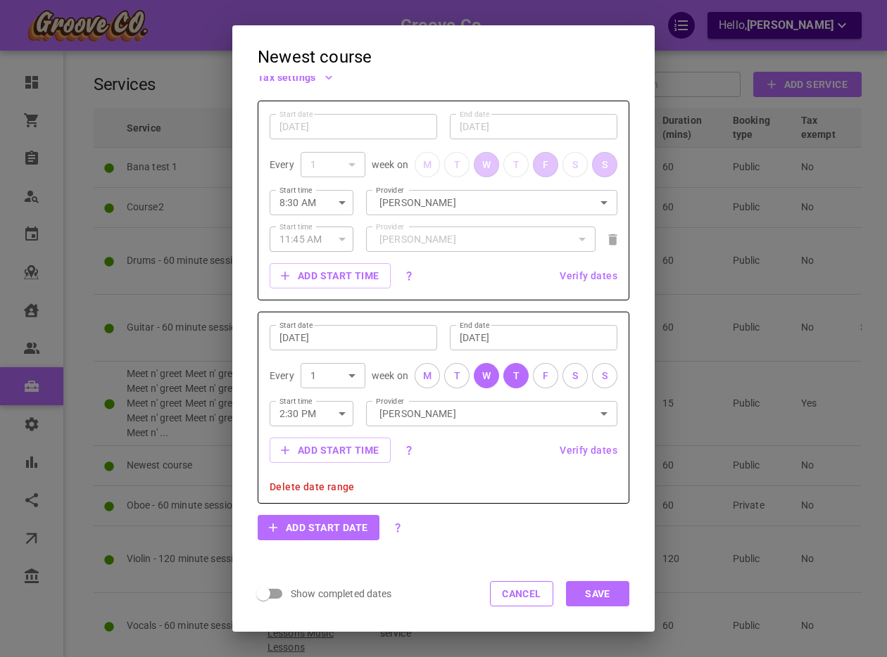
scroll to position [363, 0]
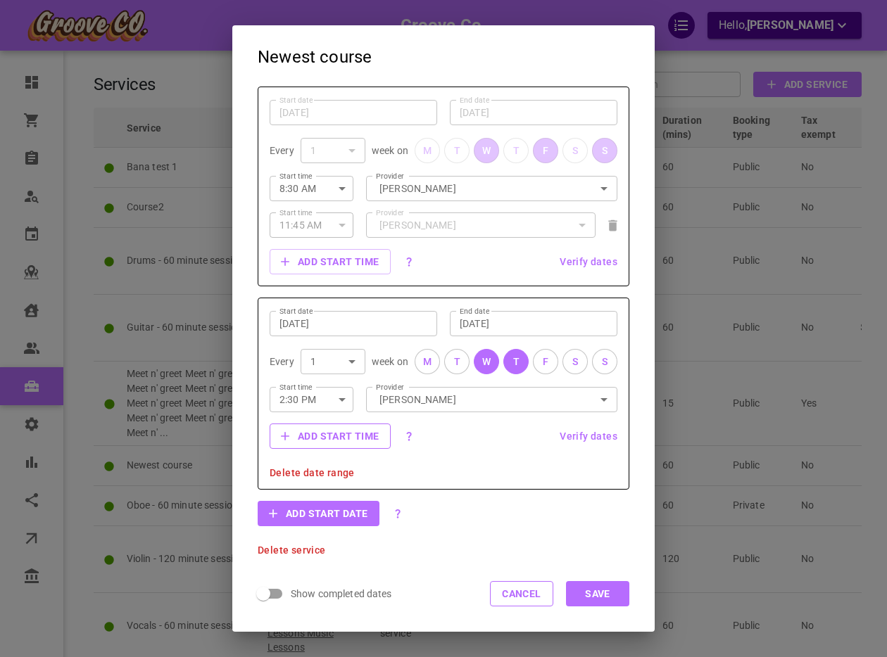
click at [325, 444] on button "Add start time" at bounding box center [330, 436] width 121 height 25
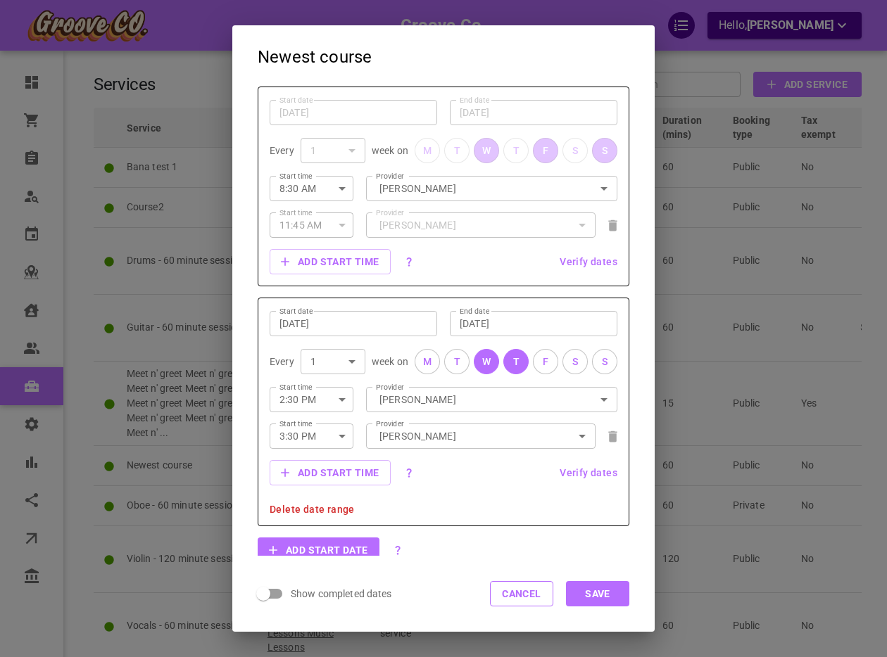
click at [341, 436] on icon "button" at bounding box center [342, 437] width 7 height 4
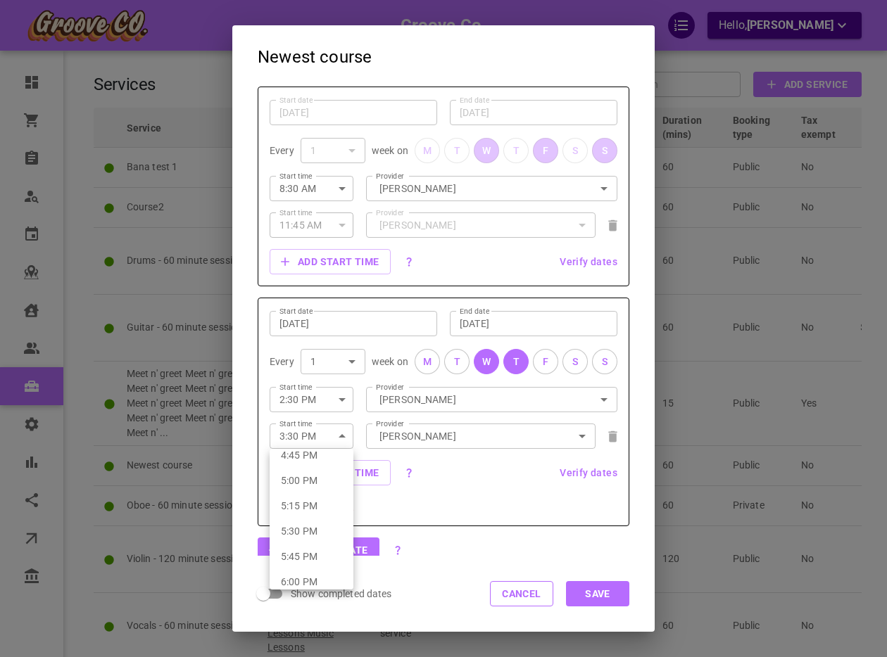
scroll to position [1703, 0]
click at [313, 514] on li "5:15 PM" at bounding box center [312, 512] width 84 height 25
type input "5:15 PM"
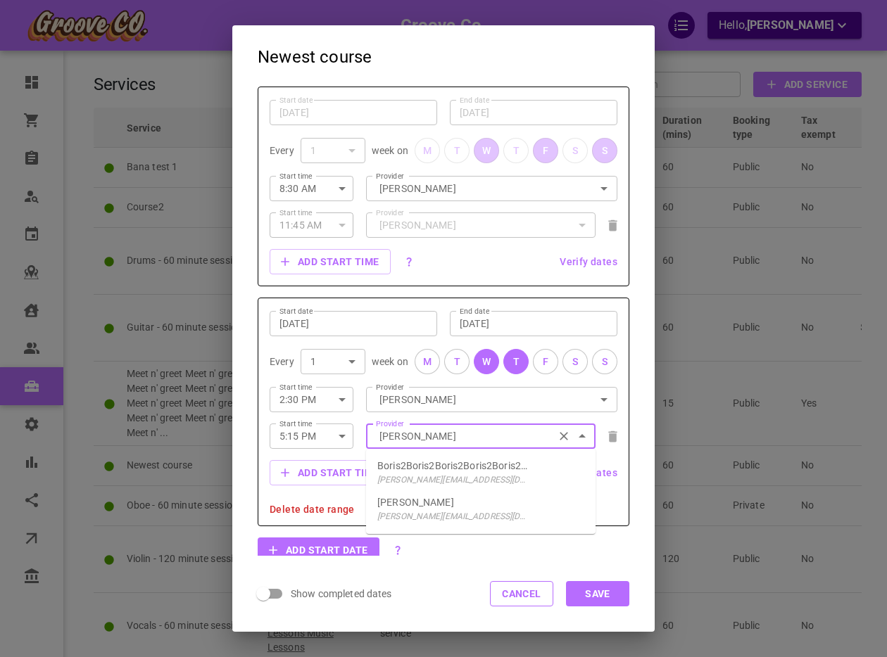
click at [421, 441] on input "[PERSON_NAME]" at bounding box center [481, 436] width 210 height 25
click at [441, 479] on p "boris+van@gomarketbox.com" at bounding box center [453, 480] width 153 height 14
type input "Boris Vancouver"
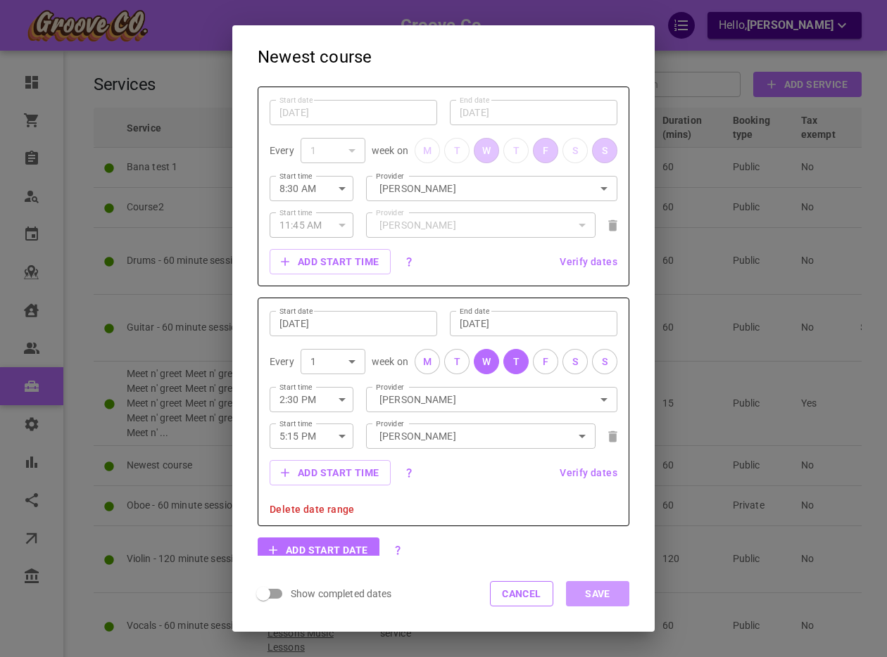
click at [584, 591] on button "Save" at bounding box center [597, 593] width 63 height 25
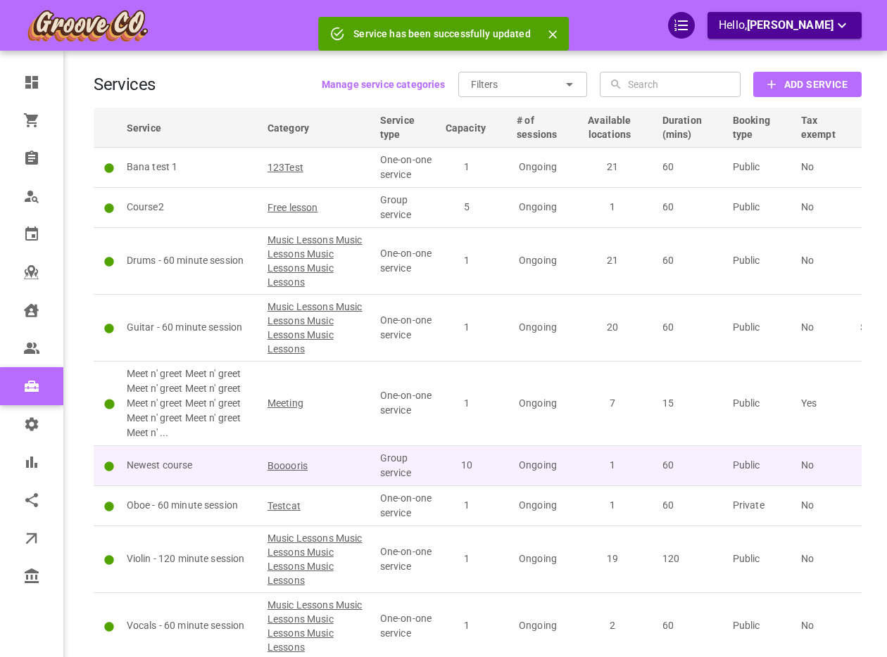
click at [222, 463] on p "Newest course" at bounding box center [191, 465] width 128 height 15
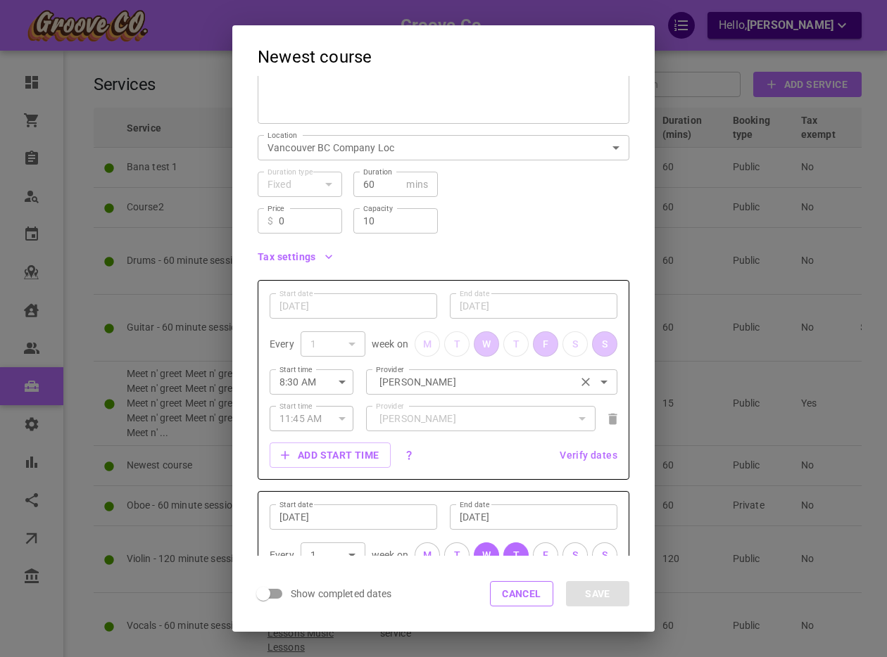
scroll to position [363, 0]
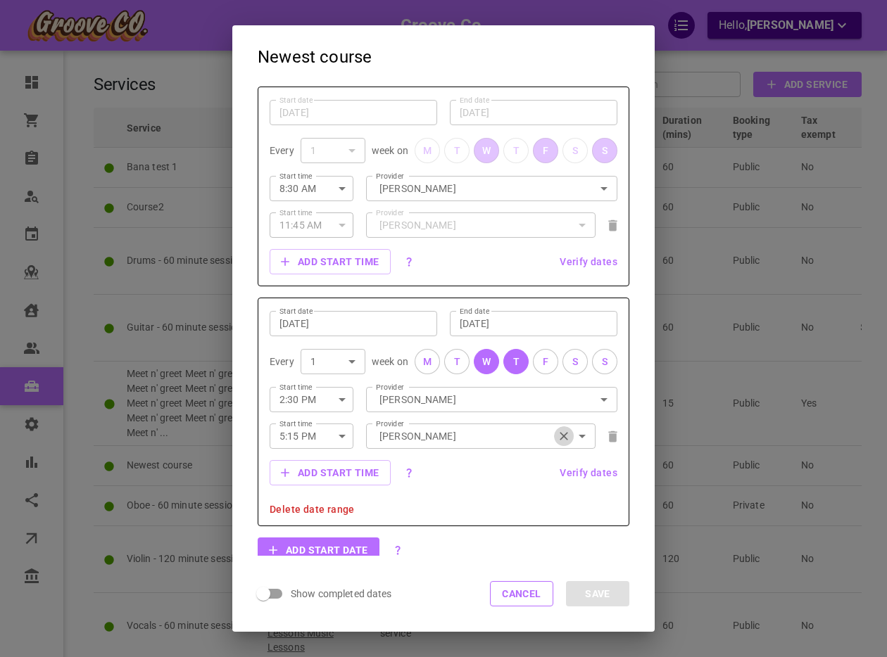
click at [562, 436] on icon "Clear" at bounding box center [564, 436] width 8 height 8
click at [493, 435] on input "Provider" at bounding box center [481, 436] width 210 height 25
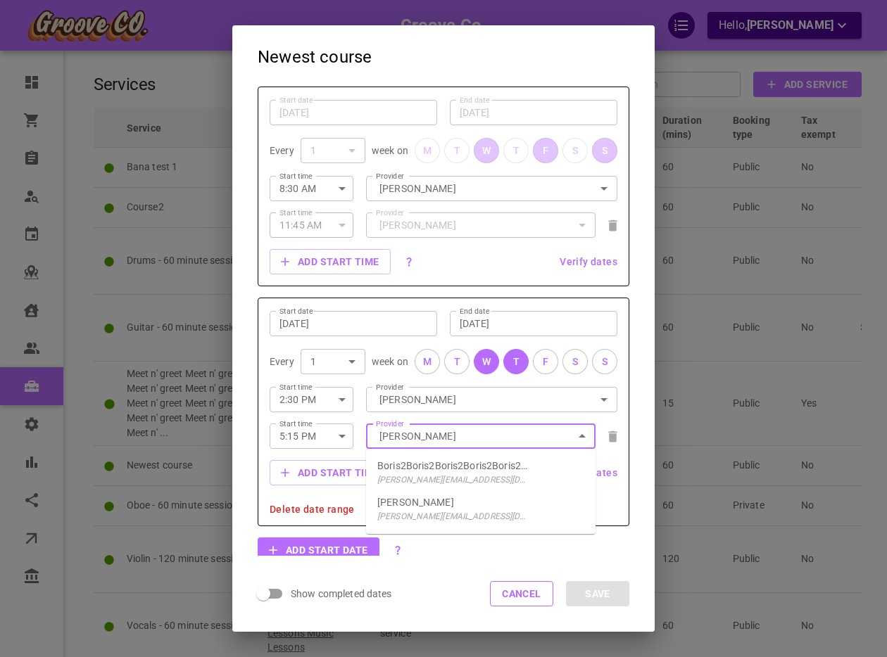
click at [474, 497] on div "Boris Provider boris+provider@gomarketbox.com" at bounding box center [453, 510] width 153 height 28
type input "[PERSON_NAME]"
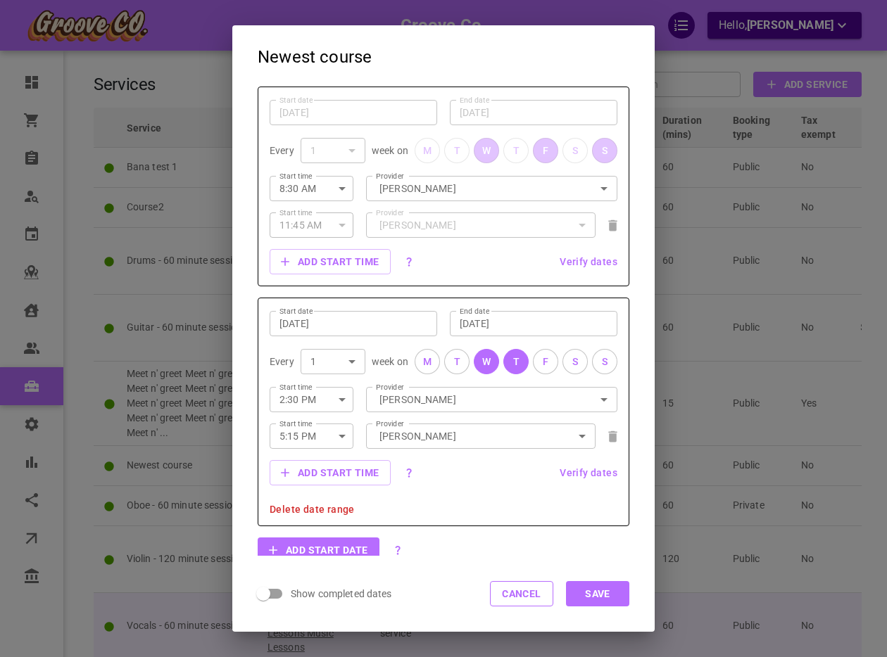
click at [520, 593] on button "Cancel" at bounding box center [521, 593] width 63 height 25
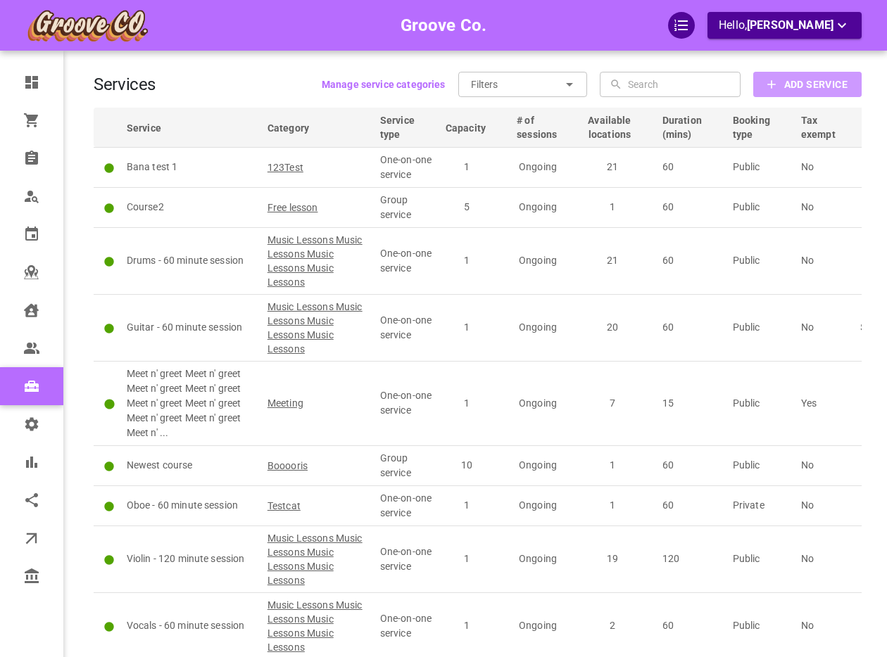
click at [786, 89] on b "Add Service" at bounding box center [815, 85] width 63 height 18
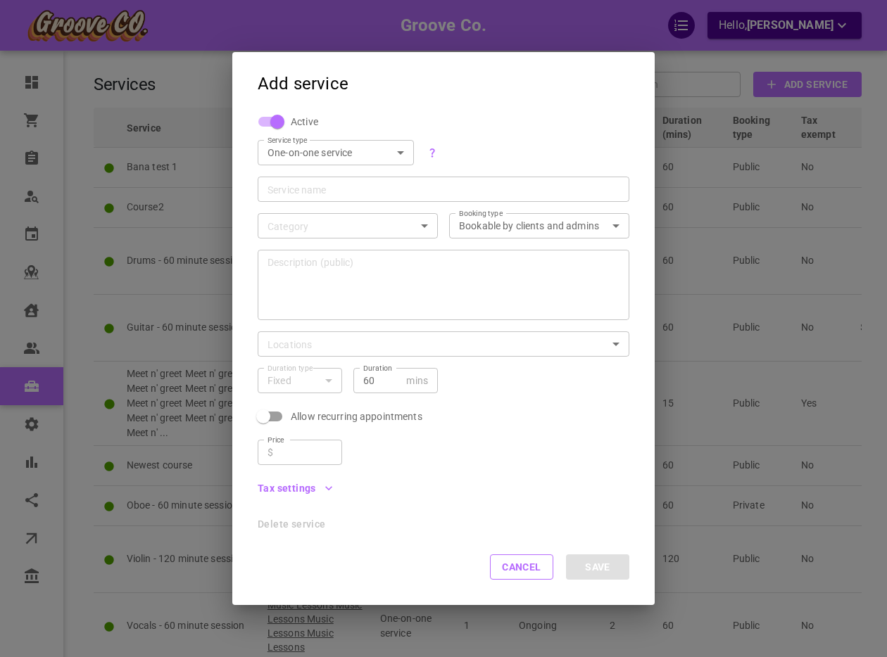
click at [387, 153] on body "Groove Co. Hello, Boris Sandford Dashboard Orders Bookings Who is available Cal…" at bounding box center [443, 392] width 887 height 784
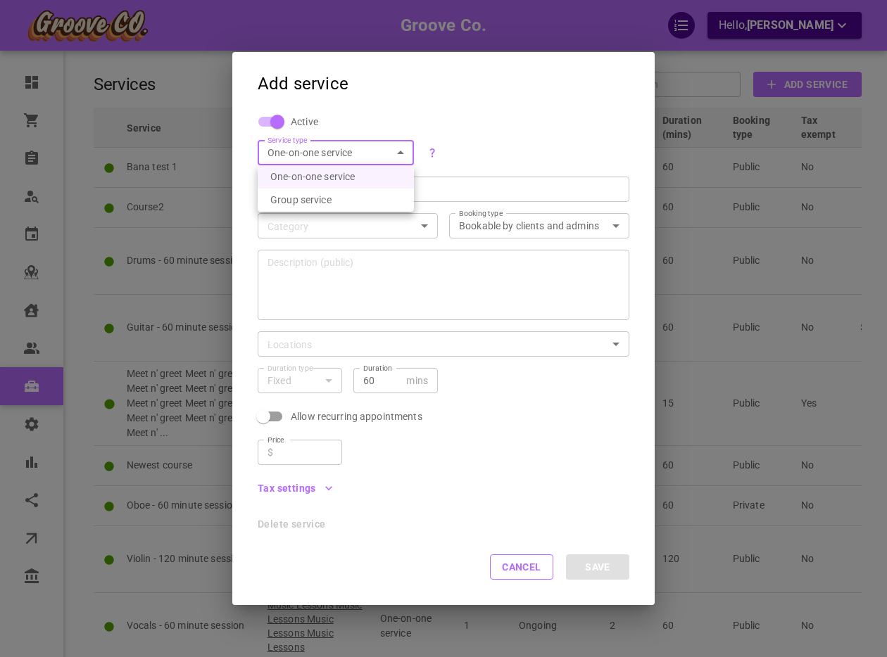
click at [348, 206] on li "Group service" at bounding box center [336, 200] width 156 height 23
type input "GROUP"
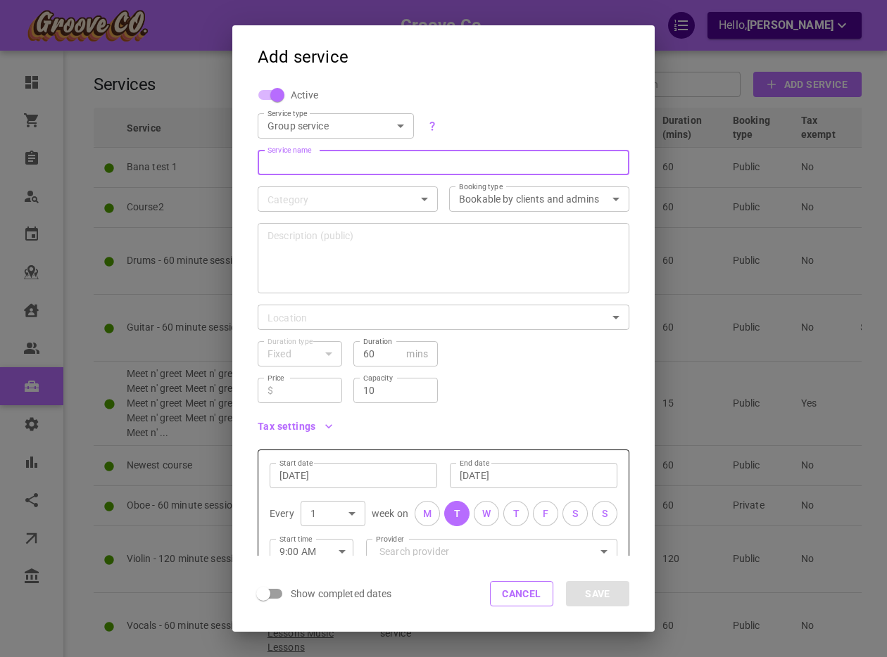
click at [314, 156] on div "Service name Service name" at bounding box center [444, 162] width 372 height 25
type input "Test"
click at [316, 196] on body "Groove Co. Hello, Boris Sandford Dashboard Orders Bookings Who is available Cal…" at bounding box center [443, 392] width 887 height 784
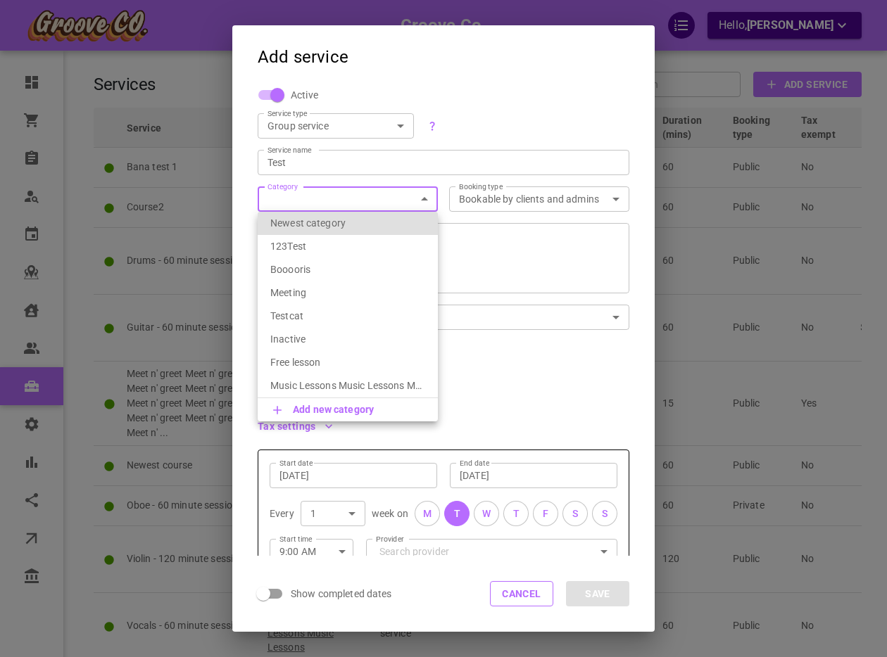
click at [302, 265] on p "Booooris" at bounding box center [347, 270] width 155 height 14
type input "Booooris"
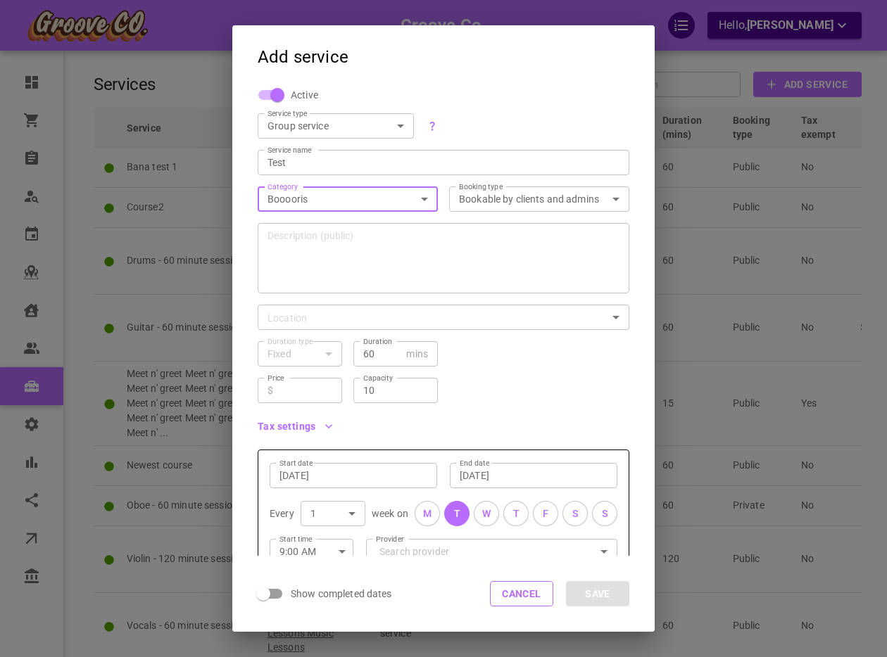
click at [389, 258] on textarea "Description (public)" at bounding box center [443, 258] width 352 height 84
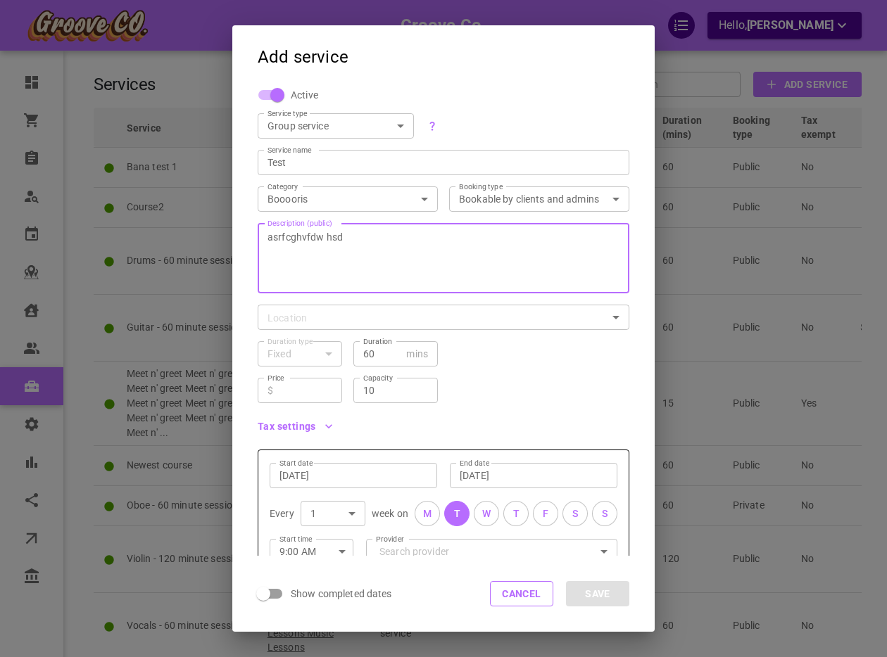
type textarea "asrfcghvfdw hsd"
click at [322, 322] on body "Groove Co. Hello, Boris Sandford Dashboard Orders Bookings Who is available Cal…" at bounding box center [443, 392] width 887 height 784
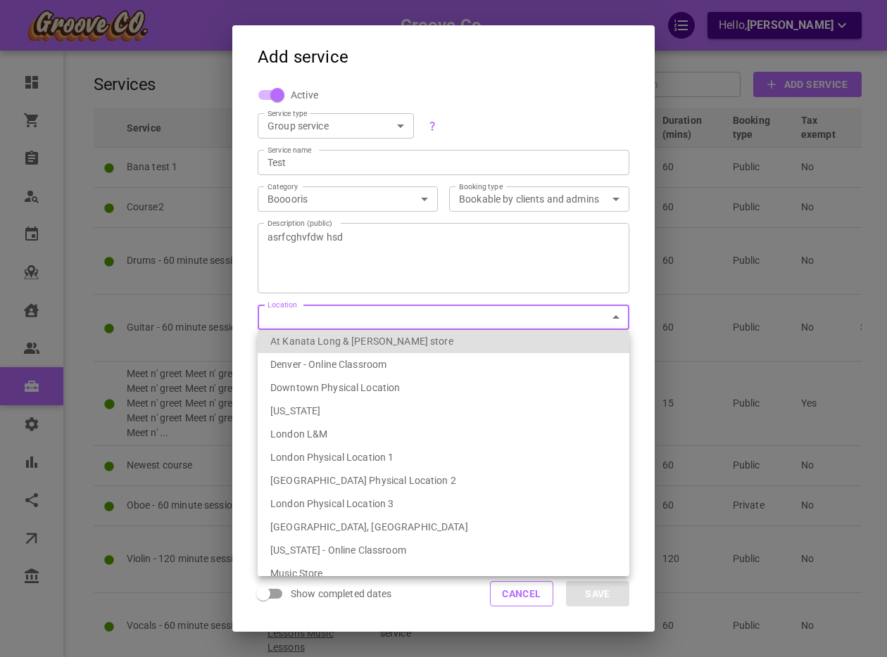
scroll to position [241, 0]
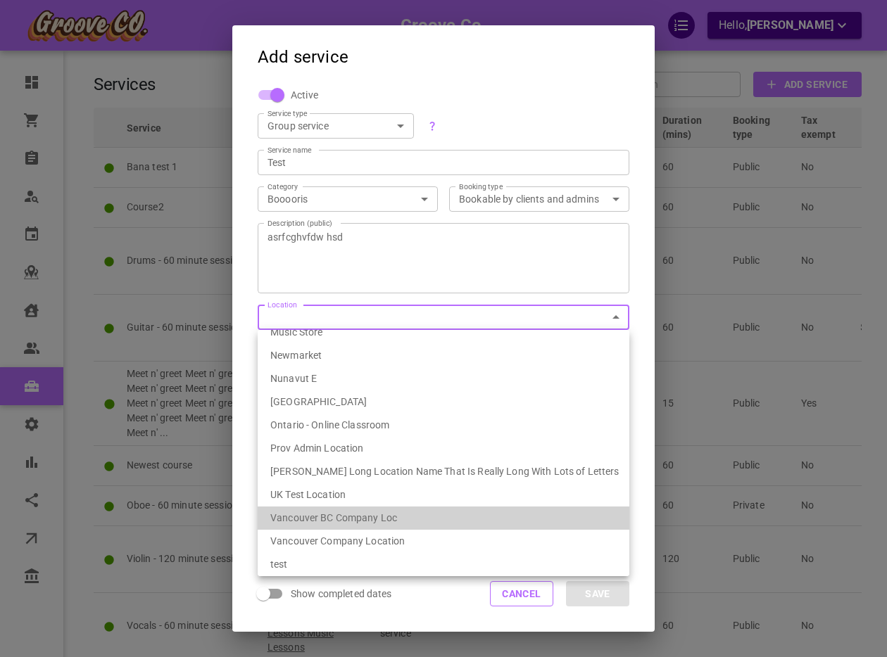
click at [312, 520] on li "Vancouver BC Company Loc" at bounding box center [444, 518] width 372 height 23
type input "539ef6fa-1bae-4334-9153-77231d086627"
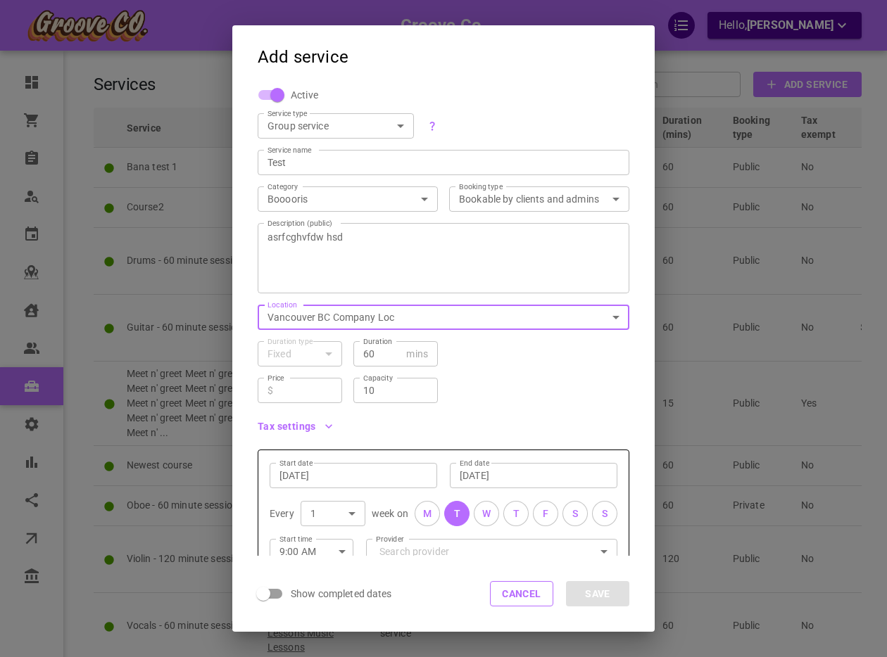
click at [315, 393] on input "Price" at bounding box center [305, 391] width 53 height 14
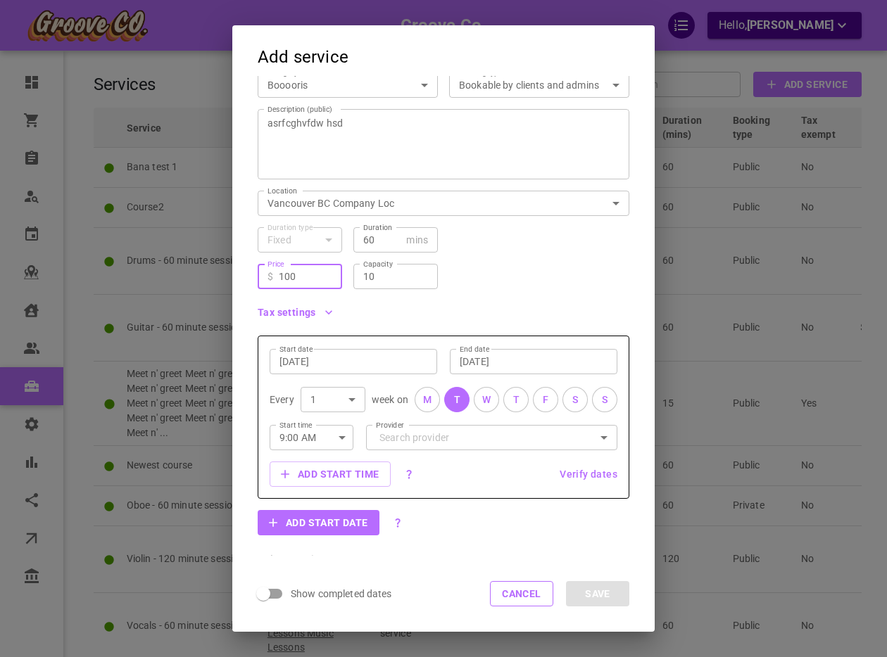
scroll to position [123, 0]
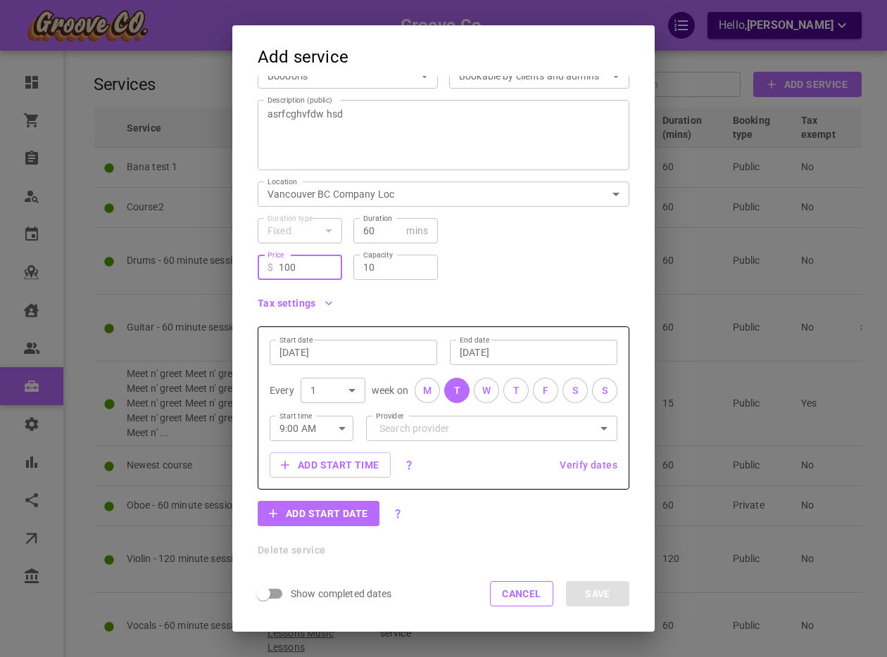
type input "100"
click at [302, 351] on input "Sep 16, 2025" at bounding box center [353, 353] width 148 height 14
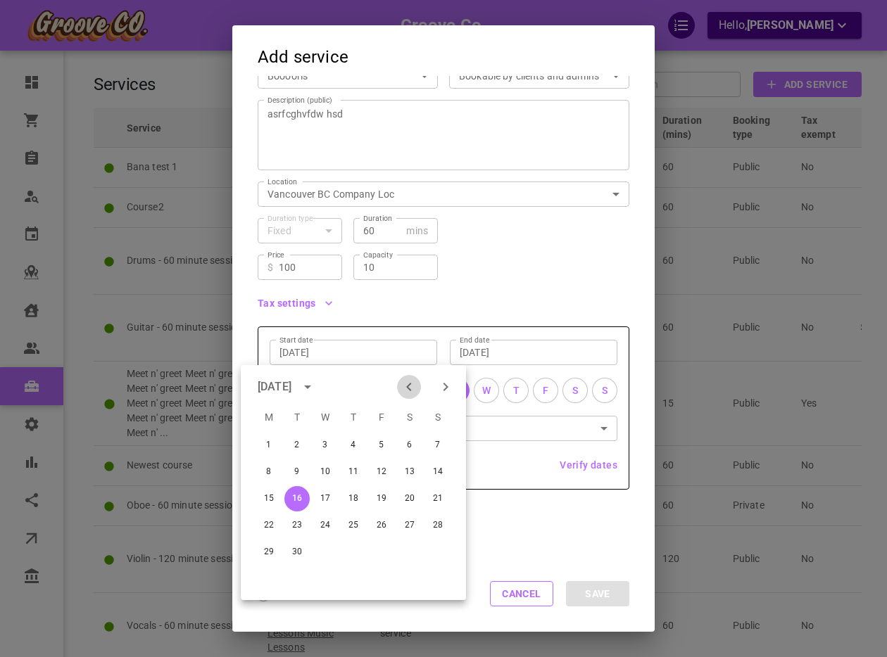
click at [407, 384] on icon "Previous month" at bounding box center [409, 387] width 17 height 17
click at [380, 443] on button "1" at bounding box center [381, 445] width 25 height 25
type input "Aug 1, 2025"
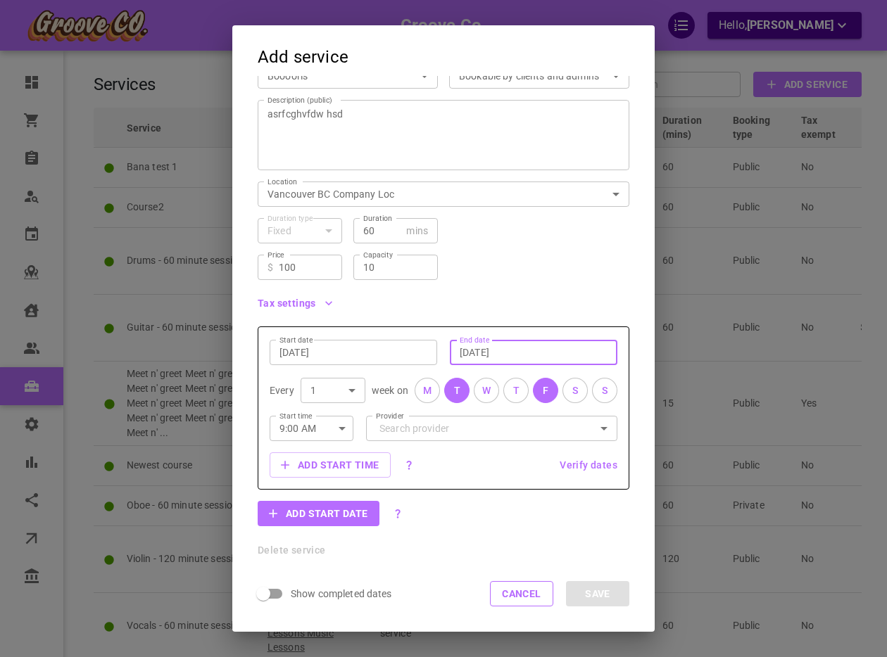
click at [476, 349] on input "[DATE]" at bounding box center [534, 353] width 148 height 14
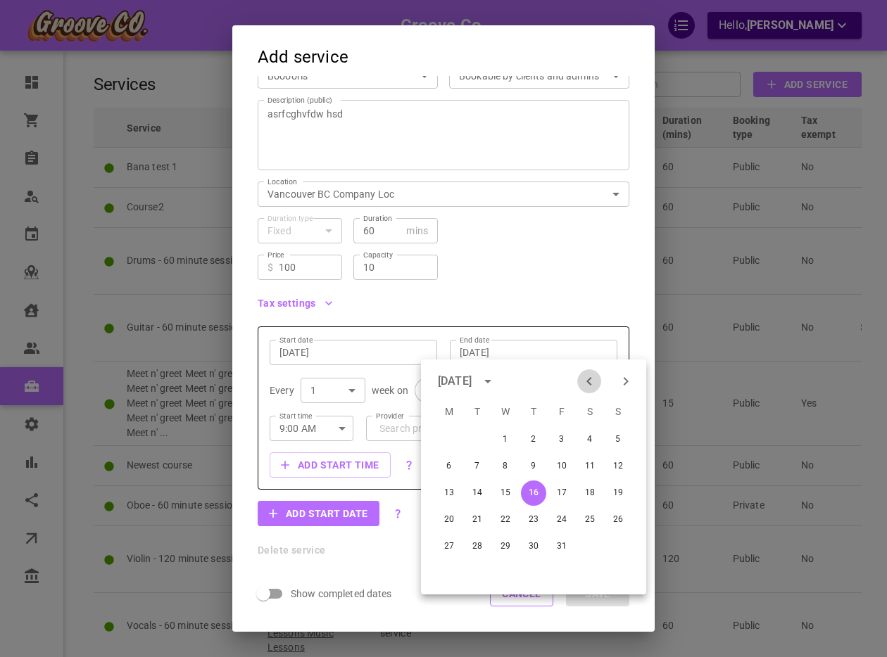
click at [595, 375] on icon "Previous month" at bounding box center [589, 381] width 17 height 17
click at [450, 436] on button "1" at bounding box center [448, 439] width 25 height 25
type input "Sep 1, 2025"
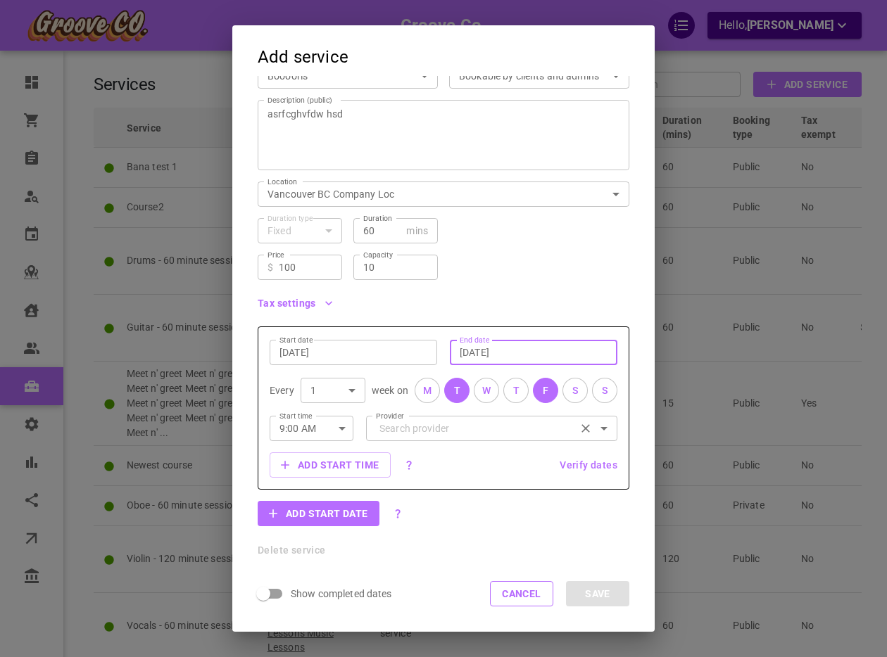
click at [414, 429] on input "Provider" at bounding box center [492, 428] width 232 height 25
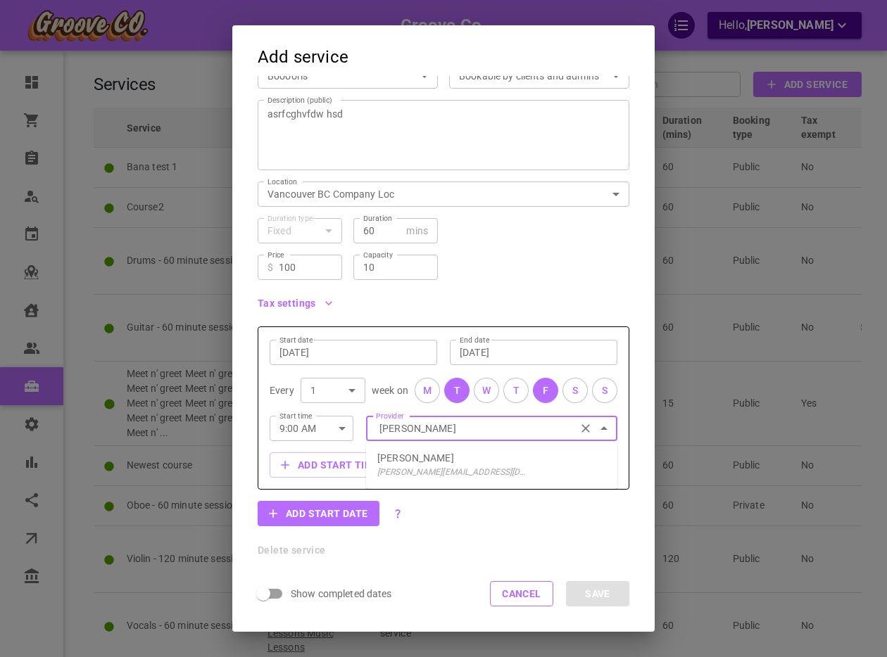
click at [442, 466] on p "boris+van@gomarketbox.com" at bounding box center [453, 472] width 153 height 14
type input "[PERSON_NAME]"
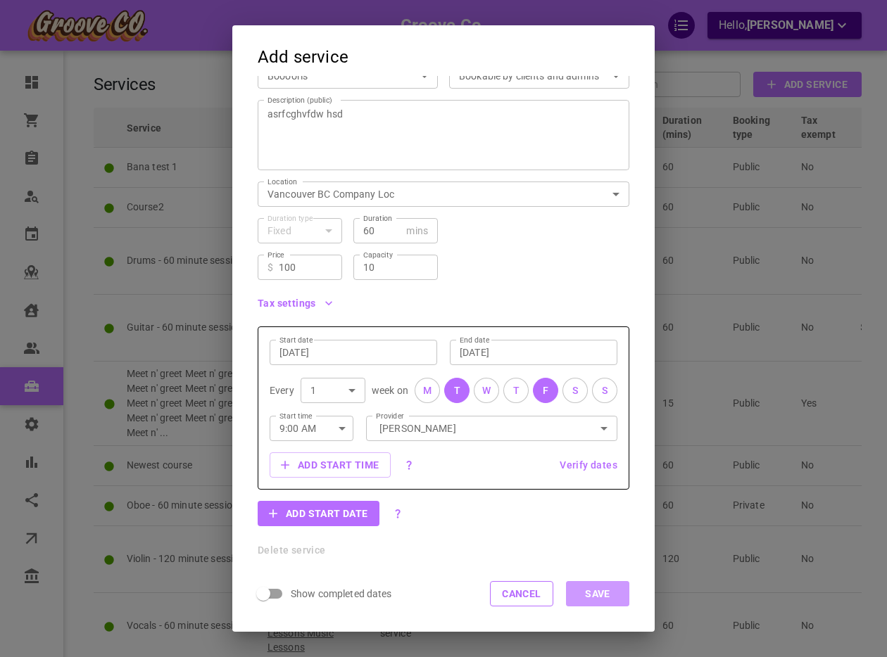
click at [598, 593] on button "Save" at bounding box center [597, 593] width 63 height 25
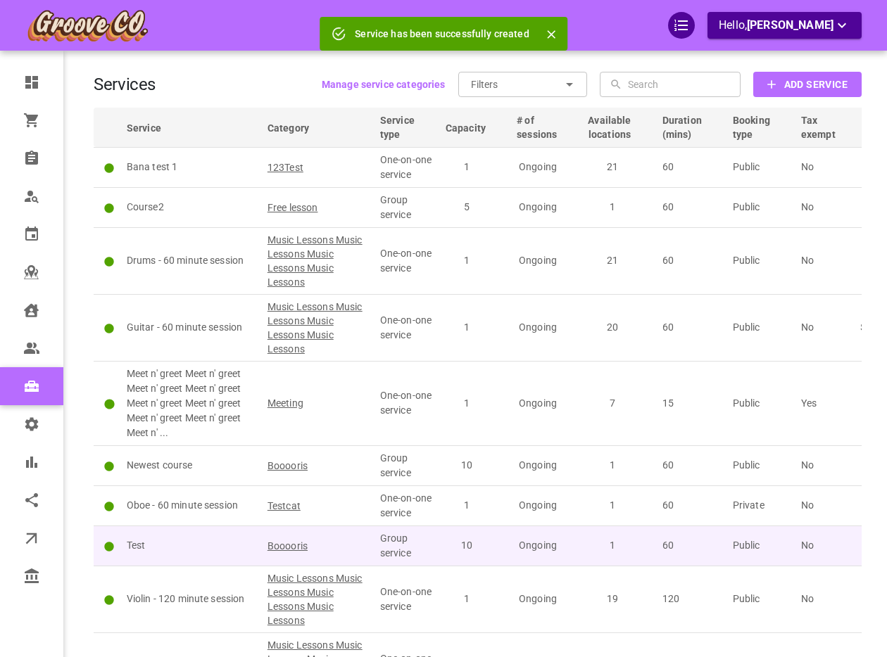
click at [194, 546] on p "Test" at bounding box center [191, 545] width 128 height 15
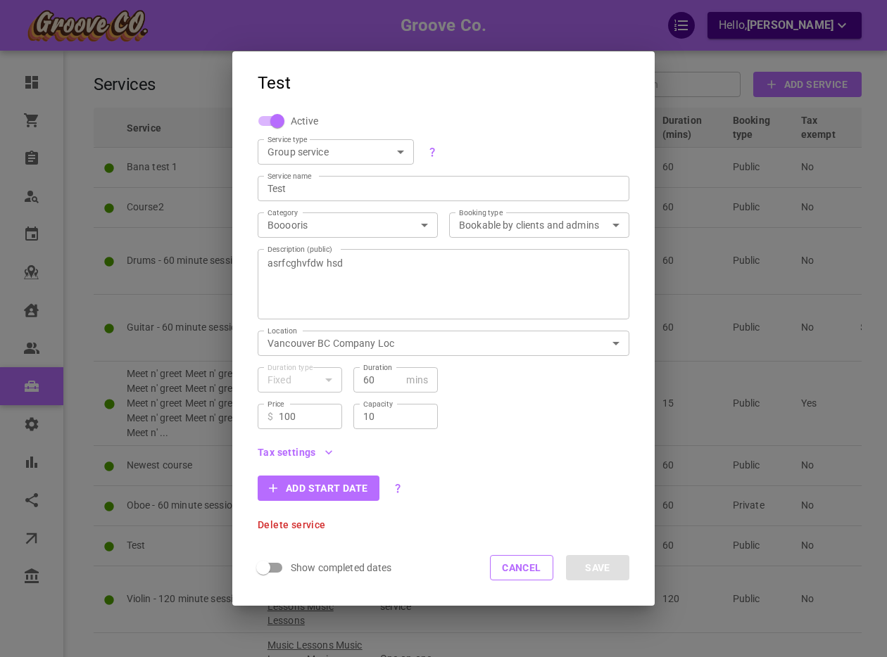
scroll to position [1, 0]
click at [524, 568] on button "Cancel" at bounding box center [521, 567] width 63 height 25
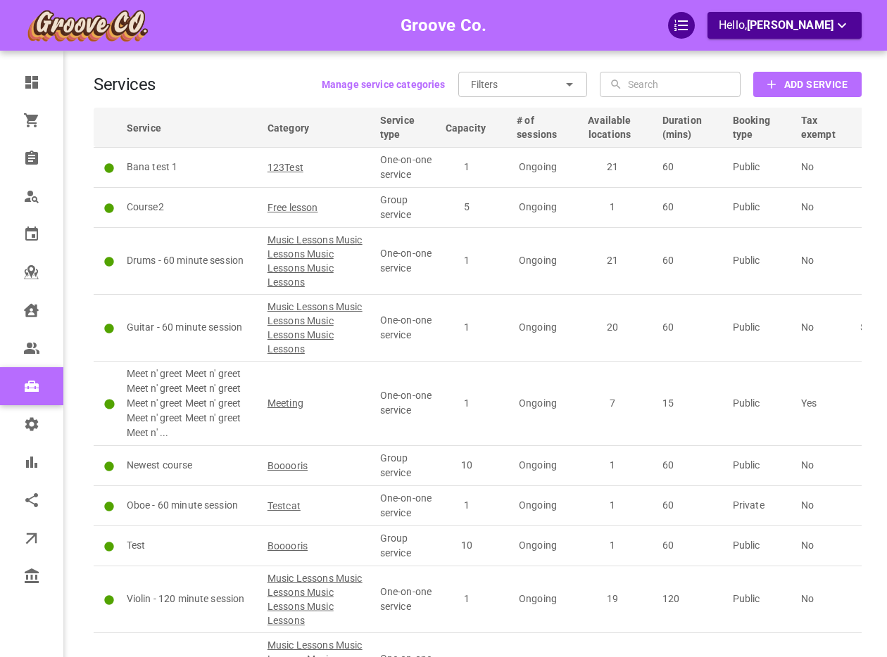
click at [73, 354] on div "Groove Co. Hello, Boris Sandford Dashboard Orders Bookings Who is available Cal…" at bounding box center [443, 389] width 887 height 779
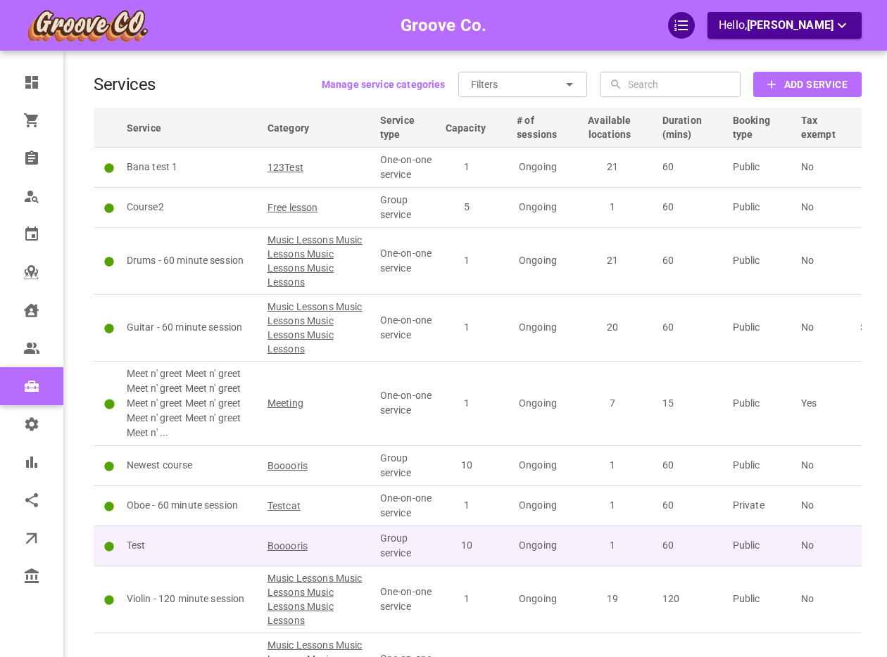
click at [208, 541] on p "Test" at bounding box center [191, 545] width 128 height 15
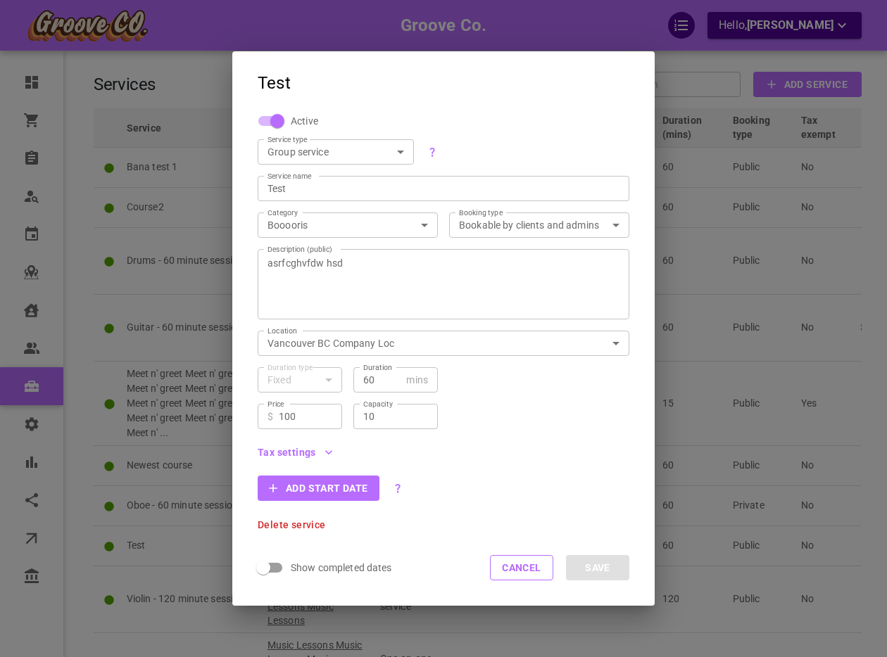
scroll to position [1, 0]
click at [419, 224] on body "Groove Co. Hello, [PERSON_NAME] Dashboard Orders Bookings Who is available Cale…" at bounding box center [443, 412] width 887 height 824
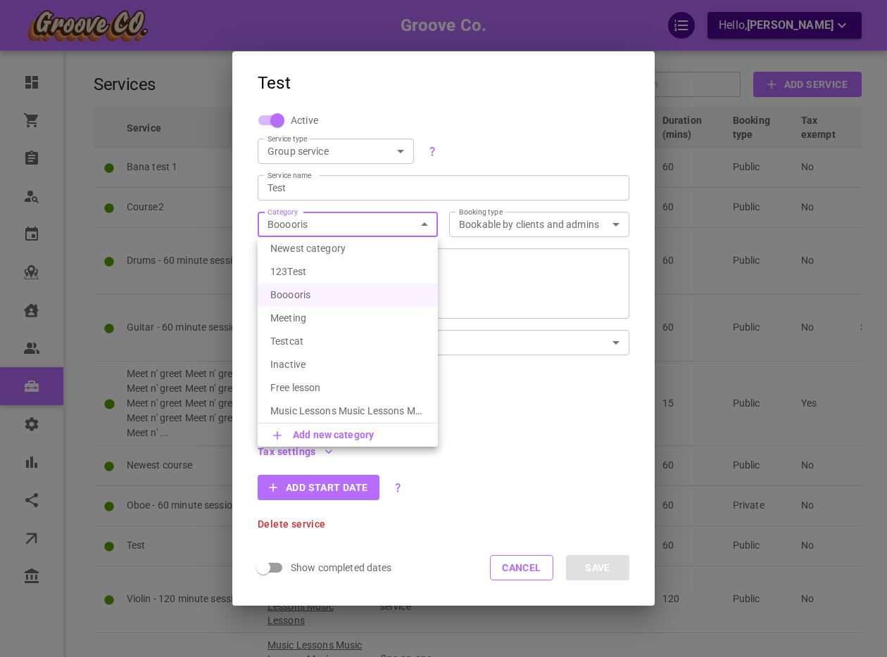
click at [379, 438] on li "Add new category" at bounding box center [348, 435] width 180 height 23
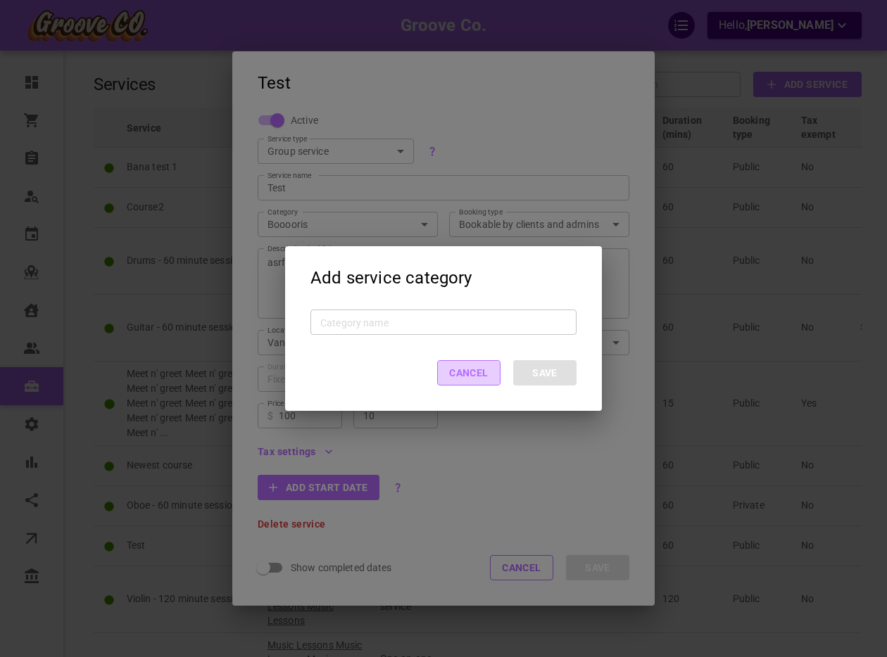
click at [460, 374] on button "Cancel" at bounding box center [468, 372] width 63 height 25
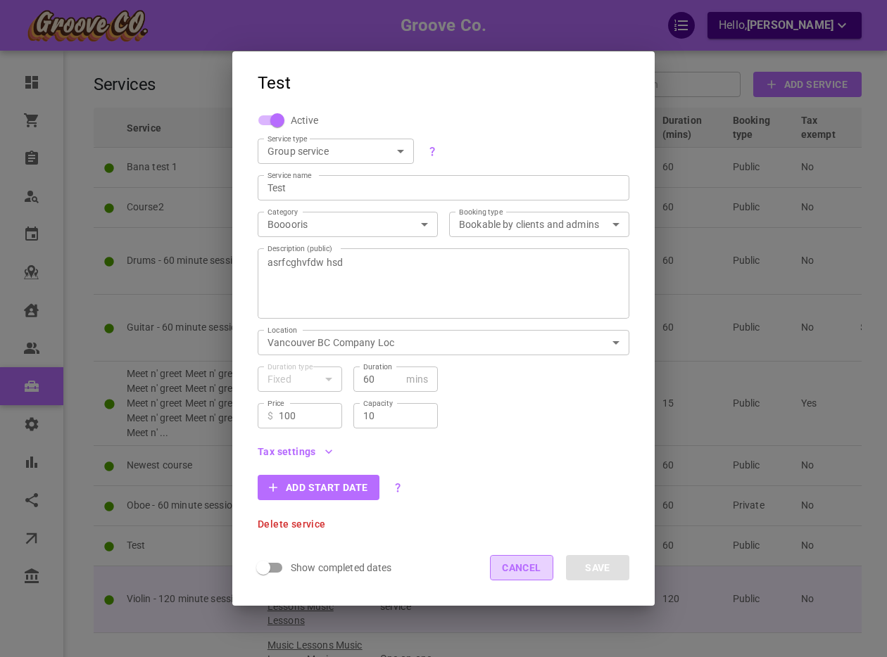
click at [498, 577] on button "Cancel" at bounding box center [521, 567] width 63 height 25
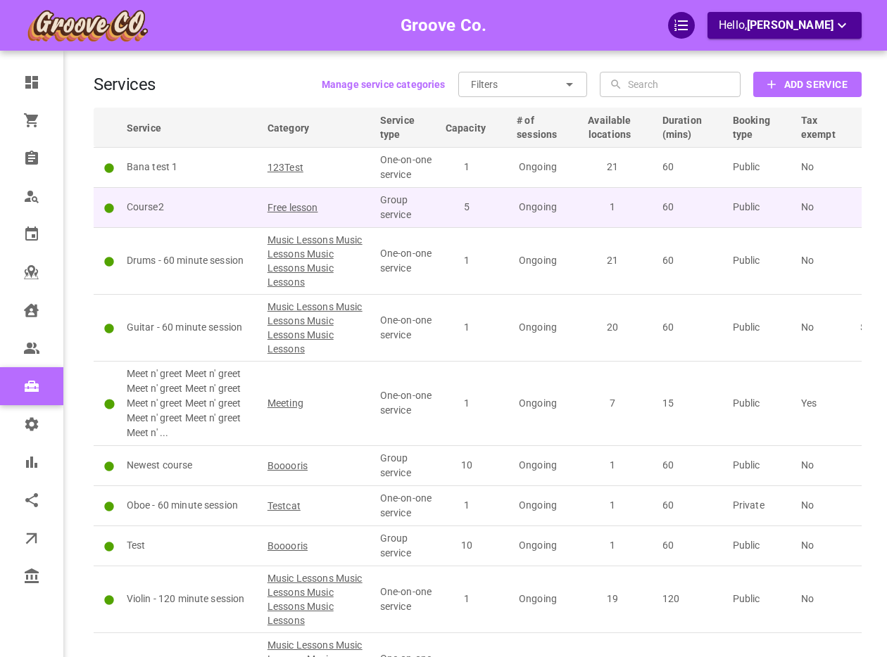
click at [188, 211] on p "Course2" at bounding box center [191, 207] width 128 height 15
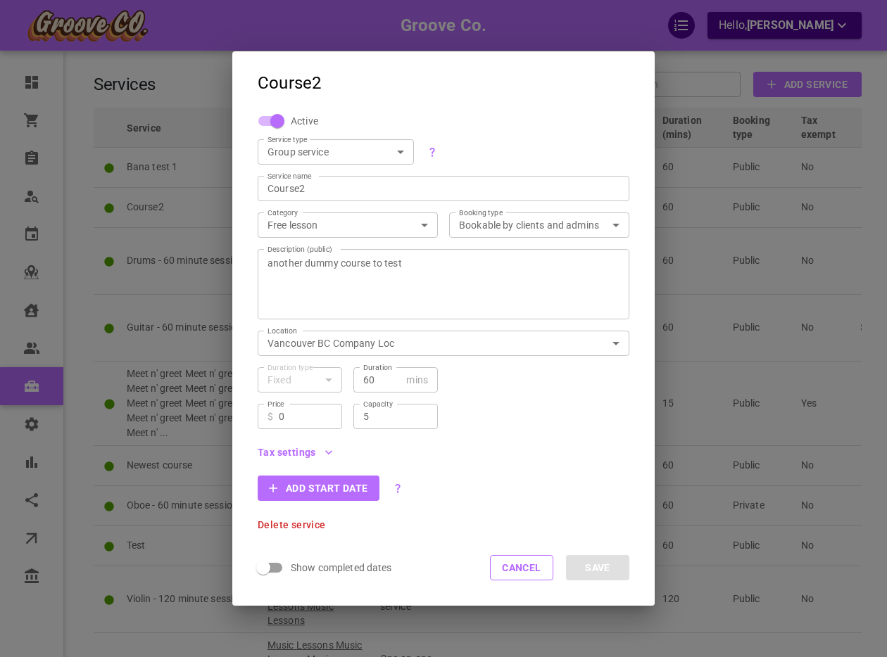
click at [320, 227] on body "Groove Co. Hello, [PERSON_NAME] Dashboard Orders Bookings Who is available Cale…" at bounding box center [443, 412] width 887 height 824
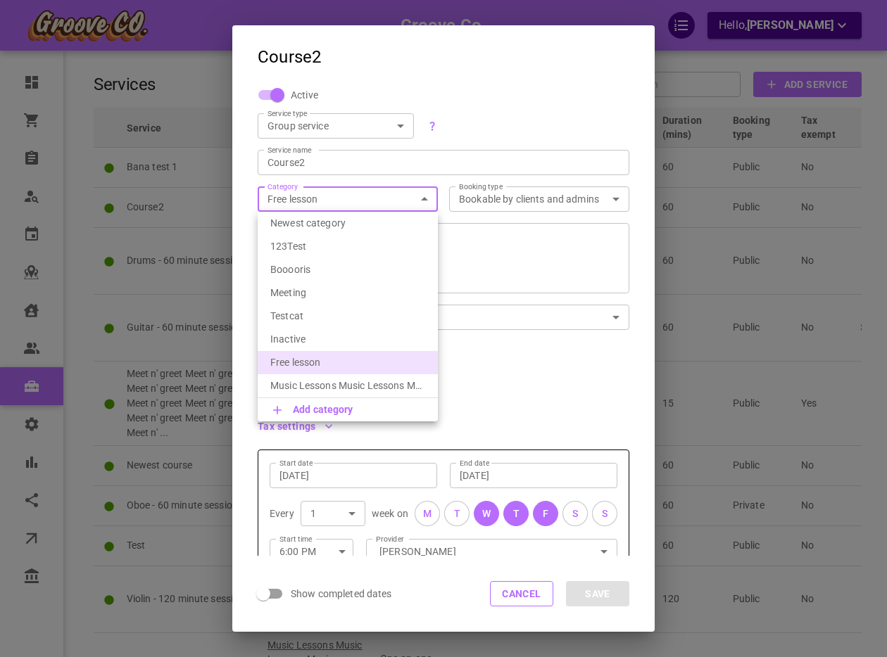
click at [505, 589] on div at bounding box center [443, 328] width 887 height 657
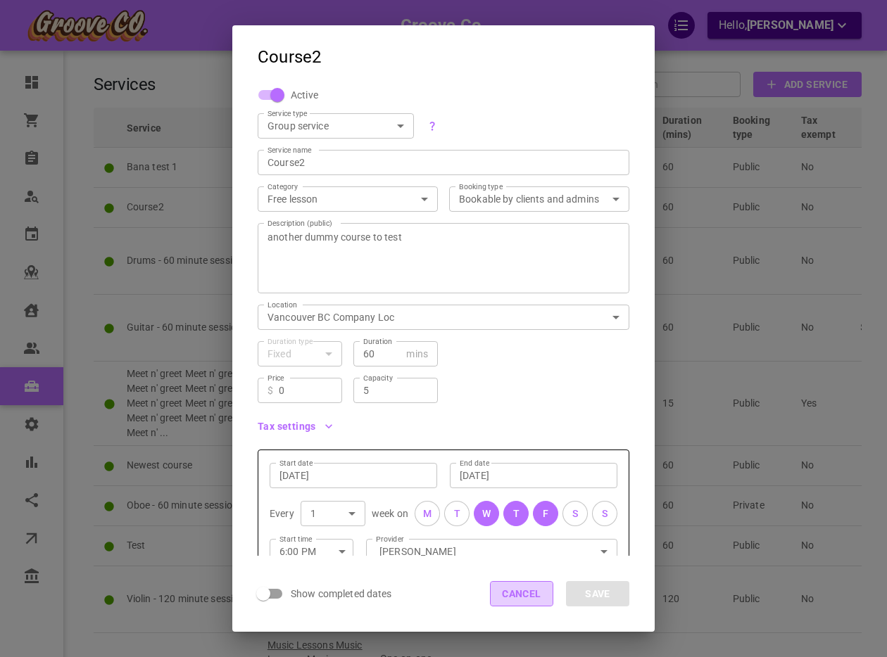
click at [503, 595] on button "Cancel" at bounding box center [521, 593] width 63 height 25
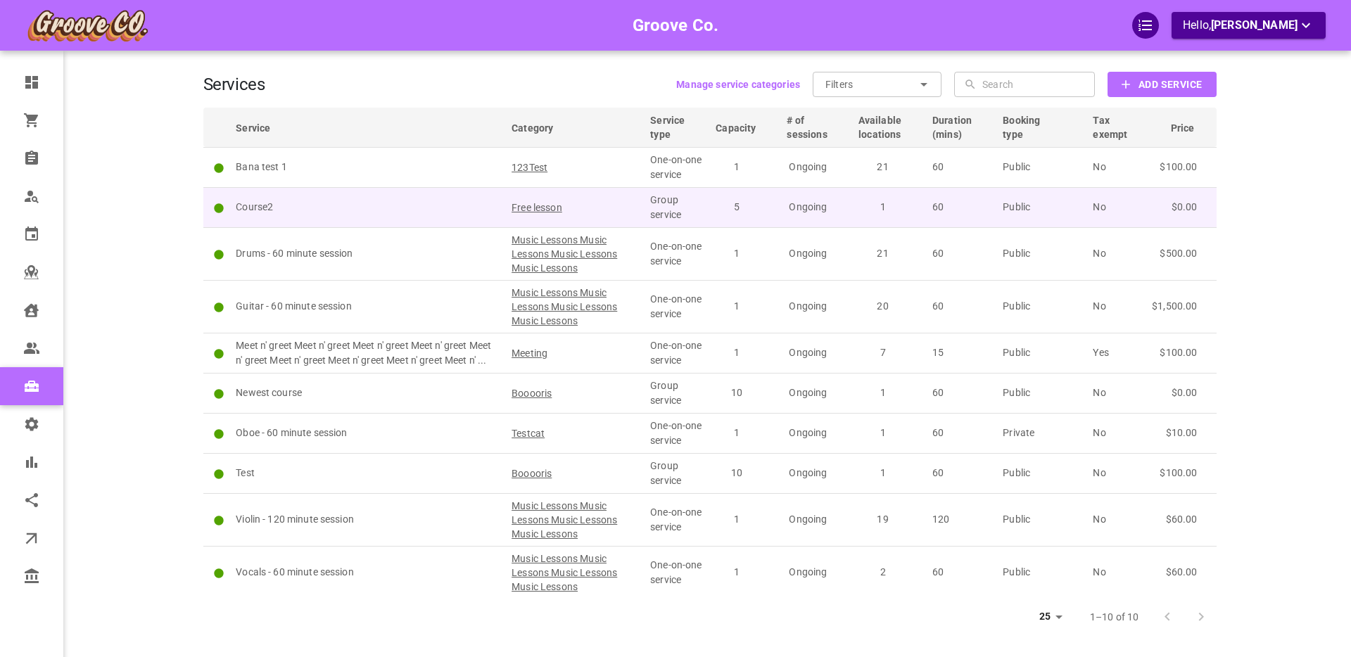
click at [344, 201] on p "Course2" at bounding box center [367, 207] width 263 height 15
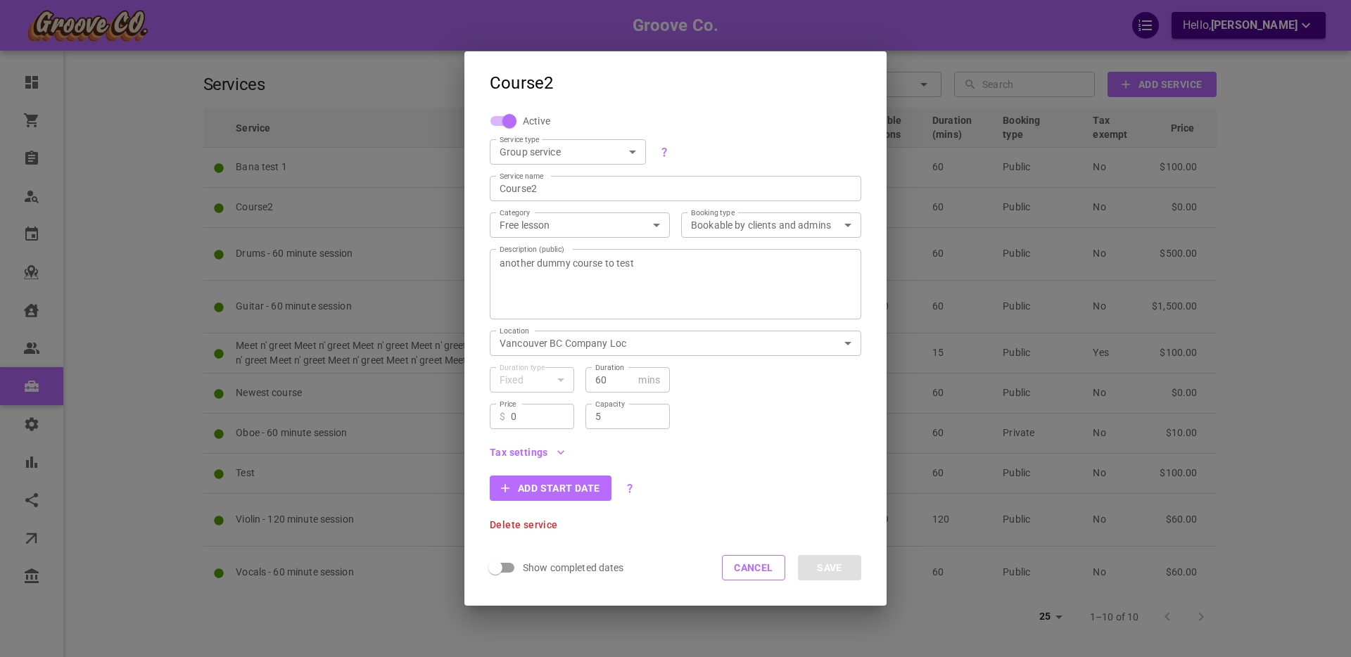
click at [527, 124] on span "Active" at bounding box center [536, 121] width 27 height 14
click at [527, 124] on input "Active" at bounding box center [509, 121] width 80 height 27
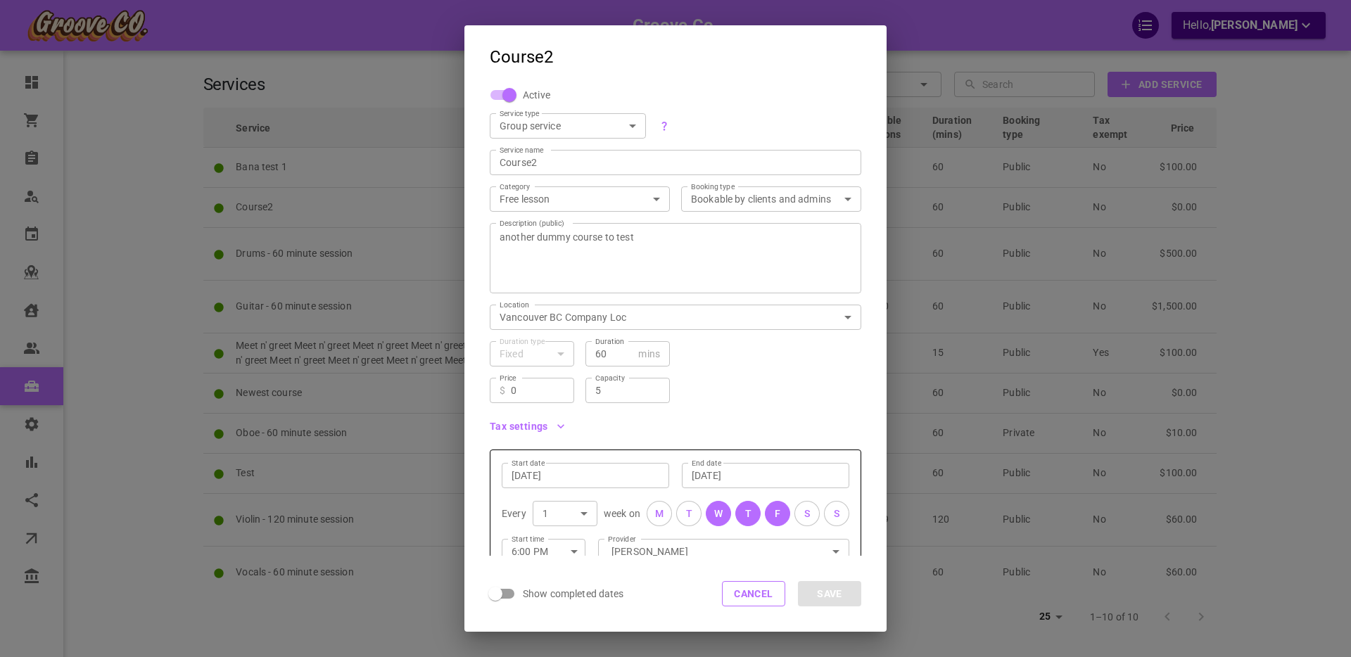
click at [512, 90] on input "Active" at bounding box center [509, 95] width 80 height 27
checkbox input "false"
click at [819, 589] on button "Save" at bounding box center [829, 593] width 63 height 25
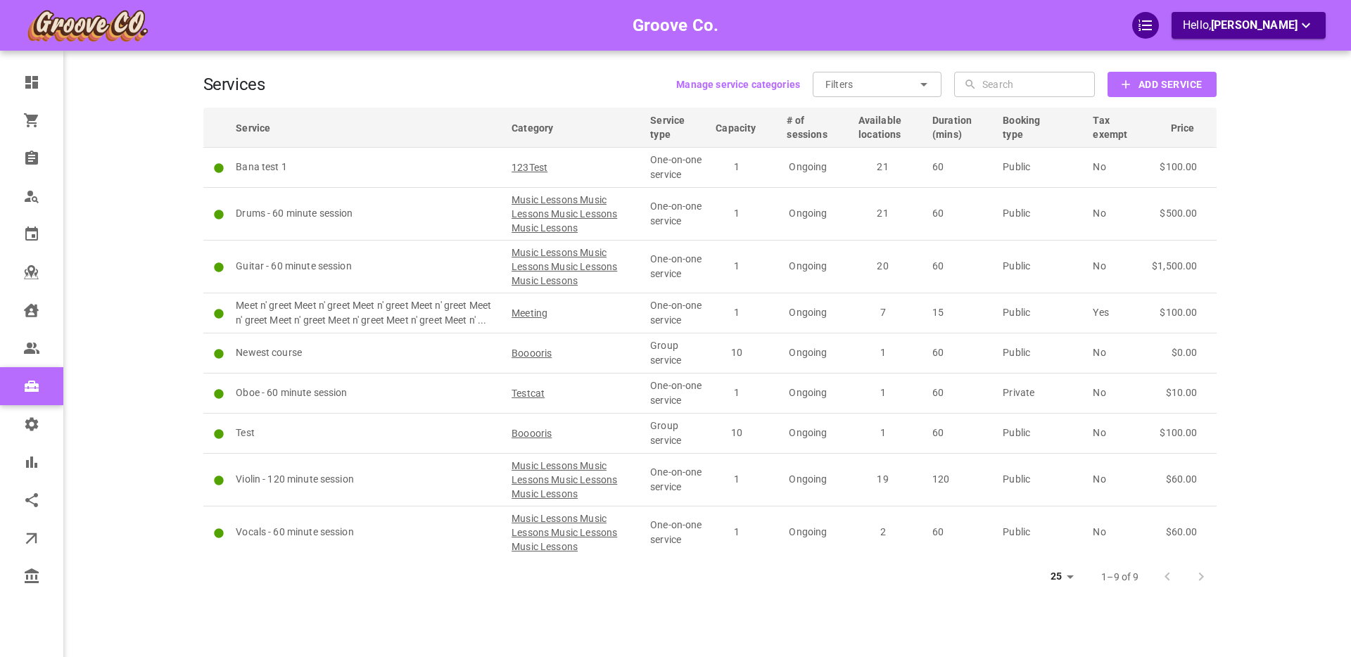
click at [120, 208] on div "Groove Co. Hello, [PERSON_NAME]" at bounding box center [149, 349] width 110 height 657
click at [928, 85] on icon at bounding box center [924, 84] width 17 height 17
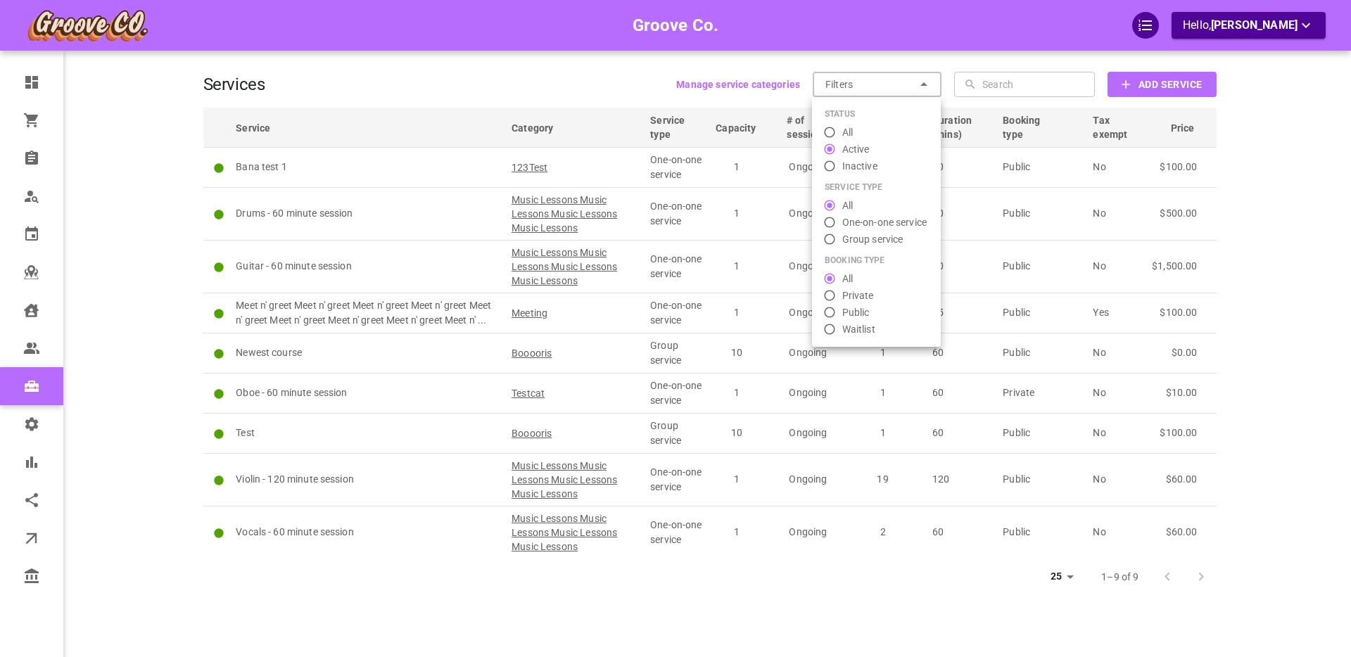
click at [865, 163] on span "Inactive" at bounding box center [860, 166] width 35 height 15
click at [843, 163] on input "Inactive" at bounding box center [829, 166] width 25 height 14
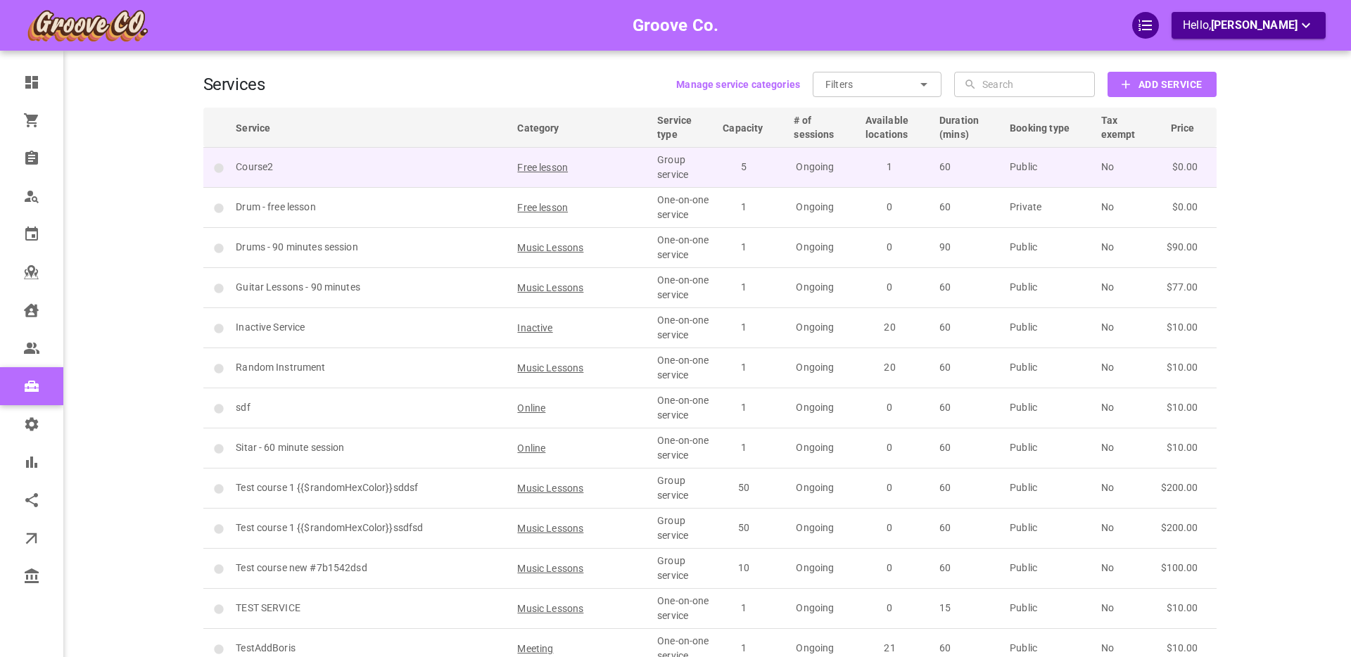
click at [397, 165] on p "Course2" at bounding box center [370, 167] width 269 height 15
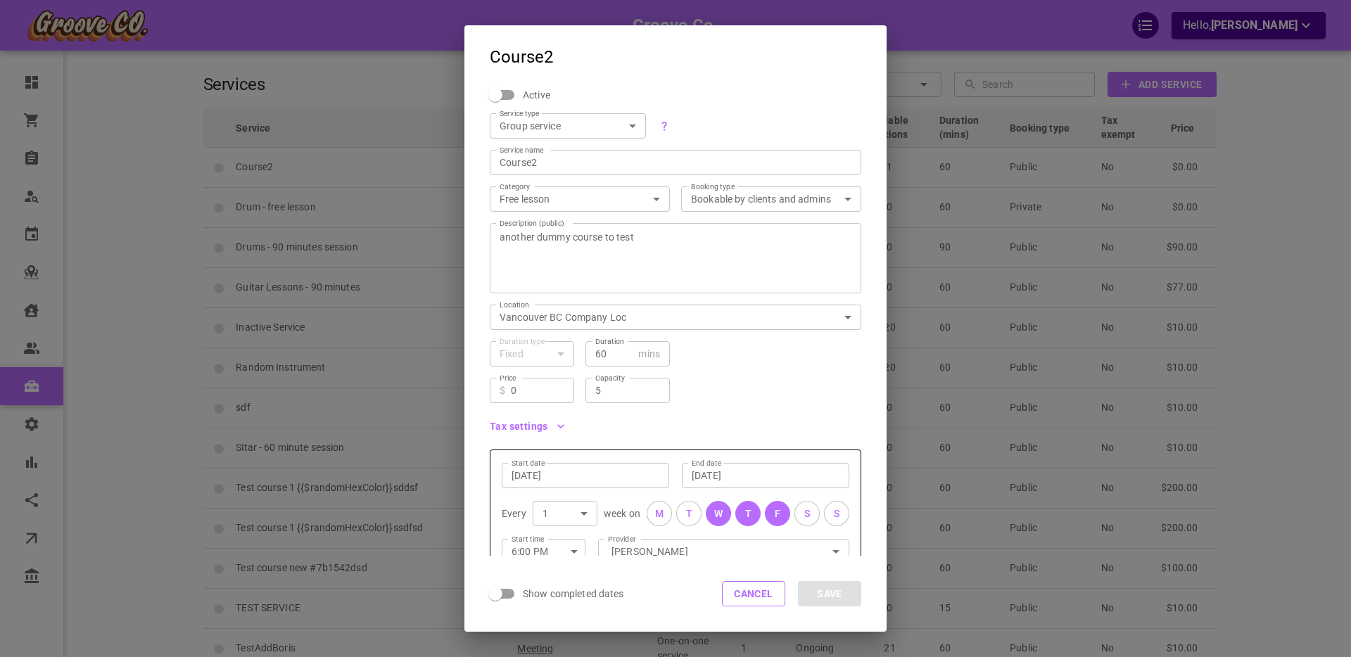
click at [509, 94] on input "Active" at bounding box center [495, 95] width 80 height 27
checkbox input "true"
click at [826, 600] on button "Save" at bounding box center [829, 593] width 63 height 25
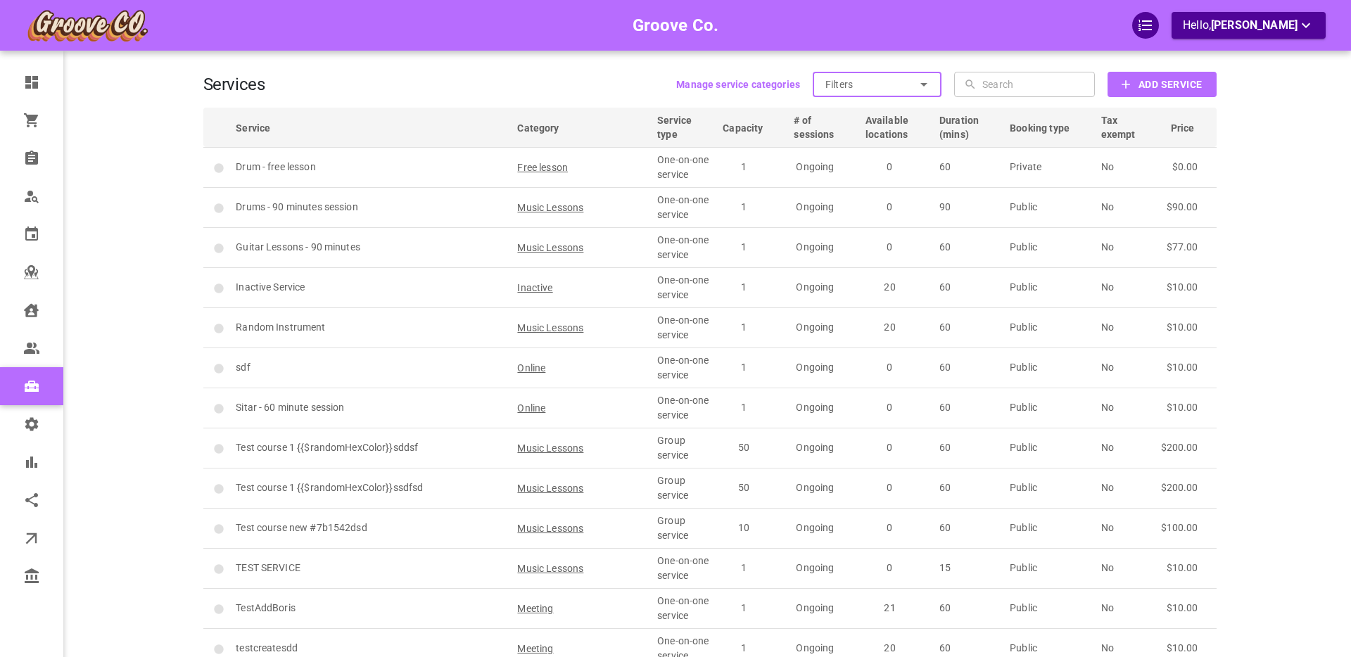
click at [854, 89] on input "Filters" at bounding box center [871, 84] width 90 height 25
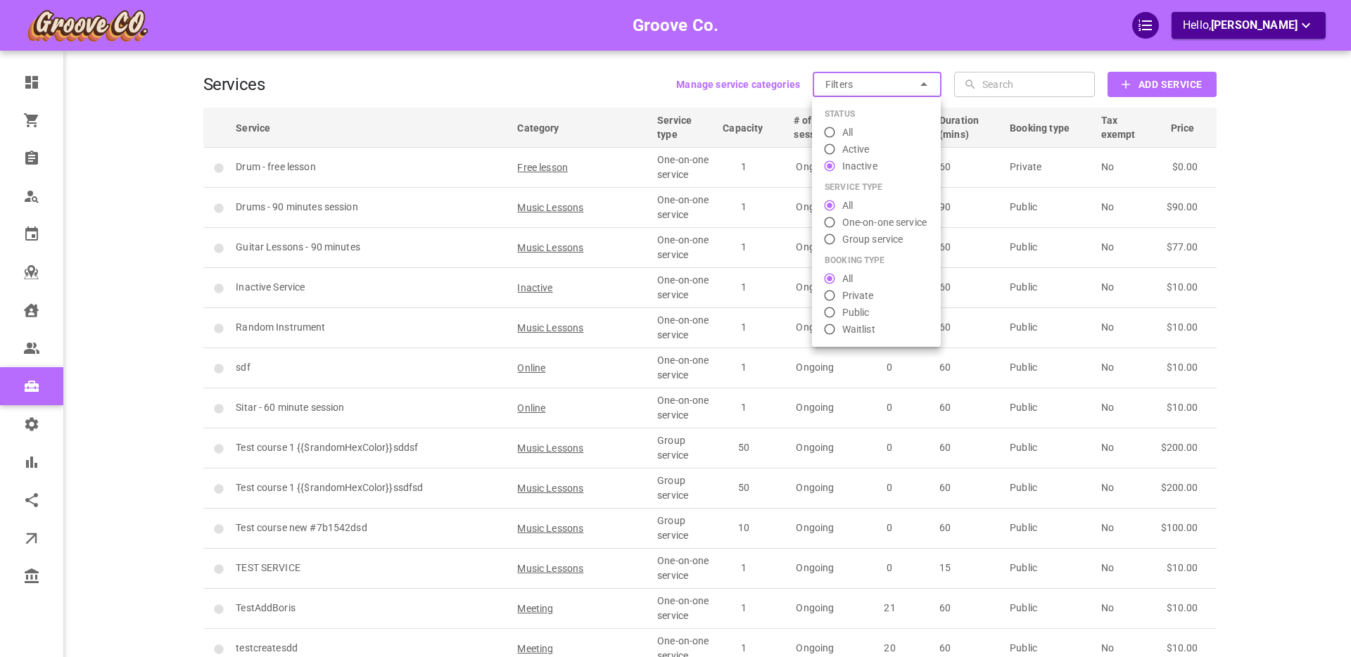
click at [859, 144] on span "Active" at bounding box center [856, 149] width 27 height 15
click at [843, 144] on input "Active" at bounding box center [829, 149] width 25 height 14
radio input "false"
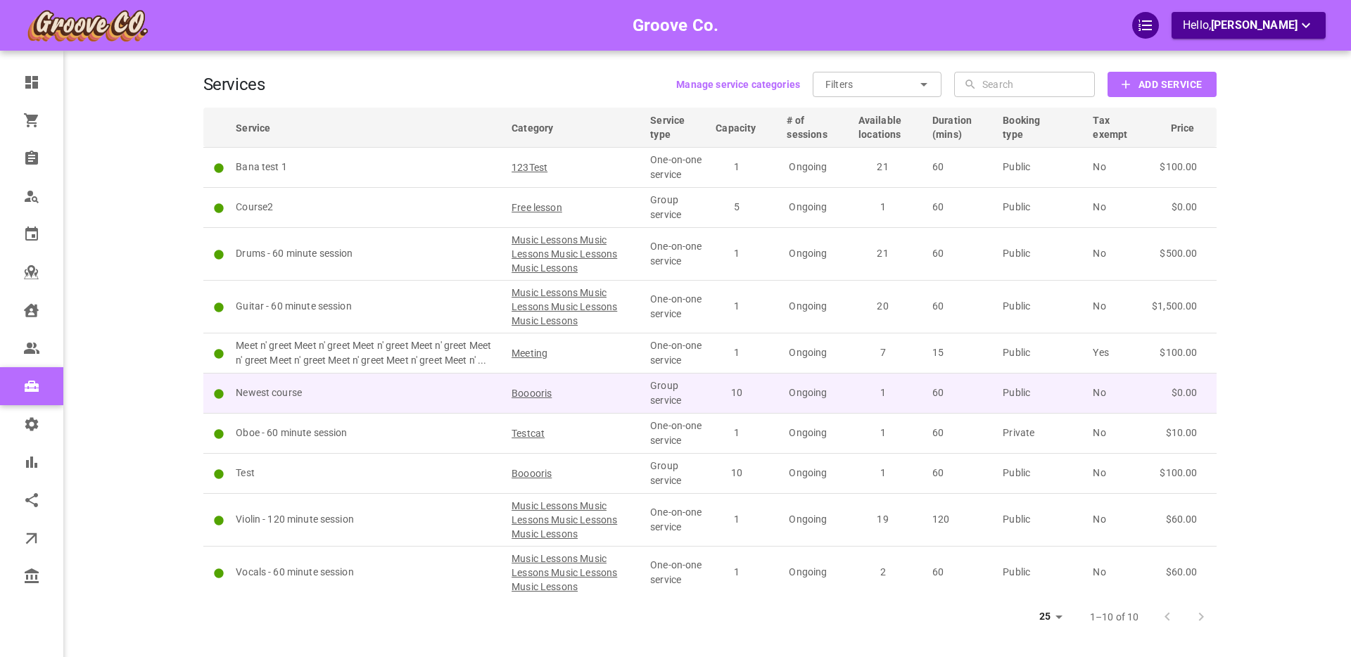
click at [347, 388] on p "Newest course" at bounding box center [367, 393] width 263 height 15
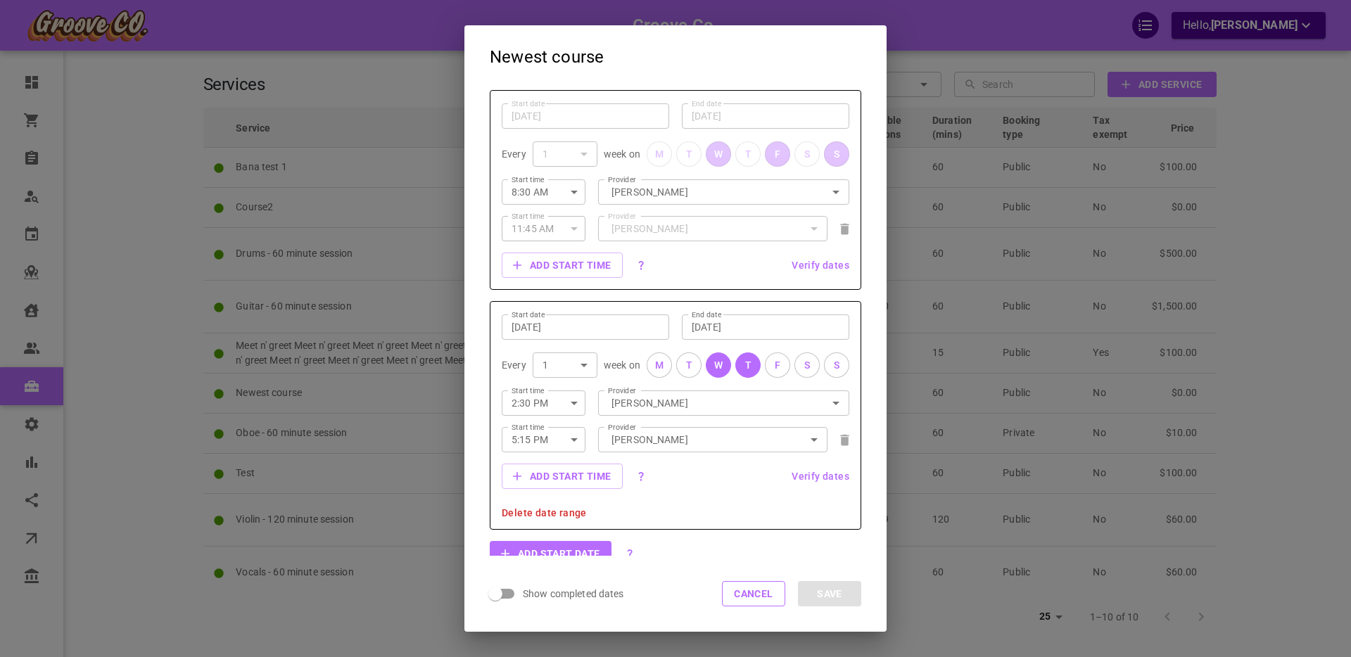
scroll to position [359, 0]
click at [767, 591] on button "Cancel" at bounding box center [753, 593] width 63 height 25
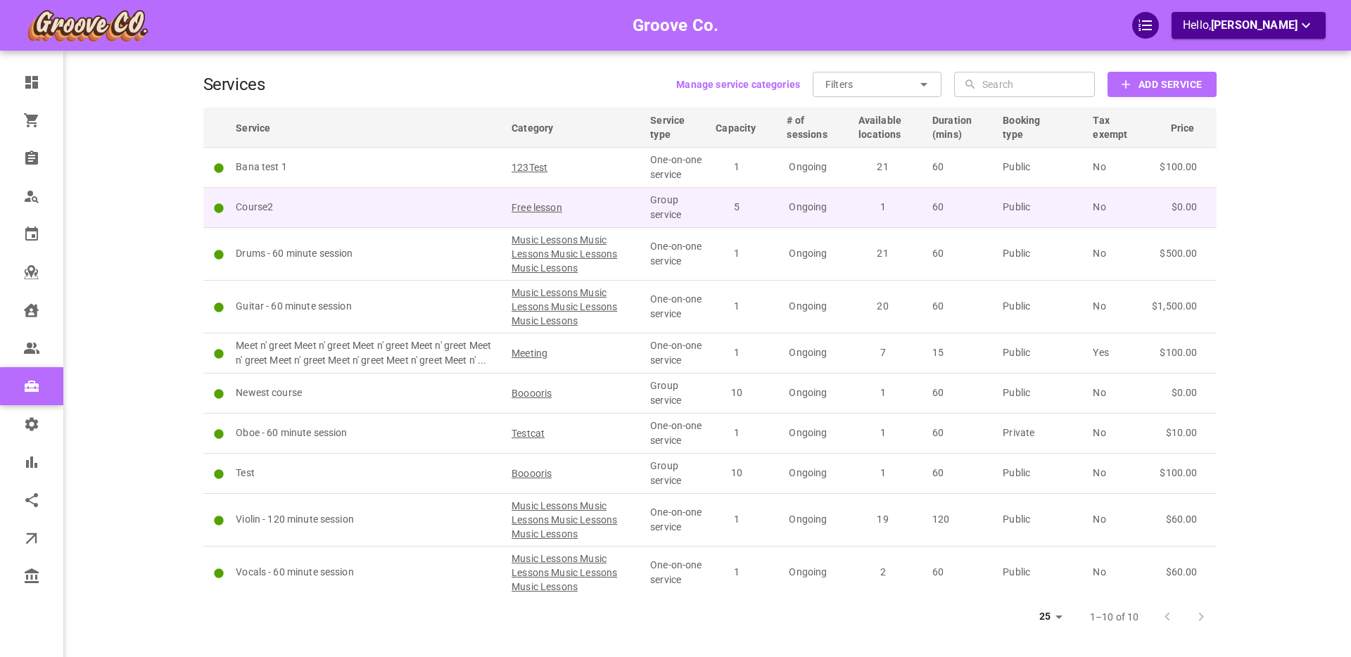
click at [401, 218] on td "Course2" at bounding box center [367, 207] width 276 height 40
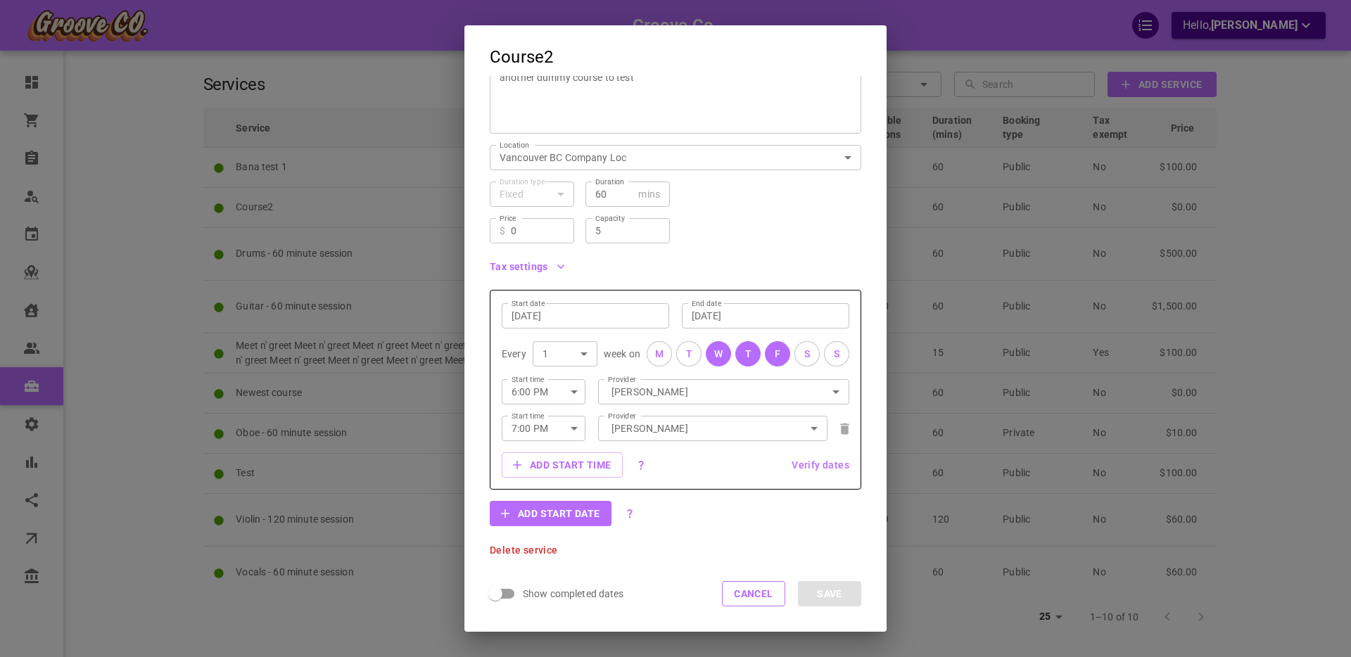
scroll to position [0, 0]
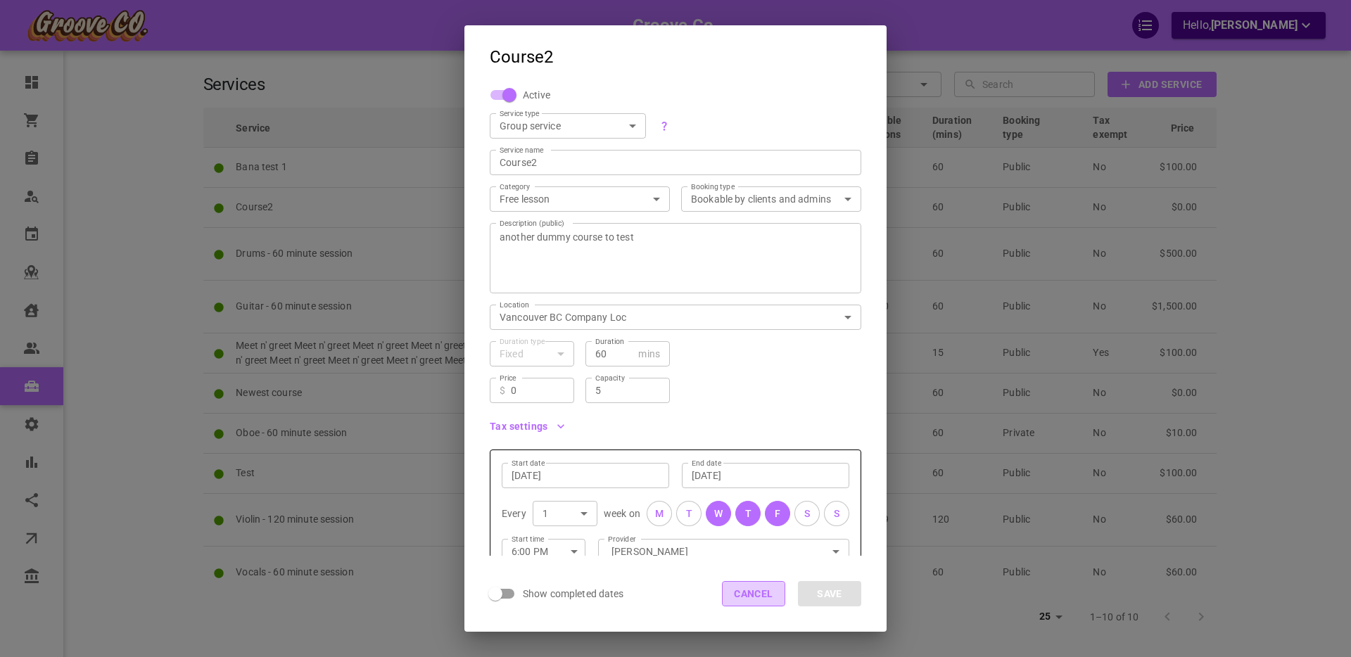
click at [738, 590] on button "Cancel" at bounding box center [753, 593] width 63 height 25
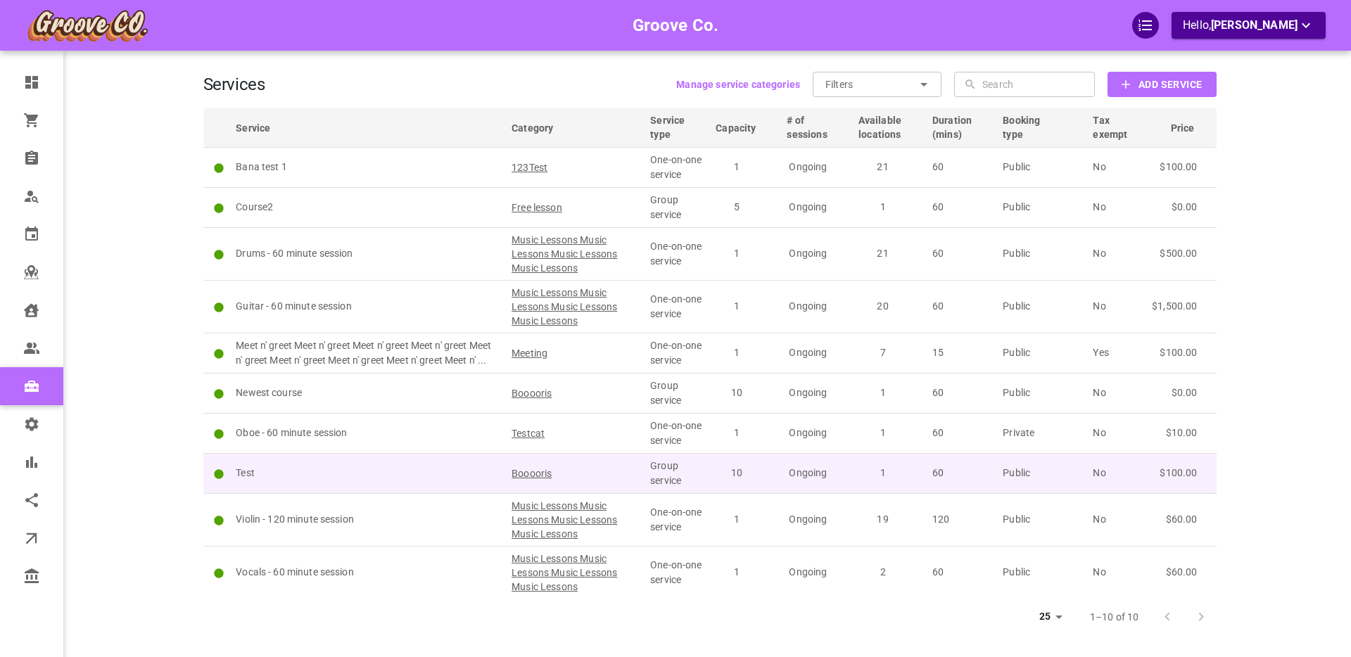
click at [382, 472] on p "Test" at bounding box center [367, 473] width 263 height 15
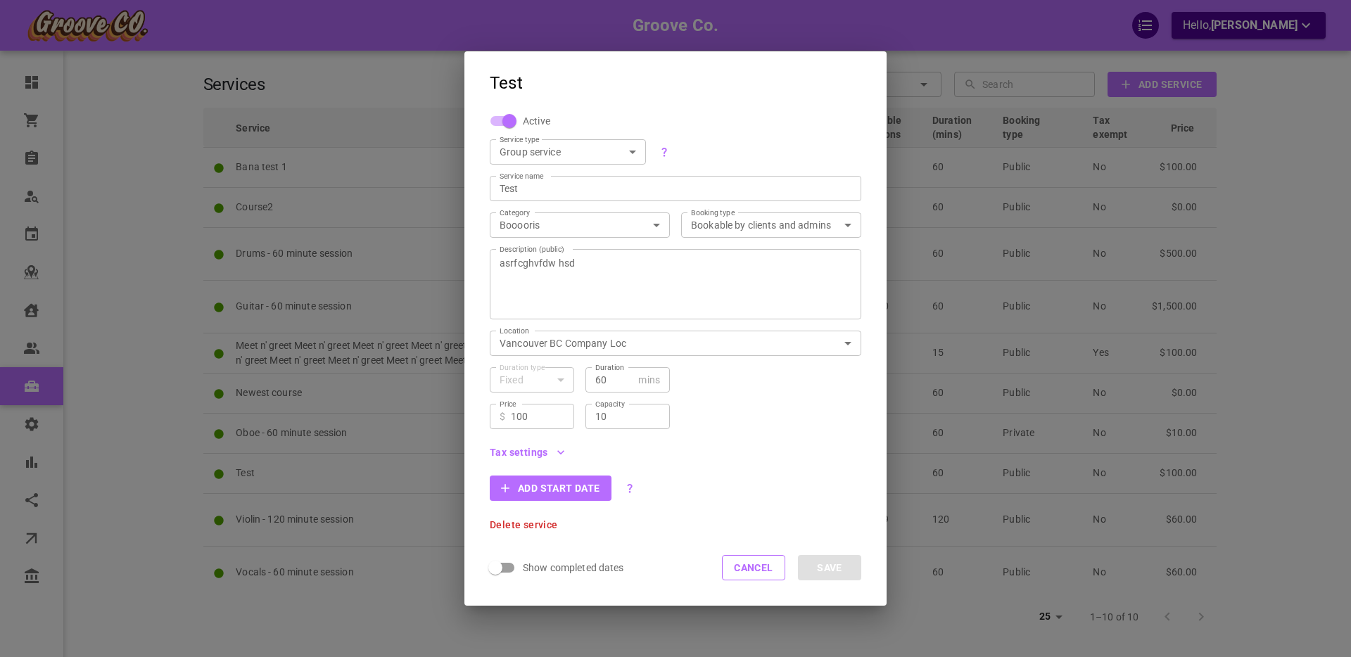
scroll to position [1, 0]
click at [752, 568] on button "Cancel" at bounding box center [753, 567] width 63 height 25
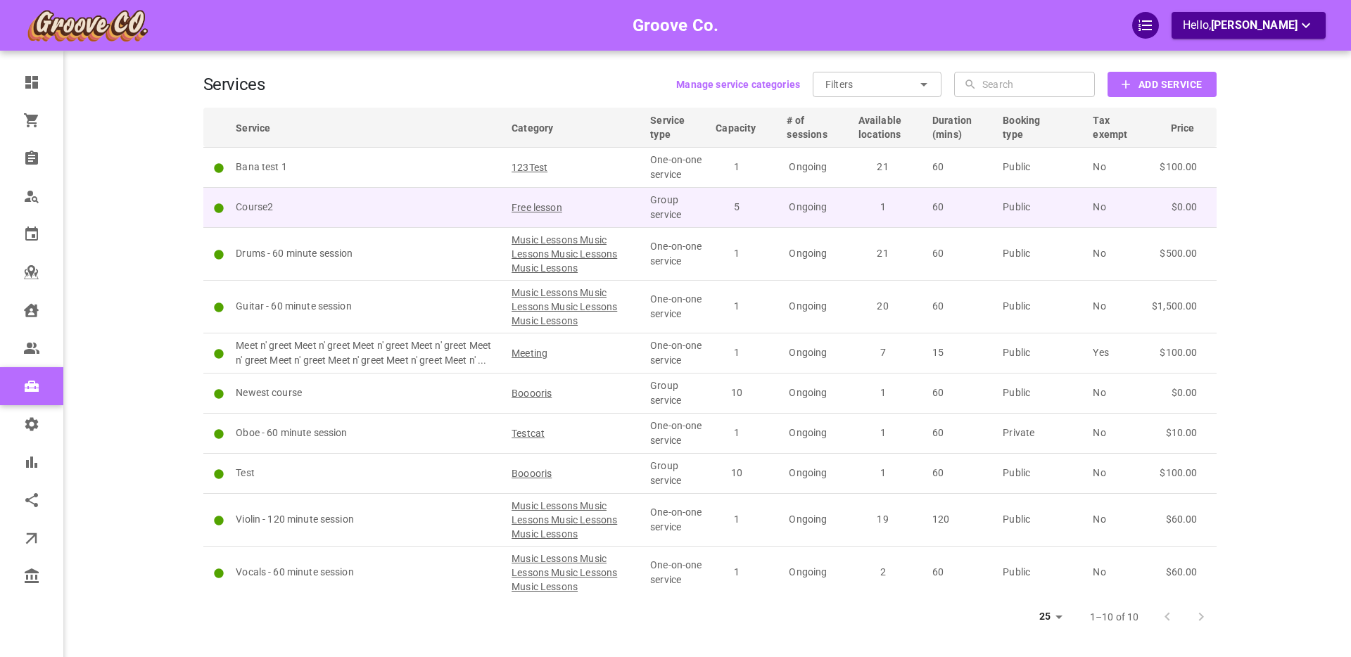
click at [340, 200] on p "Course2" at bounding box center [367, 207] width 263 height 15
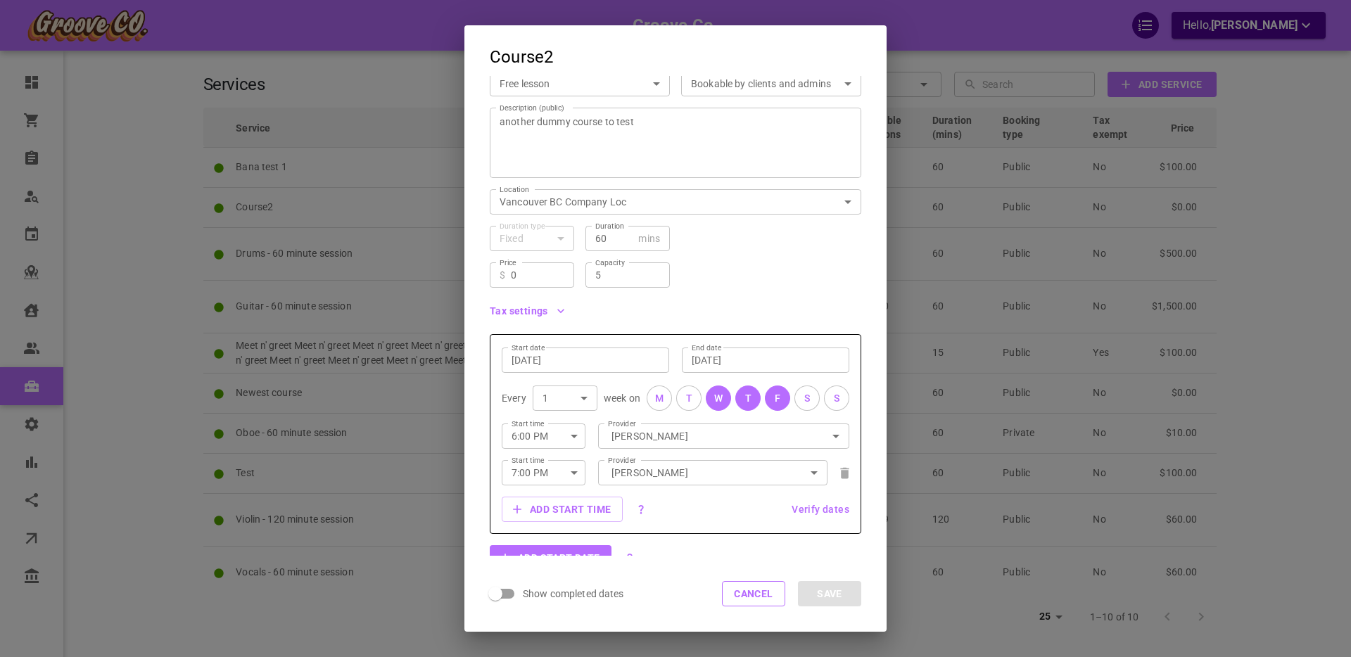
scroll to position [160, 0]
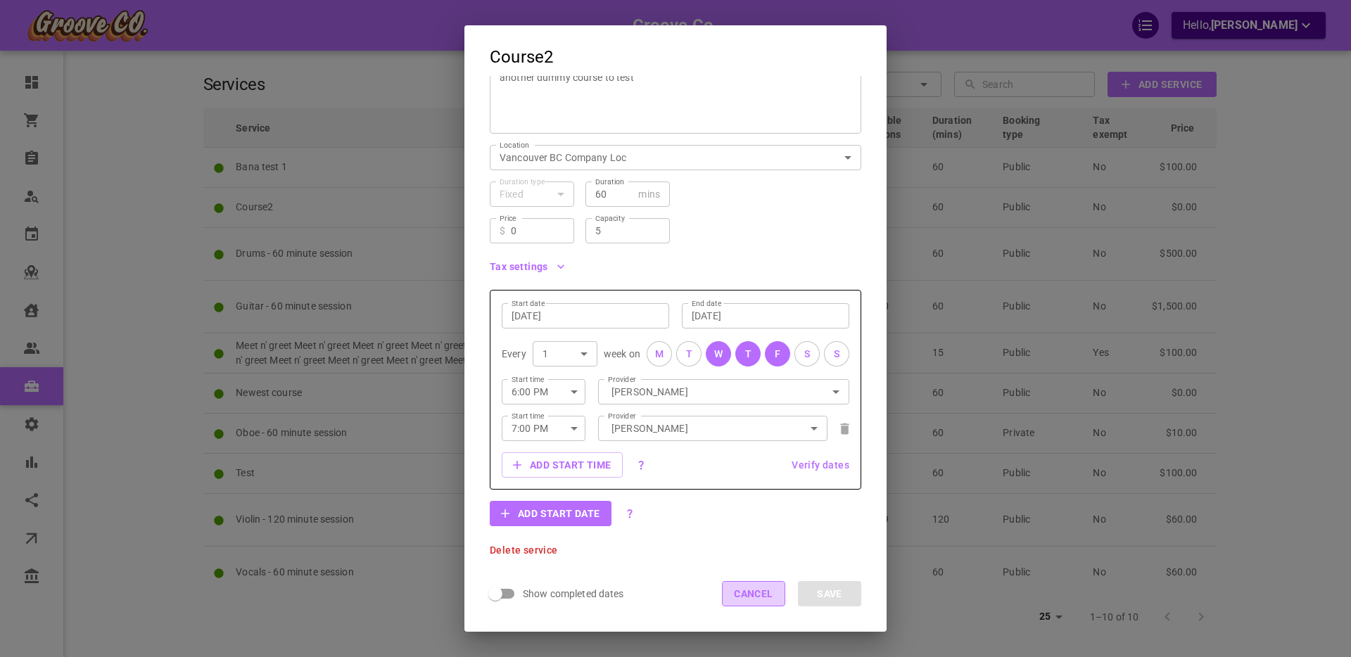
click at [754, 595] on button "Cancel" at bounding box center [753, 593] width 63 height 25
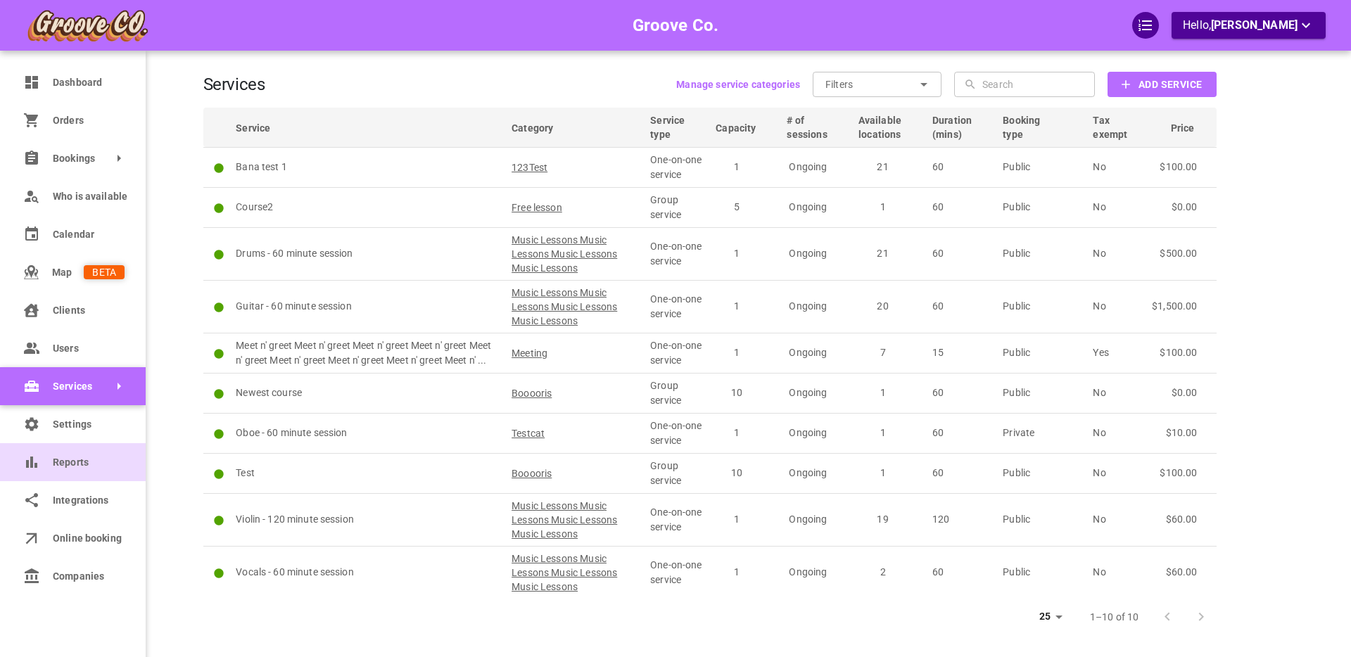
click at [44, 461] on link "Reports" at bounding box center [73, 462] width 146 height 38
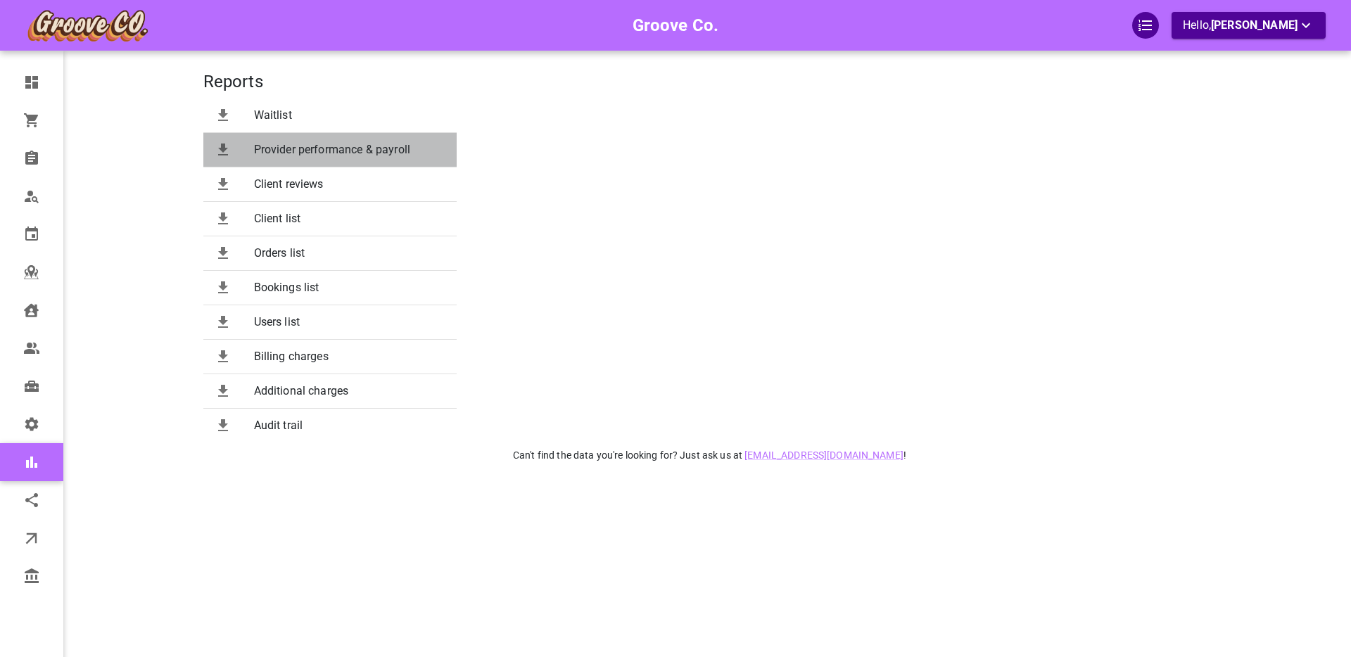
click at [336, 146] on span "Provider performance & payroll" at bounding box center [349, 149] width 191 height 17
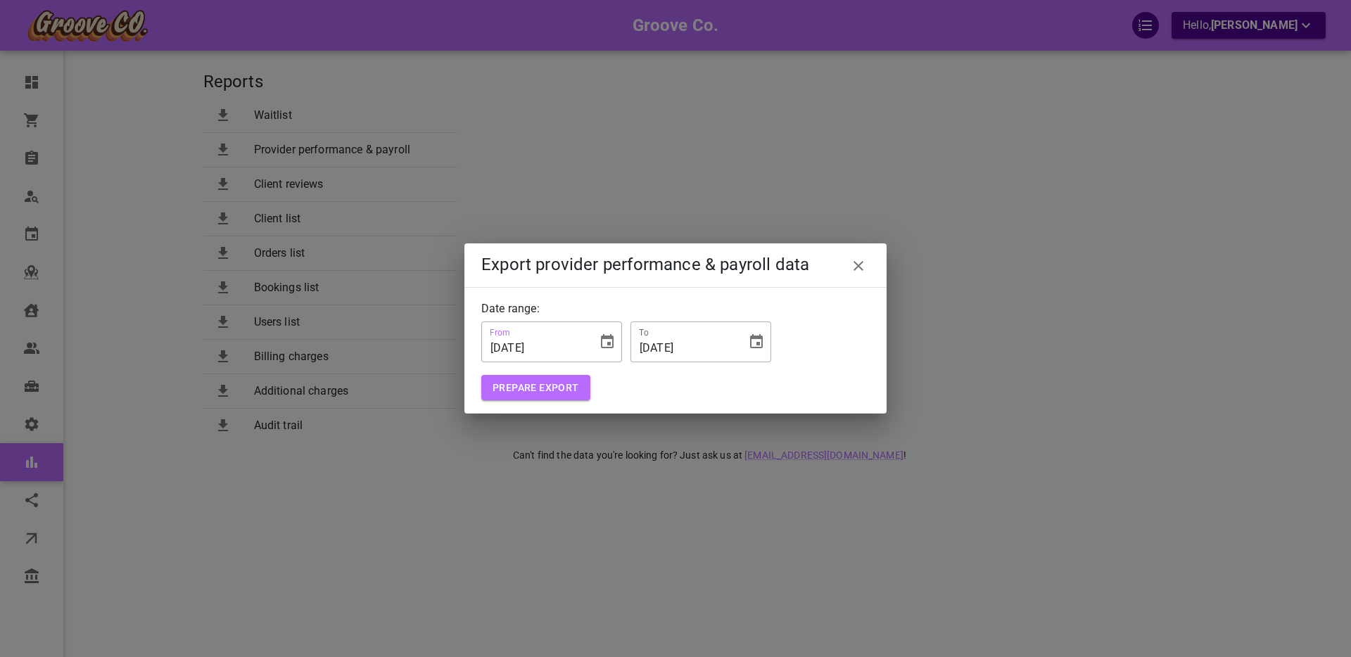
drag, startPoint x: 510, startPoint y: 349, endPoint x: 518, endPoint y: 349, distance: 7.7
click at [518, 349] on input "[DATE]" at bounding box center [535, 341] width 106 height 39
type input "[DATE]"
click at [728, 370] on div "Prepare Export" at bounding box center [675, 382] width 389 height 39
click at [533, 386] on button "Prepare Export" at bounding box center [535, 388] width 109 height 26
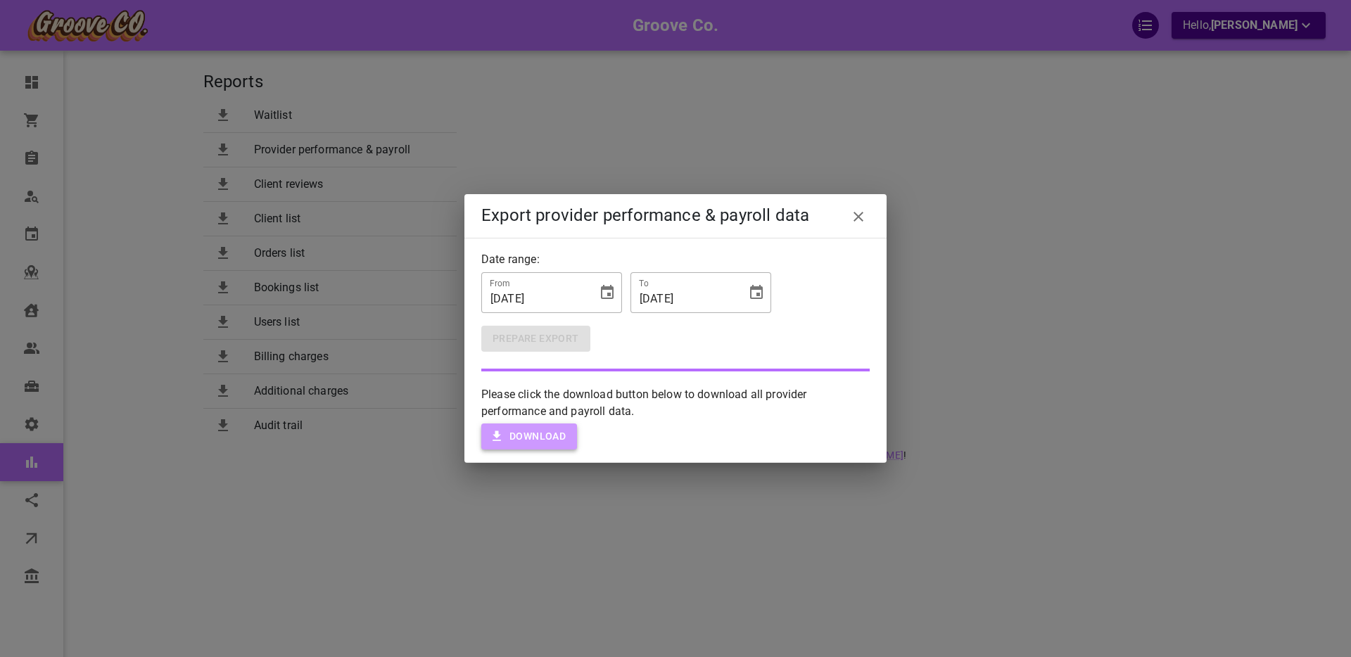
click at [535, 434] on button "Download" at bounding box center [529, 437] width 96 height 26
